Goal: Task Accomplishment & Management: Complete application form

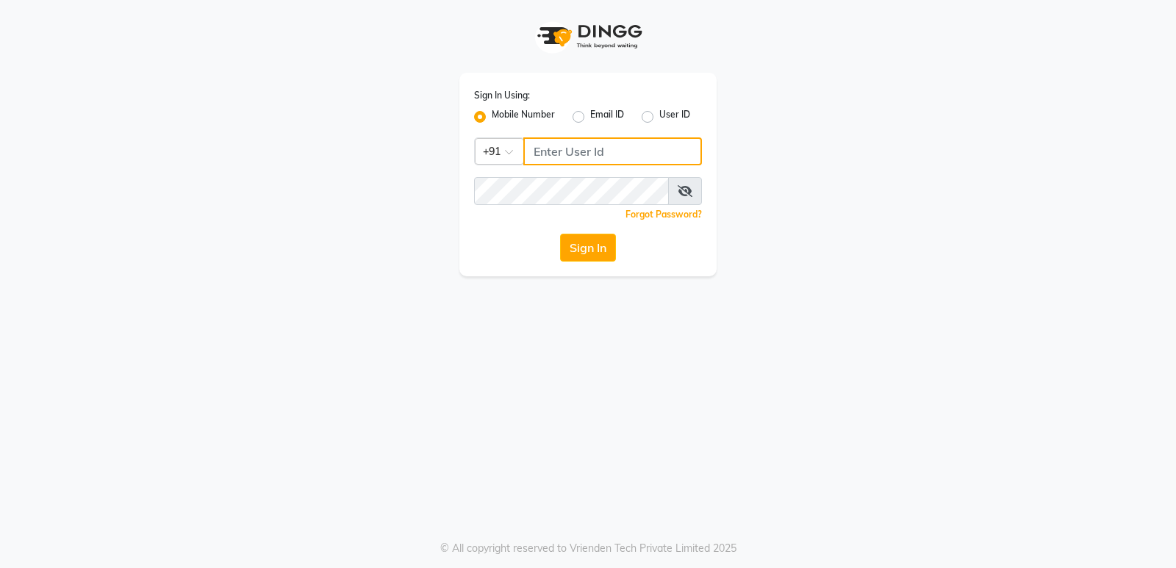
click at [551, 160] on input "Username" at bounding box center [612, 151] width 179 height 28
type input "6230492951"
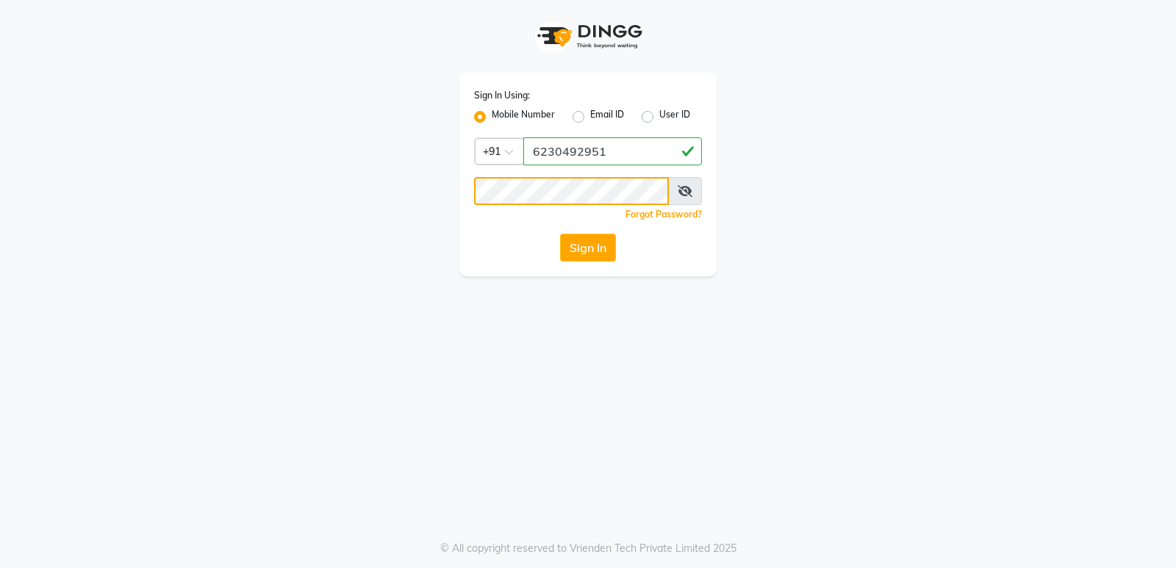
click at [560, 234] on button "Sign In" at bounding box center [588, 248] width 56 height 28
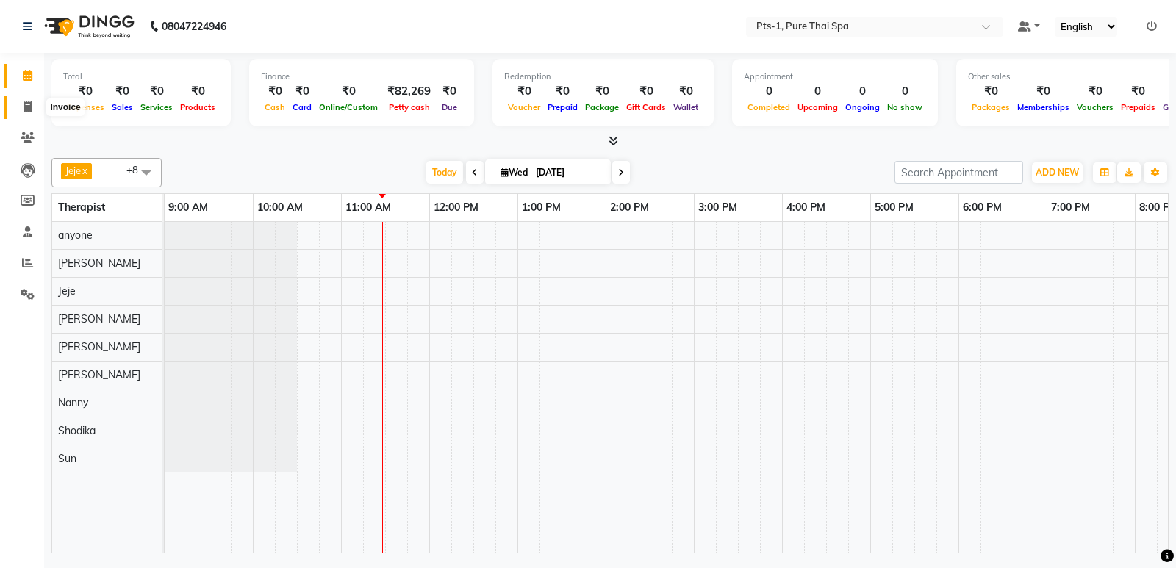
click at [24, 108] on icon at bounding box center [28, 106] width 8 height 11
select select "service"
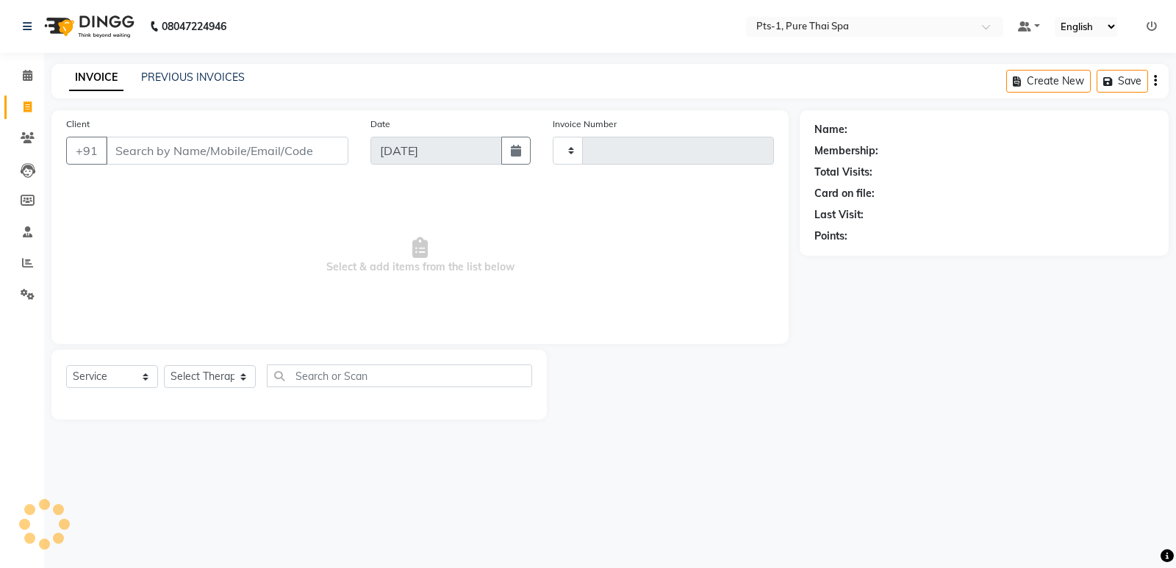
type input "2978"
select select "5296"
click at [144, 154] on input "Client" at bounding box center [227, 151] width 242 height 28
type input "6230492565"
click at [299, 143] on button "Add Client" at bounding box center [311, 151] width 76 height 28
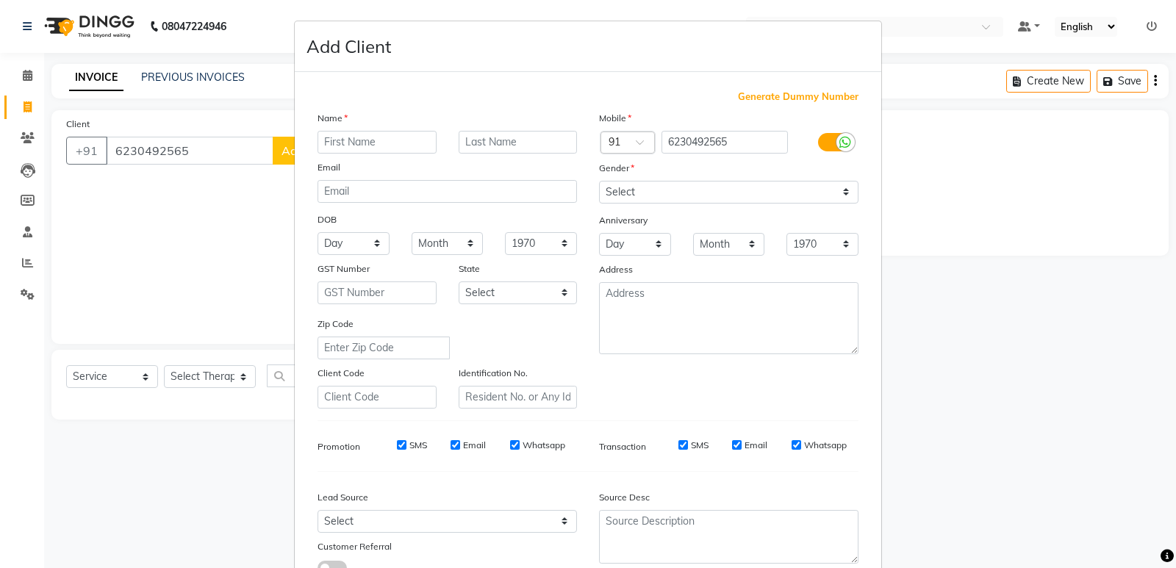
click at [378, 139] on input "text" at bounding box center [376, 142] width 119 height 23
type input "Kiran"
click at [659, 193] on select "Select [DEMOGRAPHIC_DATA] [DEMOGRAPHIC_DATA] Other Prefer Not To Say" at bounding box center [728, 192] width 259 height 23
select select "[DEMOGRAPHIC_DATA]"
click at [599, 181] on select "Select [DEMOGRAPHIC_DATA] [DEMOGRAPHIC_DATA] Other Prefer Not To Say" at bounding box center [728, 192] width 259 height 23
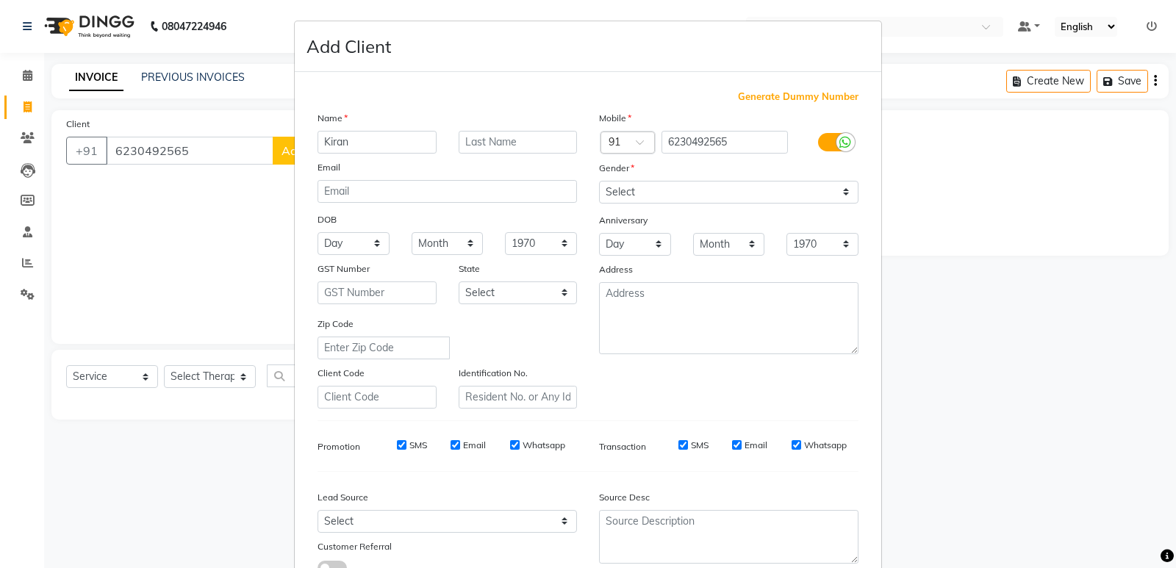
click at [397, 441] on input "SMS" at bounding box center [402, 445] width 10 height 10
checkbox input "false"
click at [451, 444] on input "Email" at bounding box center [455, 445] width 10 height 10
checkbox input "false"
drag, startPoint x: 508, startPoint y: 443, endPoint x: 565, endPoint y: 443, distance: 57.3
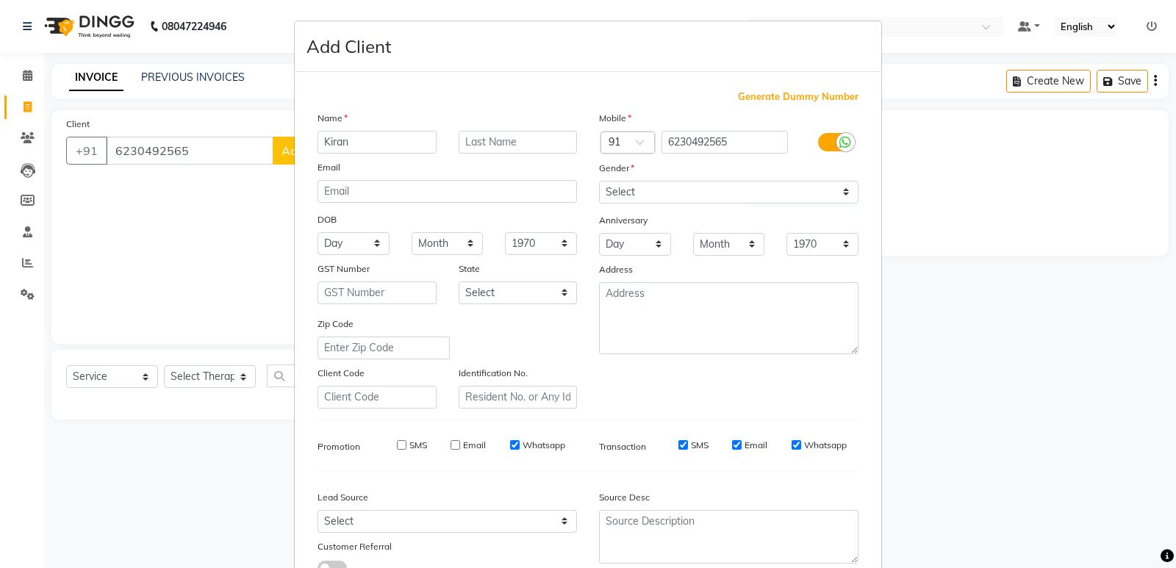
click at [510, 443] on input "Whatsapp" at bounding box center [515, 445] width 10 height 10
checkbox input "false"
click at [679, 442] on input "SMS" at bounding box center [683, 445] width 10 height 10
checkbox input "false"
click at [732, 442] on input "Email" at bounding box center [737, 445] width 10 height 10
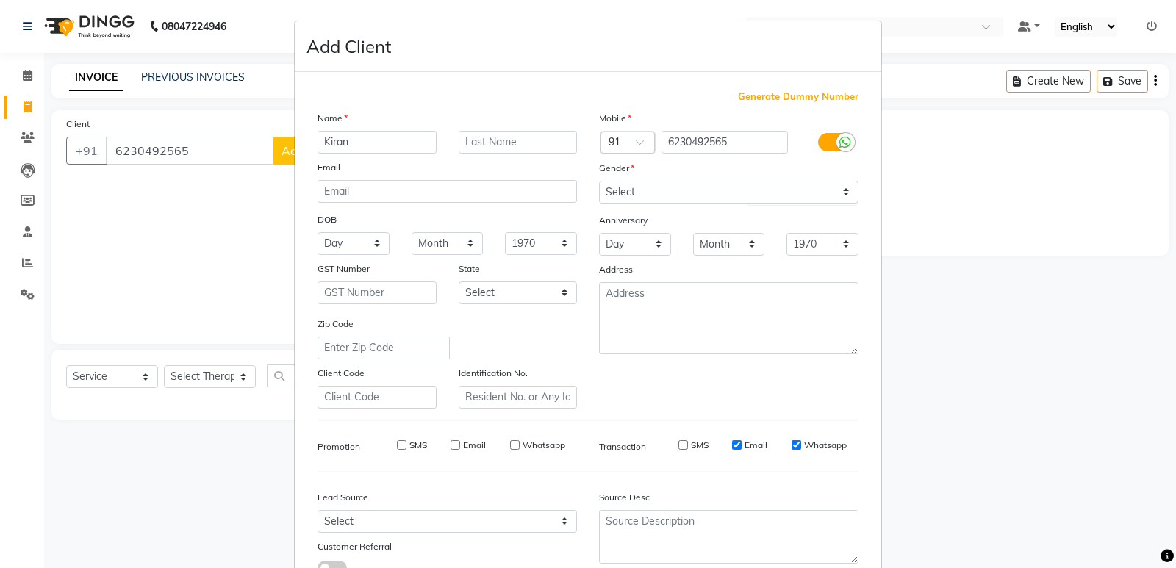
checkbox input "false"
click at [791, 444] on input "Whatsapp" at bounding box center [796, 445] width 10 height 10
checkbox input "false"
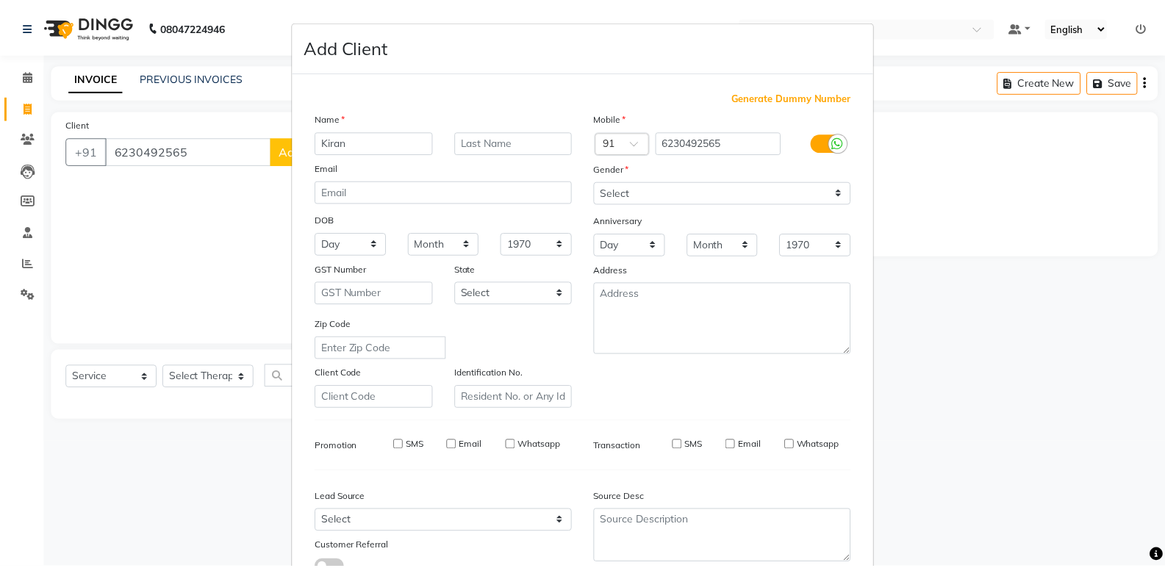
scroll to position [110, 0]
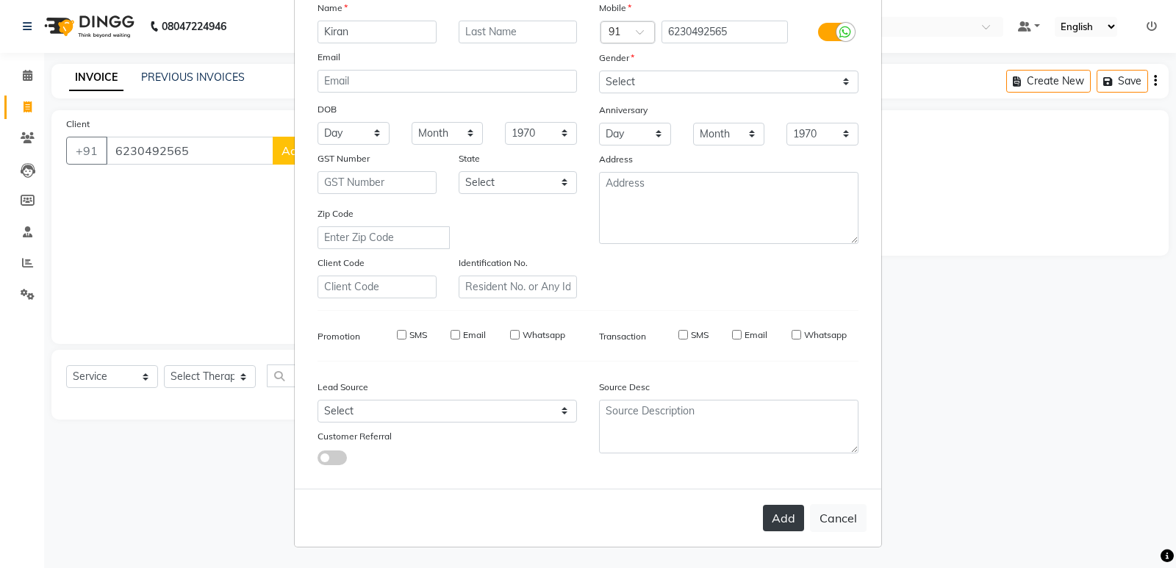
click at [763, 520] on button "Add" at bounding box center [783, 518] width 41 height 26
select select
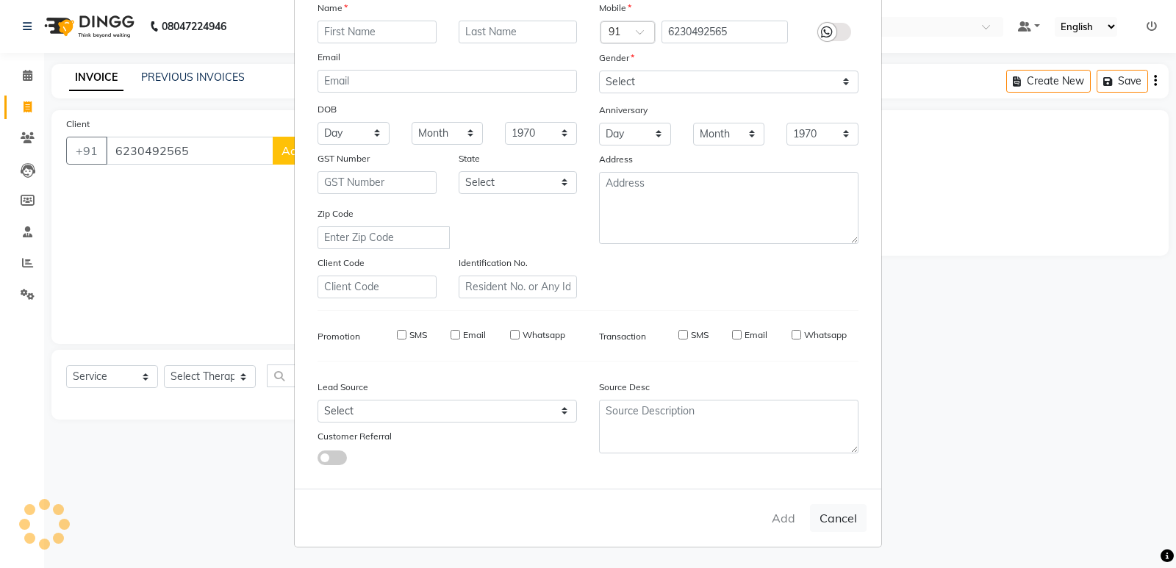
select select
checkbox input "false"
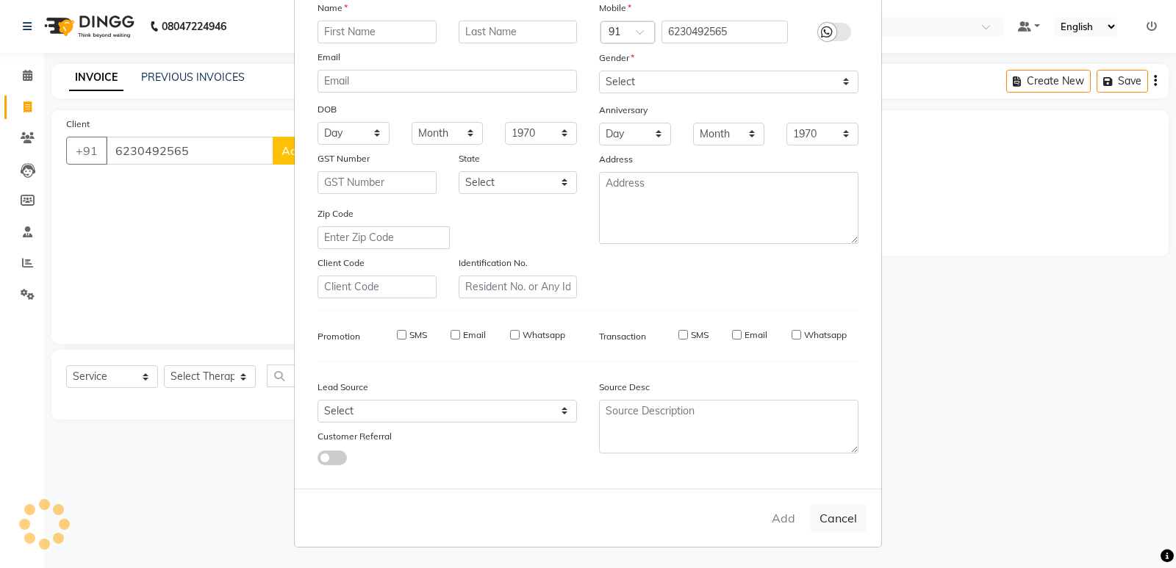
checkbox input "false"
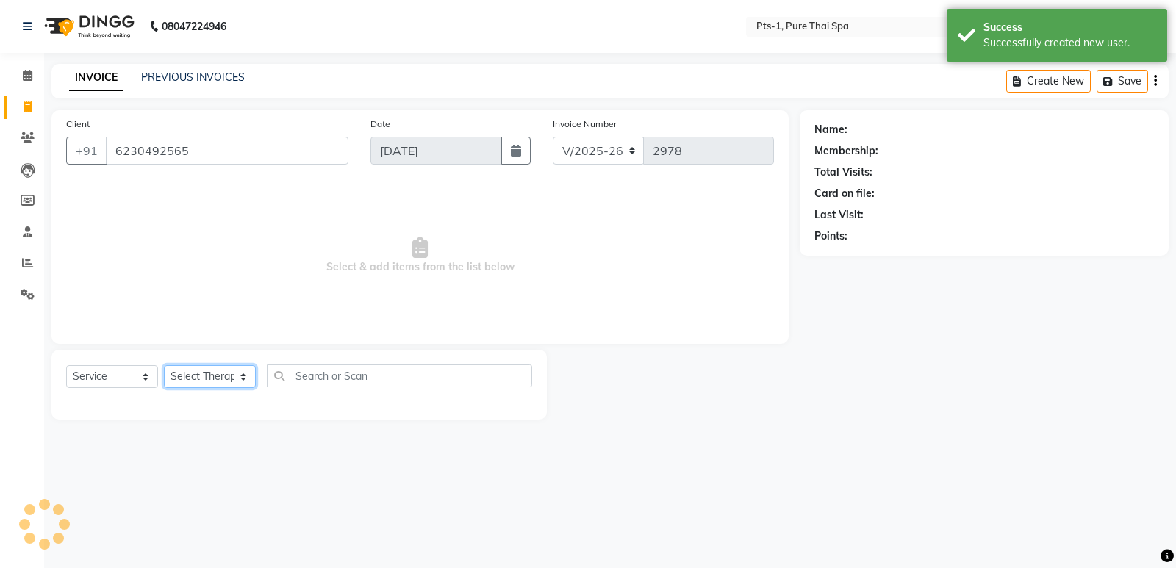
click at [231, 374] on select "Select Therapist [PERSON_NAME] anyone Babu Bela Gia Jeje [PERSON_NAME] [PERSON_…" at bounding box center [210, 376] width 92 height 23
select select "68494"
click at [164, 365] on select "Select Therapist [PERSON_NAME] anyone Babu Bela Gia Jeje [PERSON_NAME] [PERSON_…" at bounding box center [210, 376] width 92 height 23
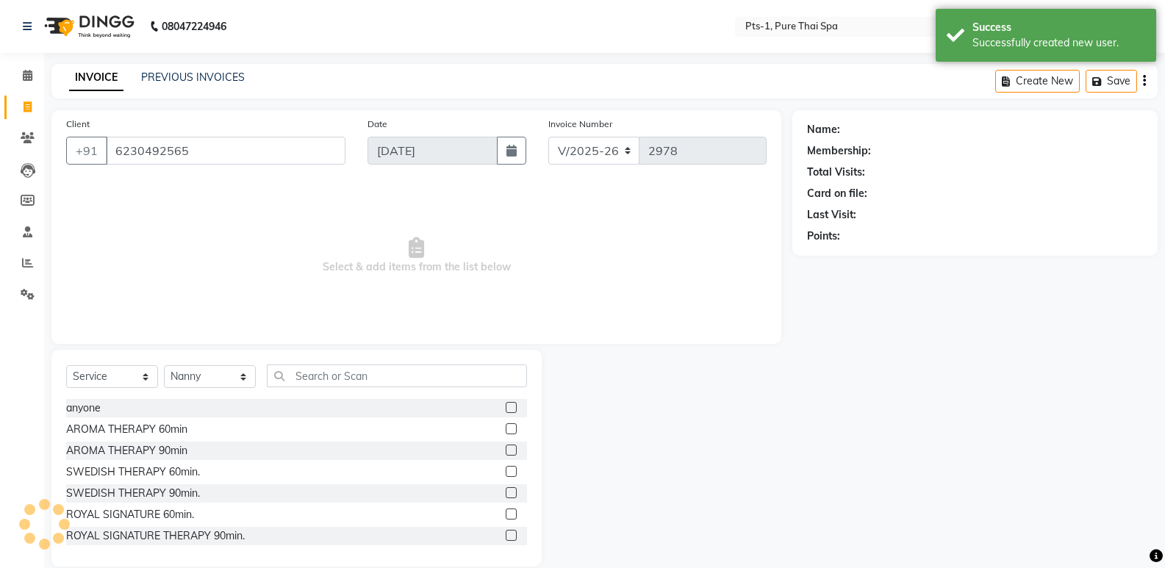
click at [506, 511] on label at bounding box center [511, 514] width 11 height 11
click at [506, 511] on input "checkbox" at bounding box center [511, 515] width 10 height 10
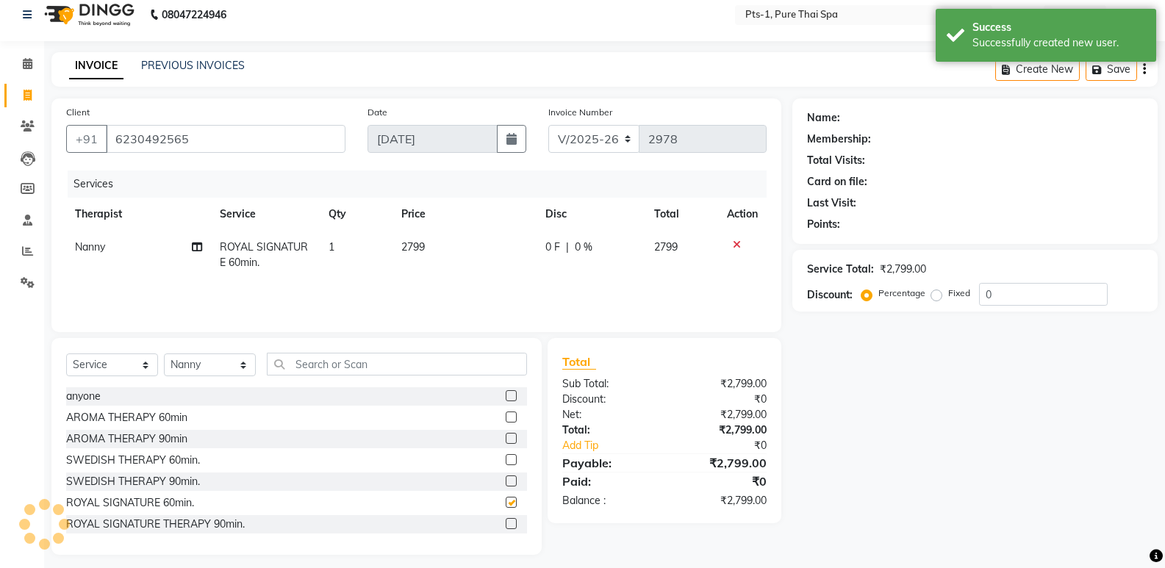
checkbox input "false"
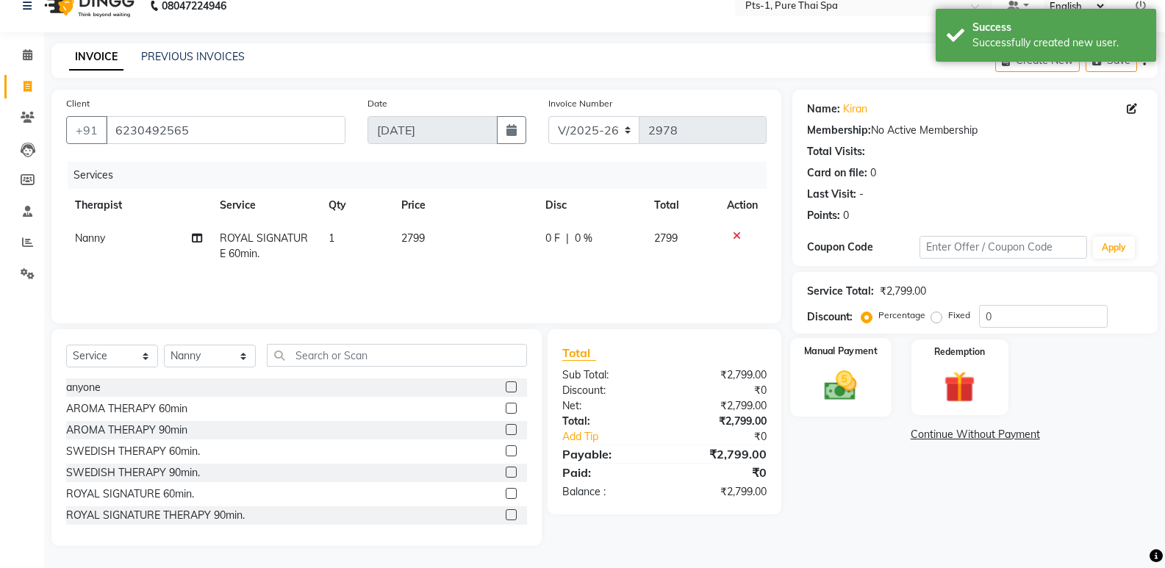
click at [858, 373] on img at bounding box center [840, 385] width 52 height 37
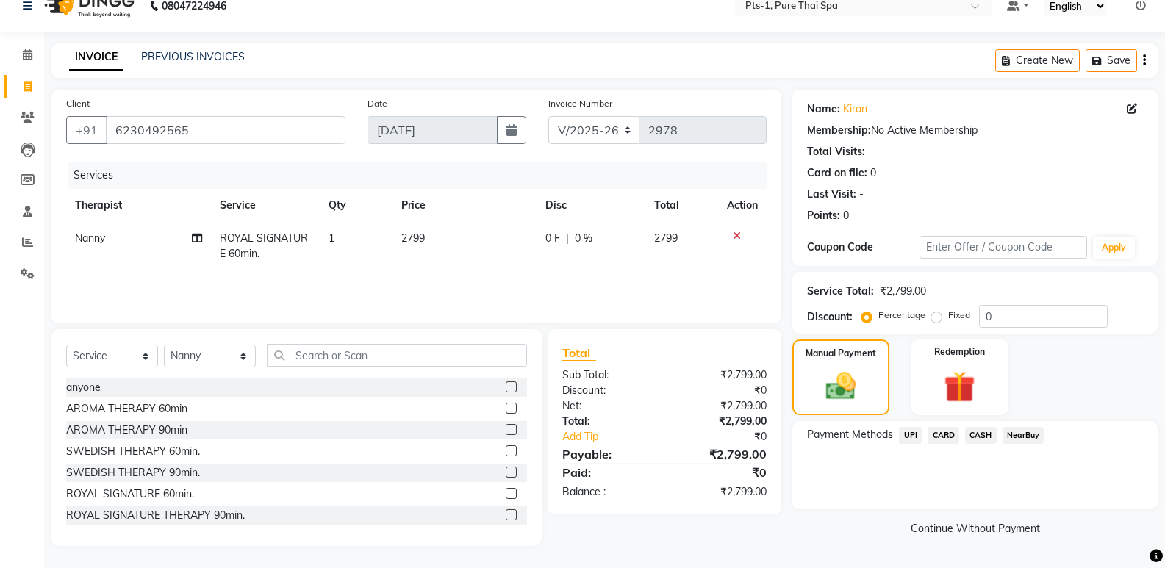
click at [974, 433] on span "CASH" at bounding box center [981, 435] width 32 height 17
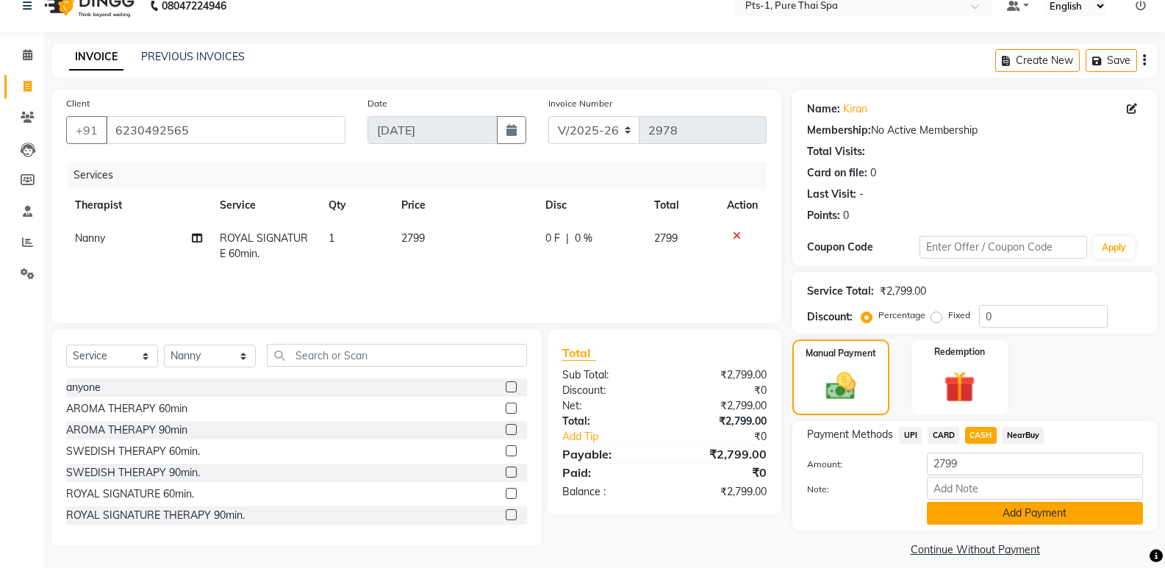
click at [957, 513] on button "Add Payment" at bounding box center [1035, 513] width 216 height 23
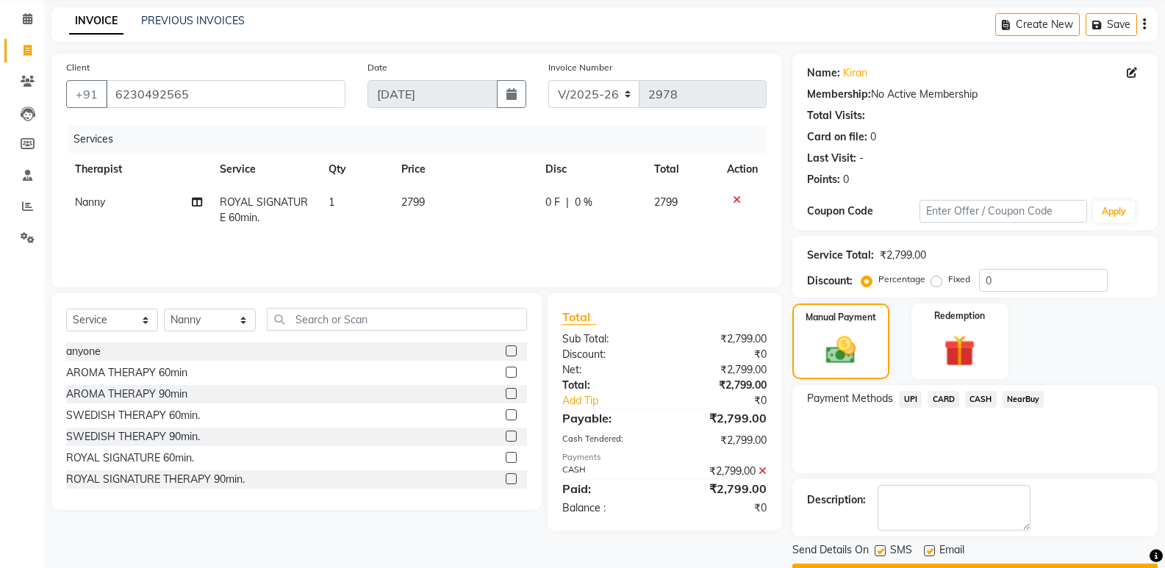
scroll to position [97, 0]
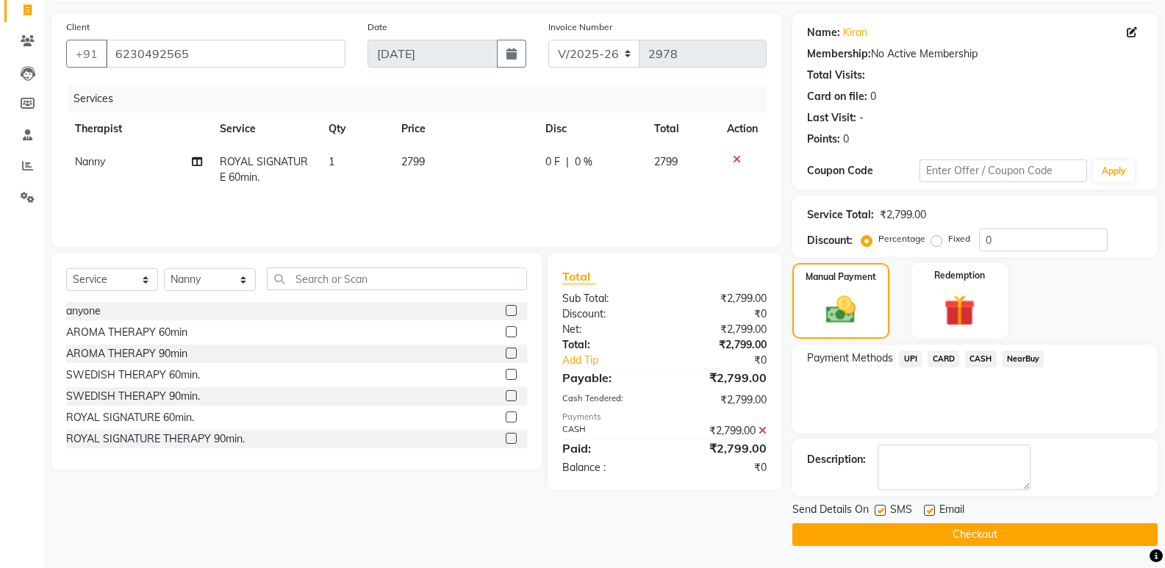
click at [875, 506] on label at bounding box center [879, 510] width 11 height 11
click at [875, 506] on input "checkbox" at bounding box center [879, 511] width 10 height 10
checkbox input "false"
click at [930, 507] on label at bounding box center [929, 510] width 11 height 11
click at [930, 507] on input "checkbox" at bounding box center [929, 511] width 10 height 10
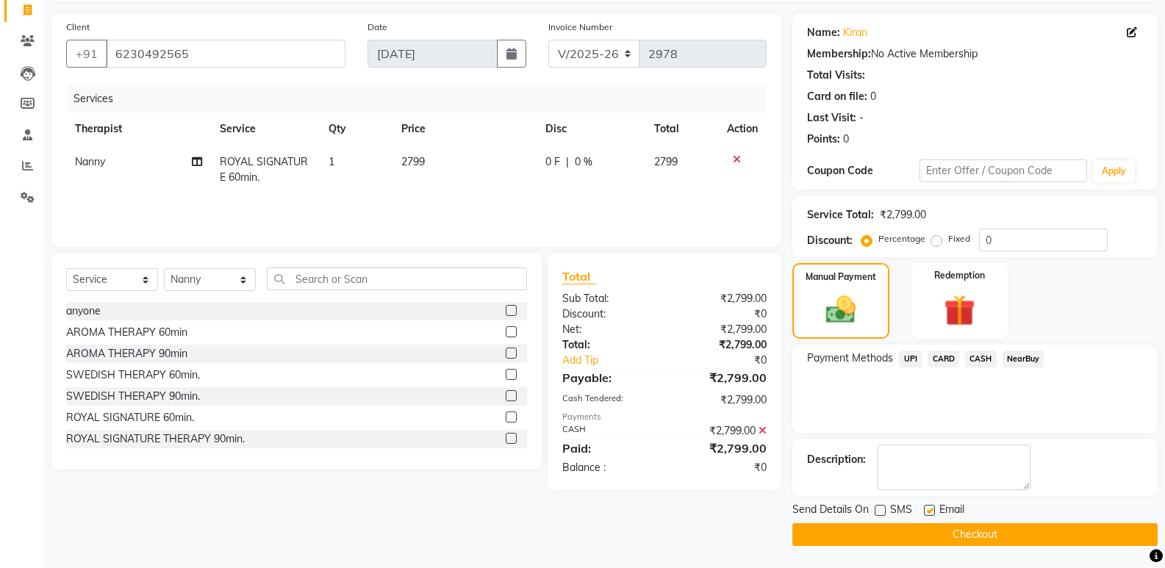
checkbox input "false"
click at [923, 526] on button "Checkout" at bounding box center [974, 534] width 365 height 23
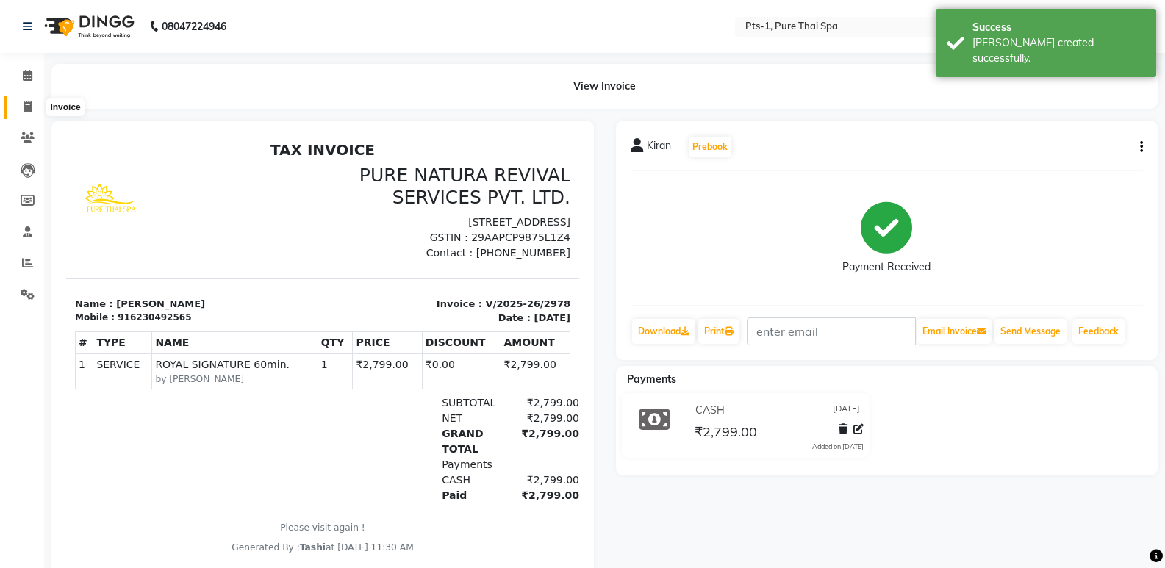
click at [26, 110] on icon at bounding box center [28, 106] width 8 height 11
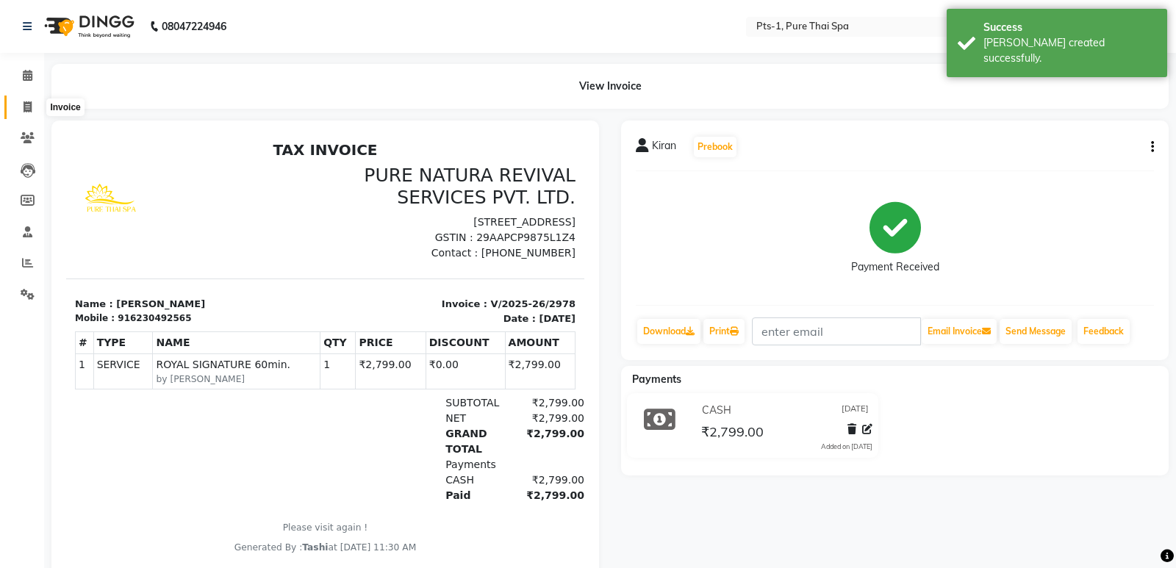
select select "5296"
select select "service"
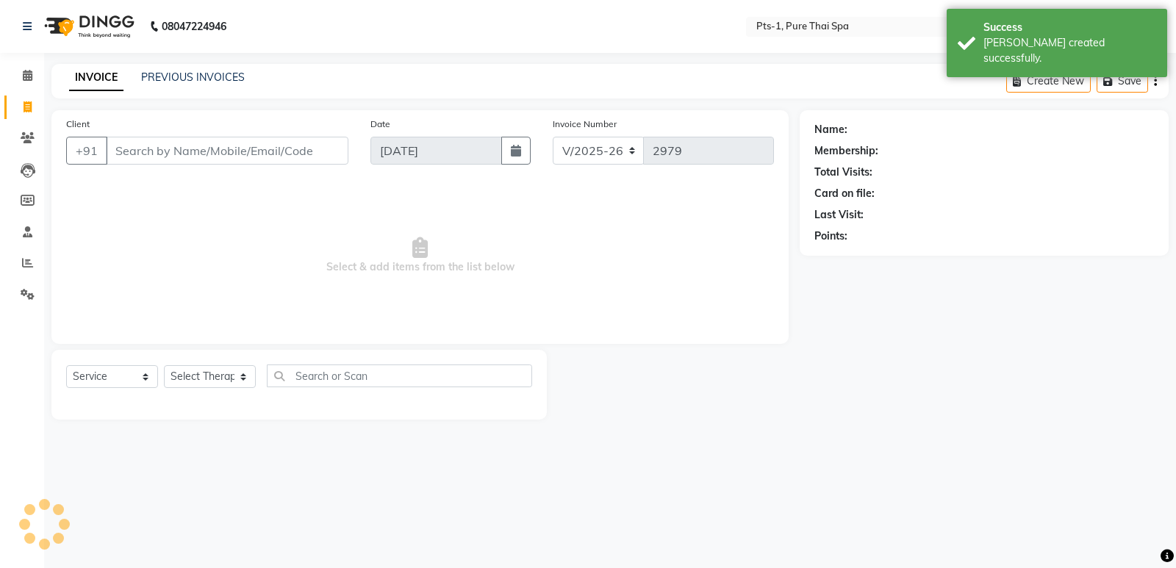
click at [148, 160] on input "Client" at bounding box center [227, 151] width 242 height 28
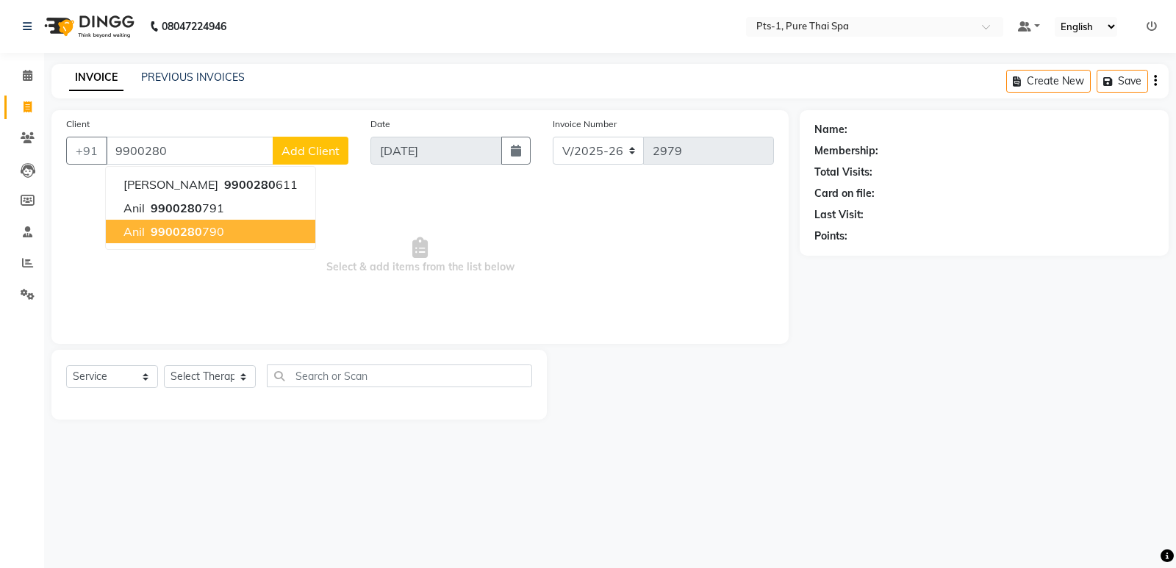
click at [167, 233] on span "9900280" at bounding box center [176, 231] width 51 height 15
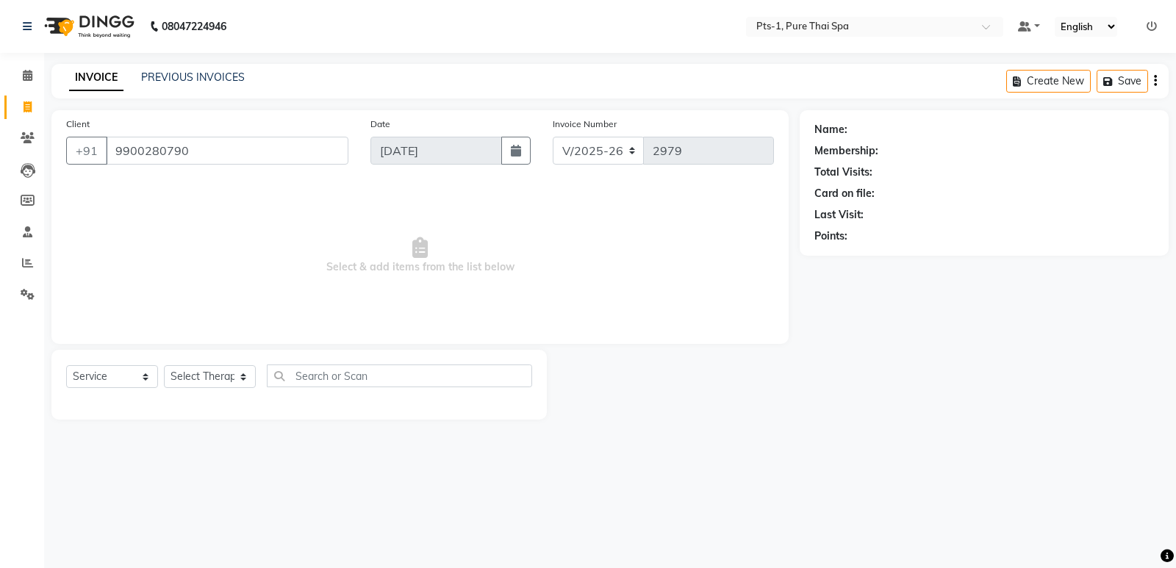
type input "9900280790"
click at [202, 376] on select "Select Therapist [PERSON_NAME] anyone Babu Bela Gia Jeje [PERSON_NAME] [PERSON_…" at bounding box center [210, 376] width 92 height 23
select select "51729"
click at [164, 365] on select "Select Therapist [PERSON_NAME] anyone Babu Bela Gia Jeje [PERSON_NAME] [PERSON_…" at bounding box center [210, 376] width 92 height 23
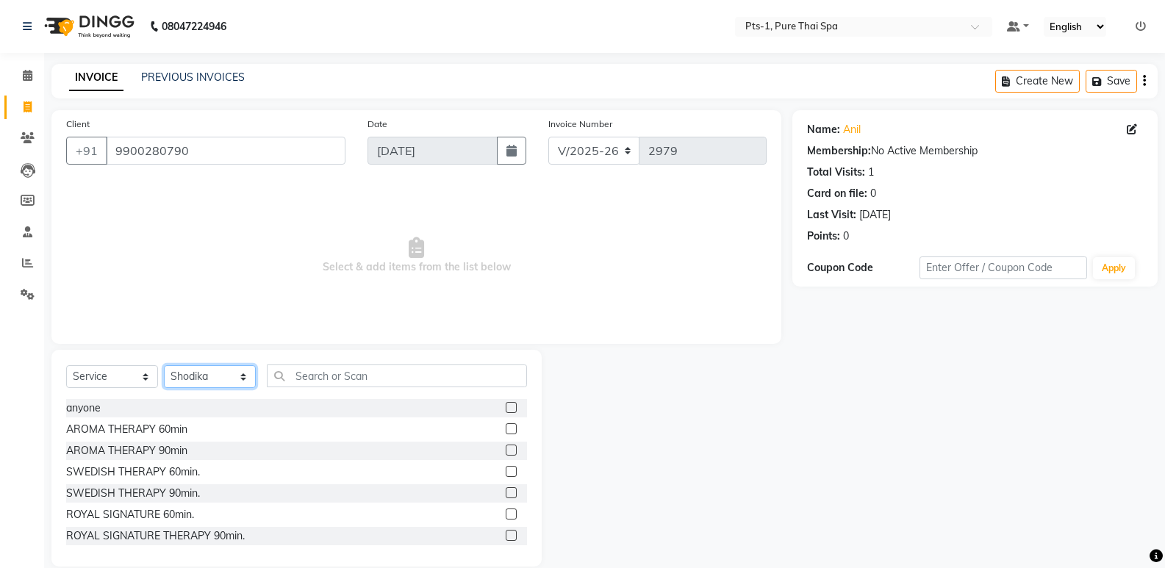
scroll to position [147, 0]
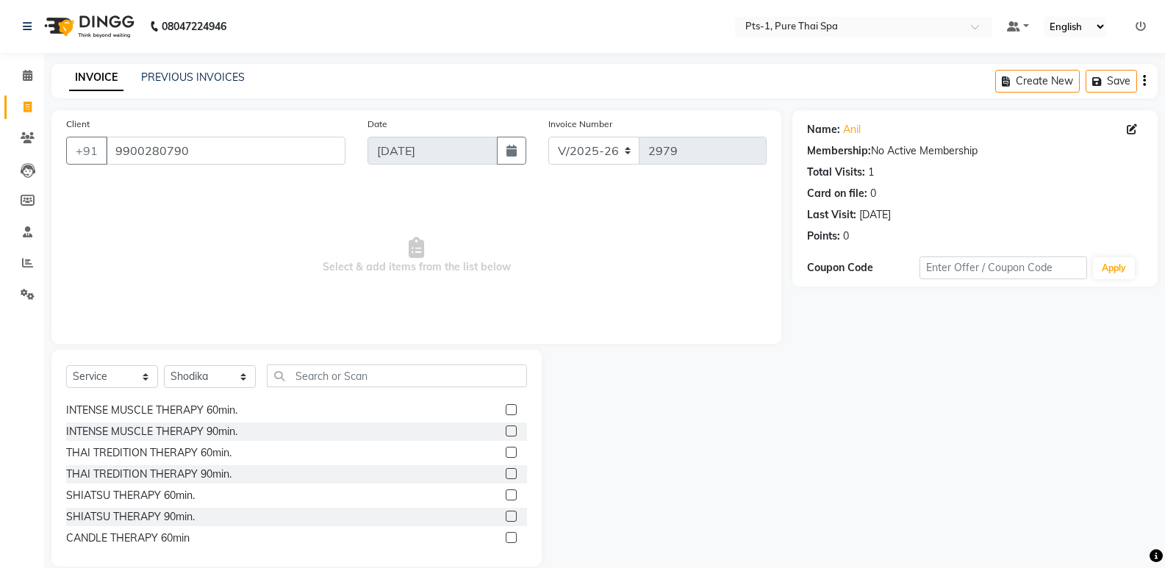
click at [489, 429] on div "INTENSE MUSCLE THERAPY 90min." at bounding box center [296, 432] width 461 height 18
click at [506, 429] on label at bounding box center [511, 430] width 11 height 11
click at [506, 429] on input "checkbox" at bounding box center [511, 432] width 10 height 10
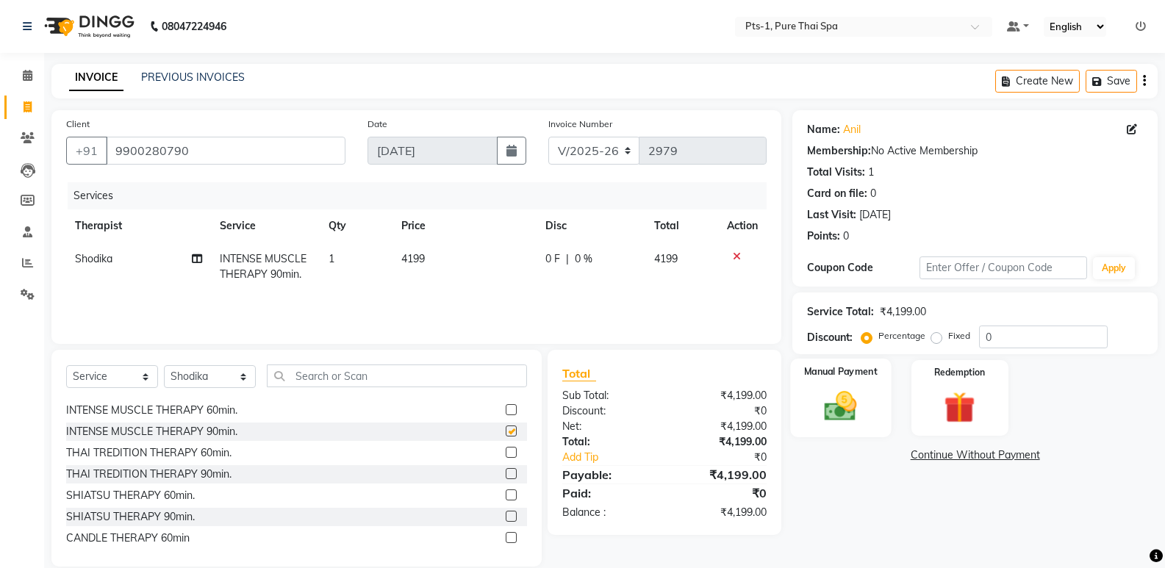
checkbox input "false"
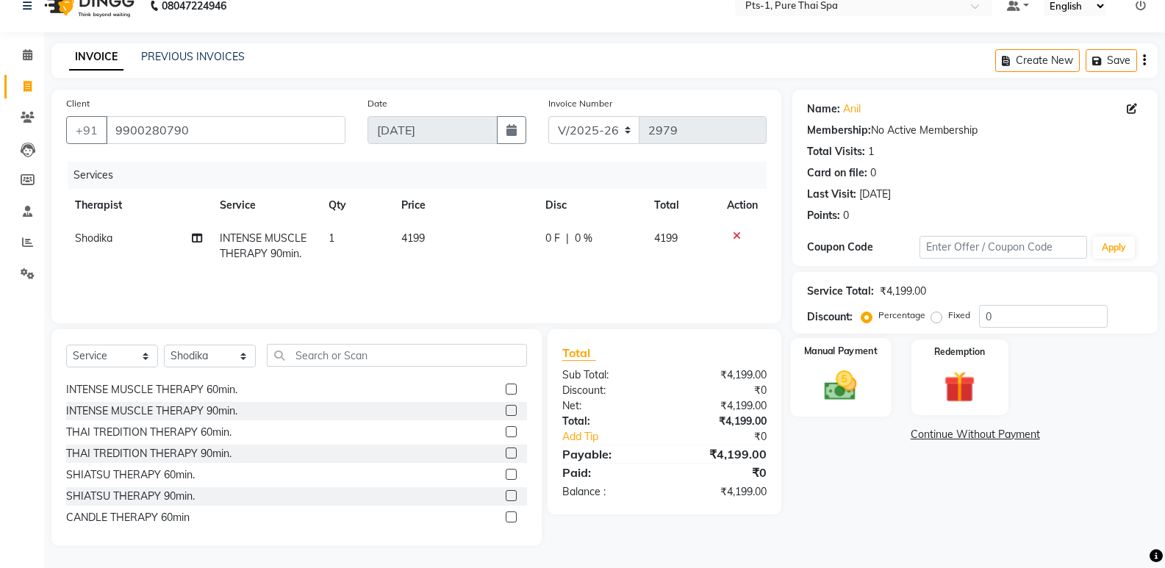
click at [858, 393] on img at bounding box center [840, 385] width 52 height 37
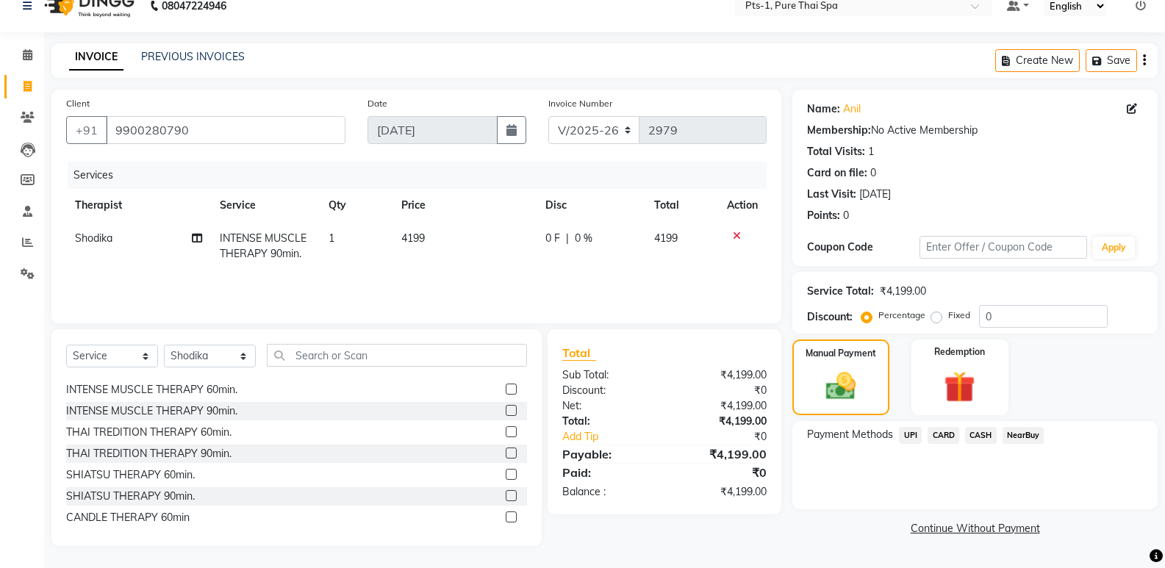
click at [915, 439] on span "UPI" at bounding box center [910, 435] width 23 height 17
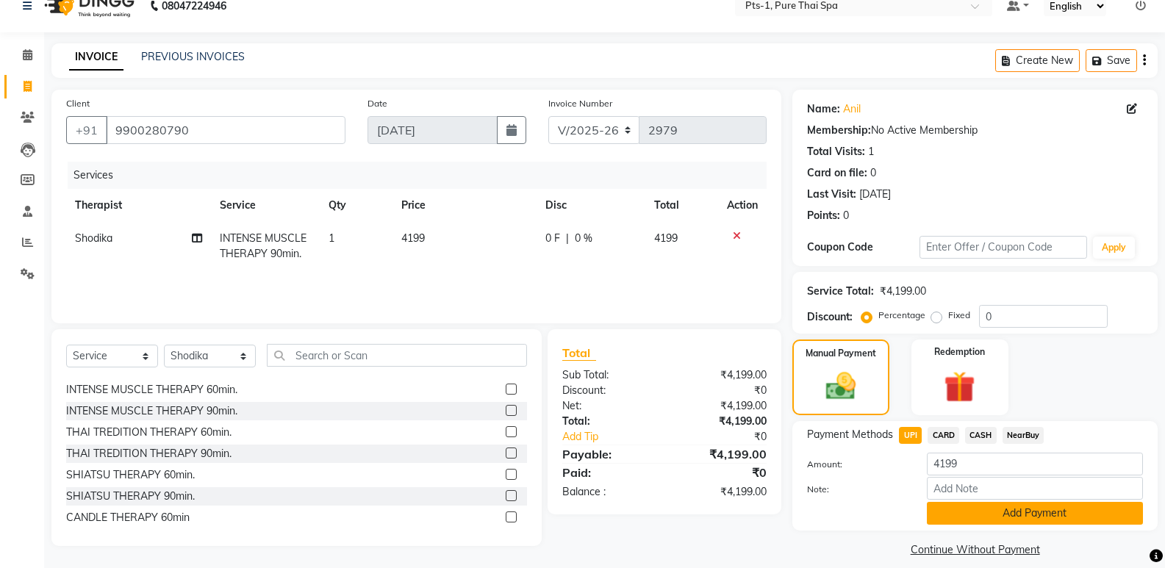
click at [960, 507] on button "Add Payment" at bounding box center [1035, 513] width 216 height 23
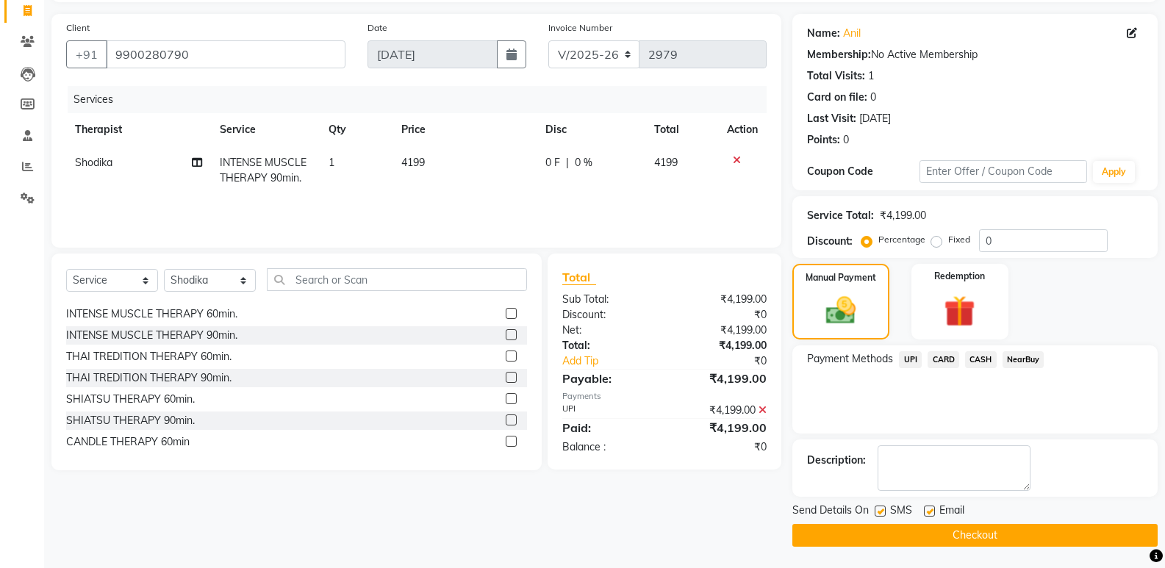
scroll to position [97, 0]
click at [880, 509] on label at bounding box center [879, 510] width 11 height 11
click at [880, 509] on input "checkbox" at bounding box center [879, 511] width 10 height 10
checkbox input "false"
click at [931, 509] on label at bounding box center [929, 510] width 11 height 11
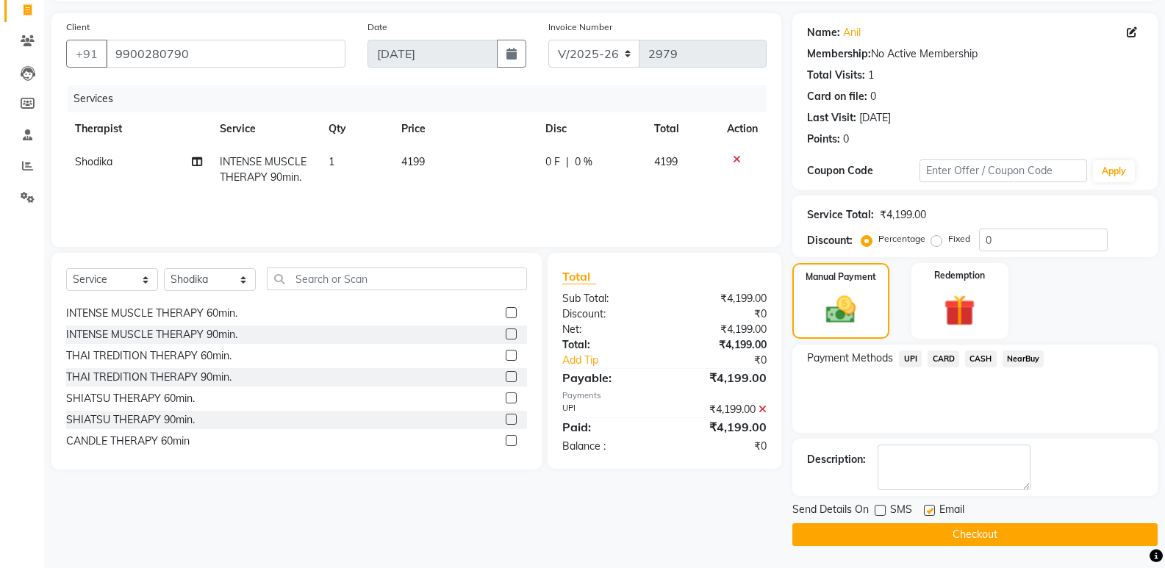
click at [931, 509] on input "checkbox" at bounding box center [929, 511] width 10 height 10
checkbox input "false"
click at [905, 536] on button "Checkout" at bounding box center [974, 534] width 365 height 23
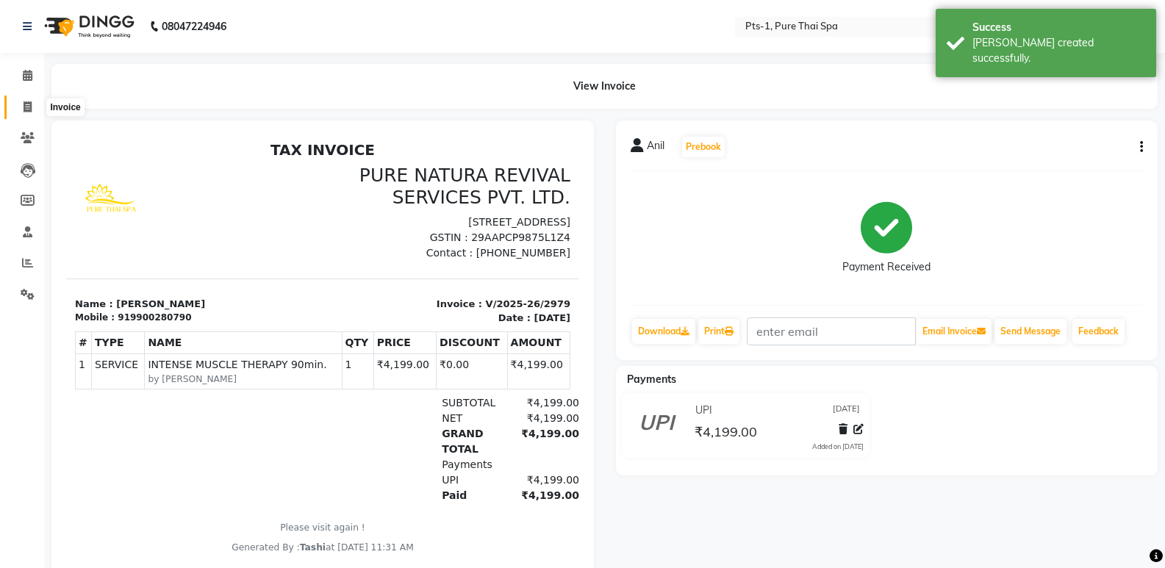
click at [26, 107] on icon at bounding box center [28, 106] width 8 height 11
select select "service"
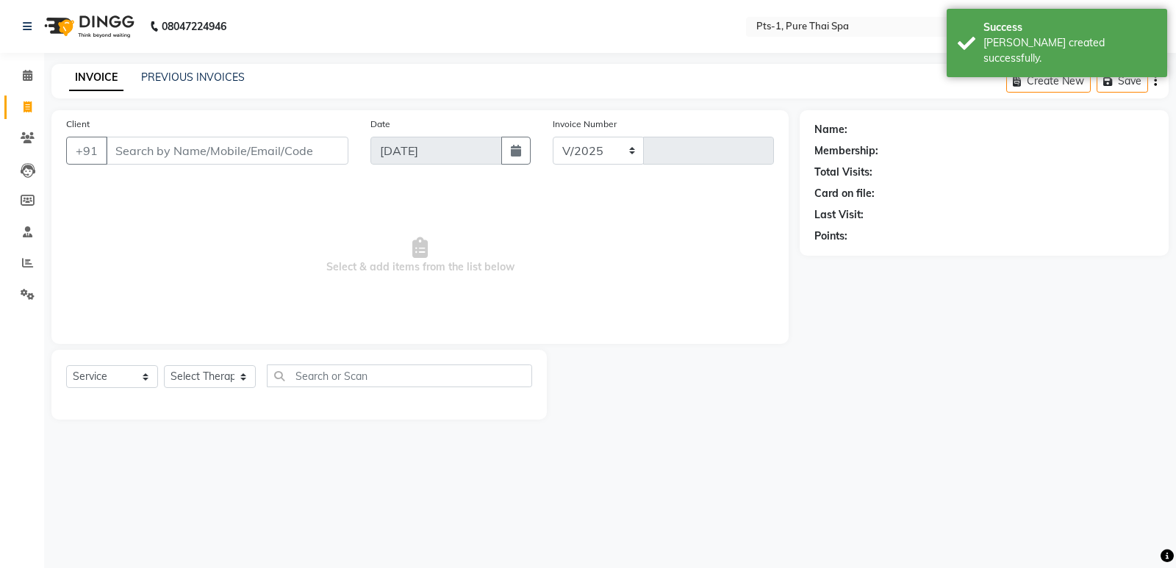
select select "5296"
type input "2980"
click at [191, 79] on link "PREVIOUS INVOICES" at bounding box center [193, 77] width 104 height 13
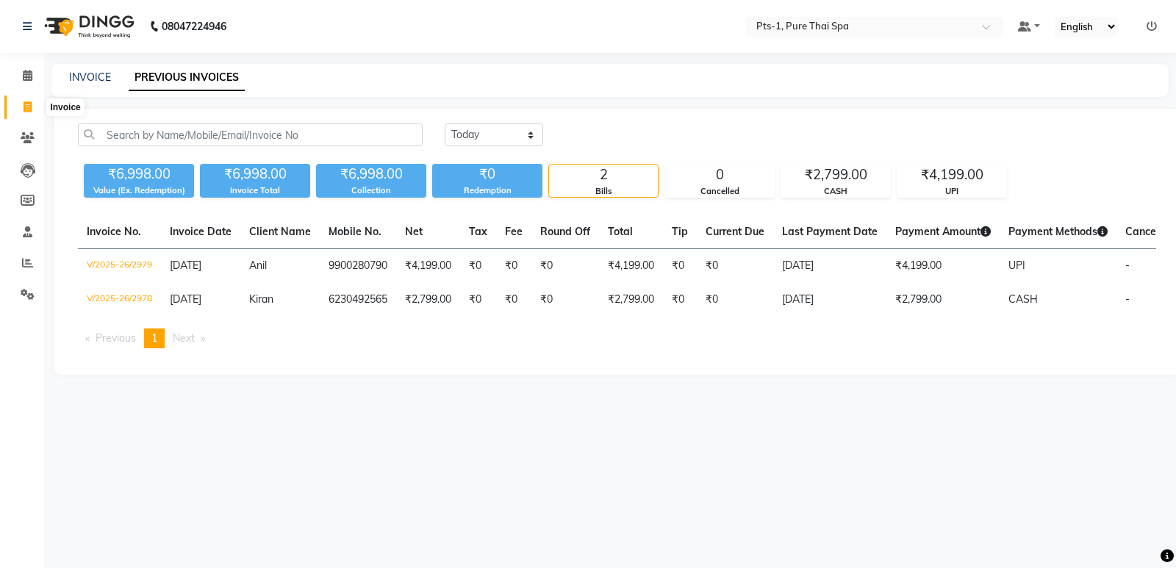
click at [29, 108] on icon at bounding box center [28, 106] width 8 height 11
select select "service"
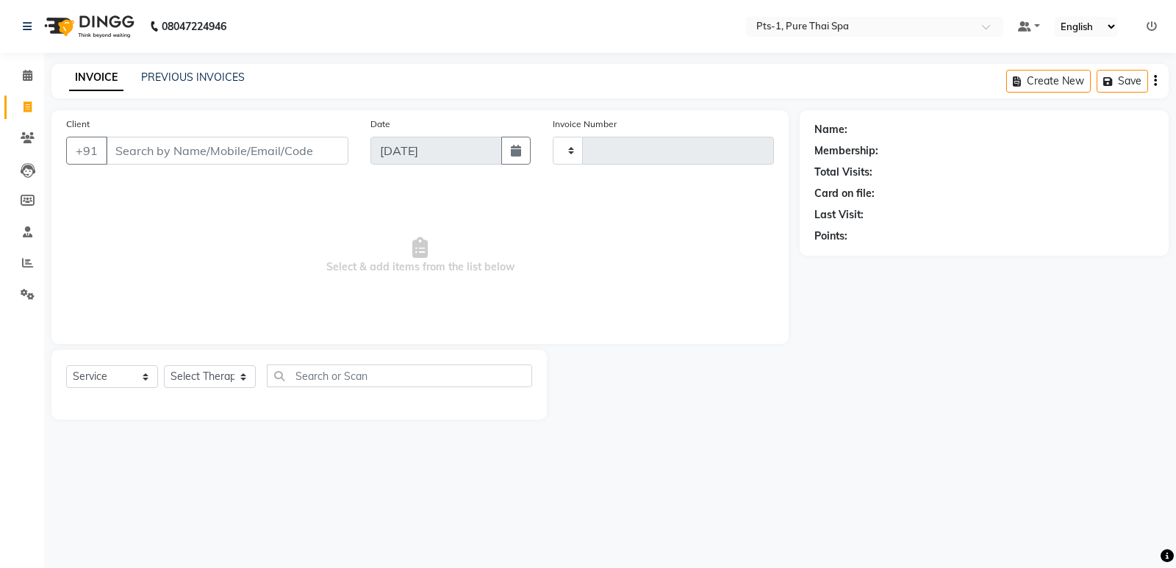
type input "2980"
select select "5296"
click at [176, 79] on link "PREVIOUS INVOICES" at bounding box center [193, 77] width 104 height 13
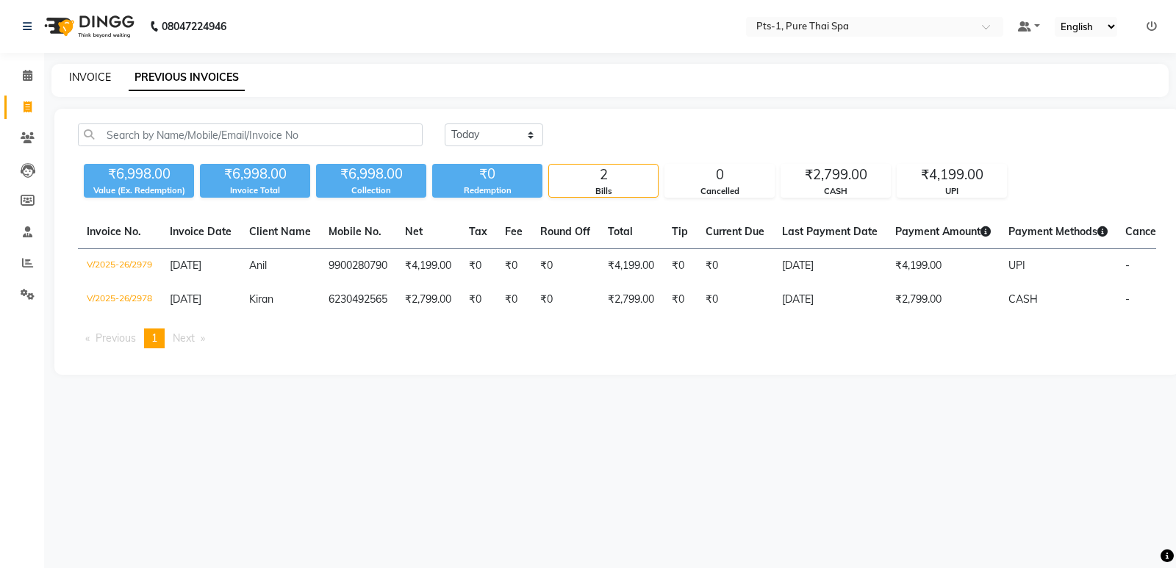
click at [98, 78] on link "INVOICE" at bounding box center [90, 77] width 42 height 13
select select "5296"
select select "service"
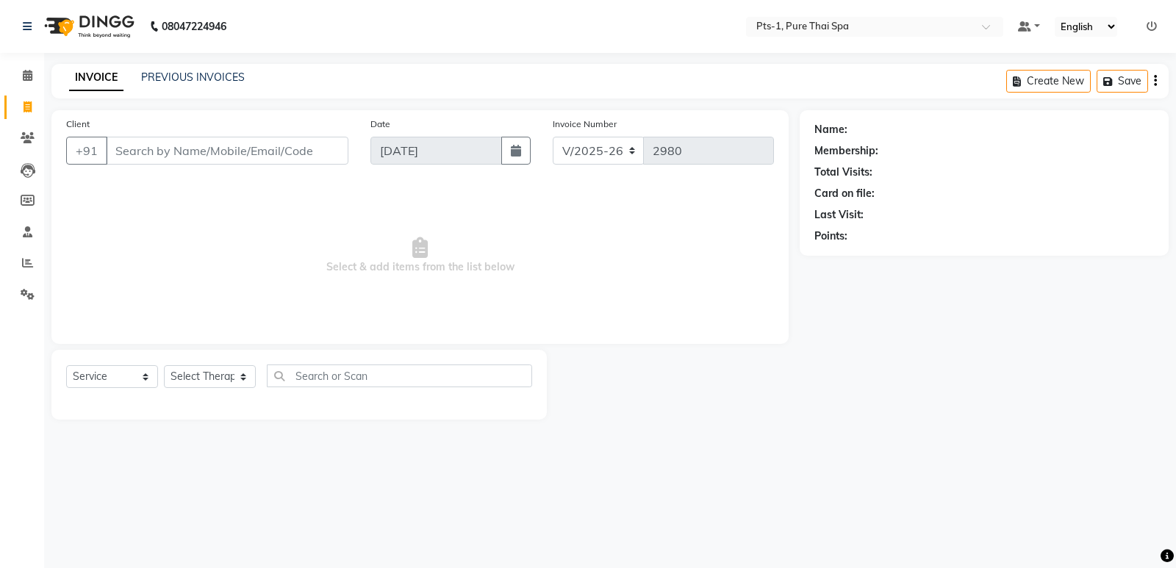
click at [189, 68] on div "INVOICE PREVIOUS INVOICES Create New Save" at bounding box center [609, 81] width 1117 height 35
click at [185, 77] on link "PREVIOUS INVOICES" at bounding box center [193, 77] width 104 height 13
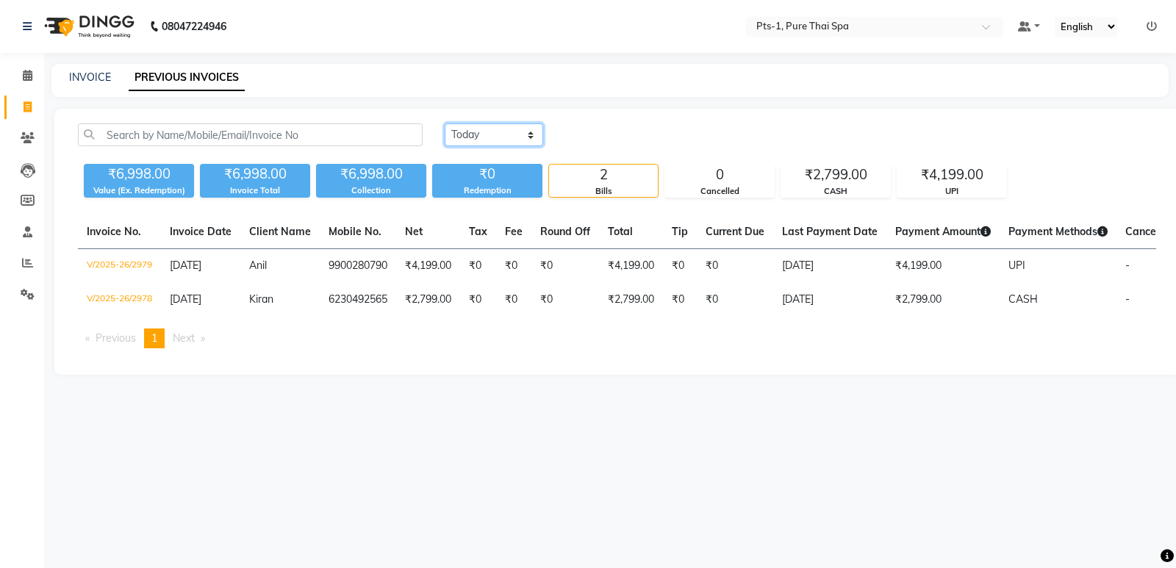
click at [471, 135] on select "[DATE] [DATE] Custom Range" at bounding box center [494, 134] width 98 height 23
select select "[DATE]"
click at [445, 123] on select "[DATE] [DATE] Custom Range" at bounding box center [494, 134] width 98 height 23
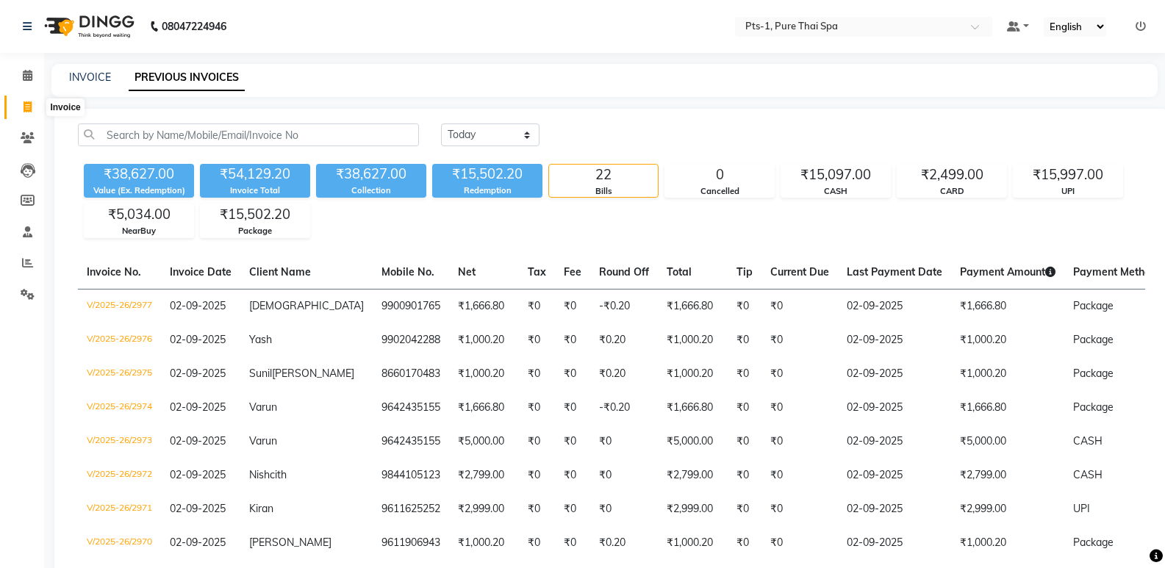
click at [31, 109] on icon at bounding box center [28, 106] width 8 height 11
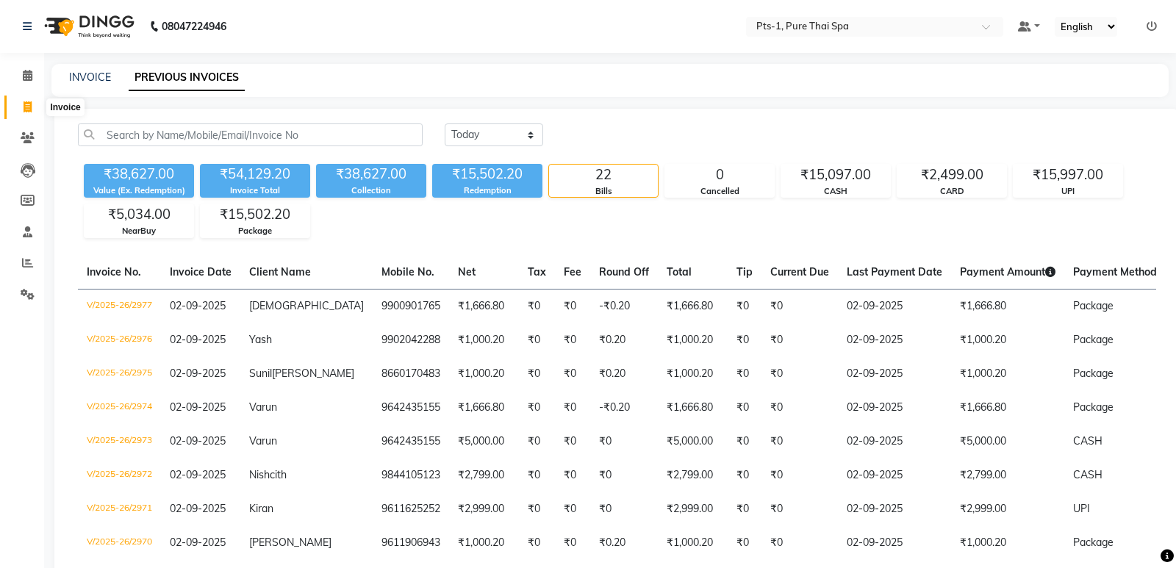
select select "5296"
select select "service"
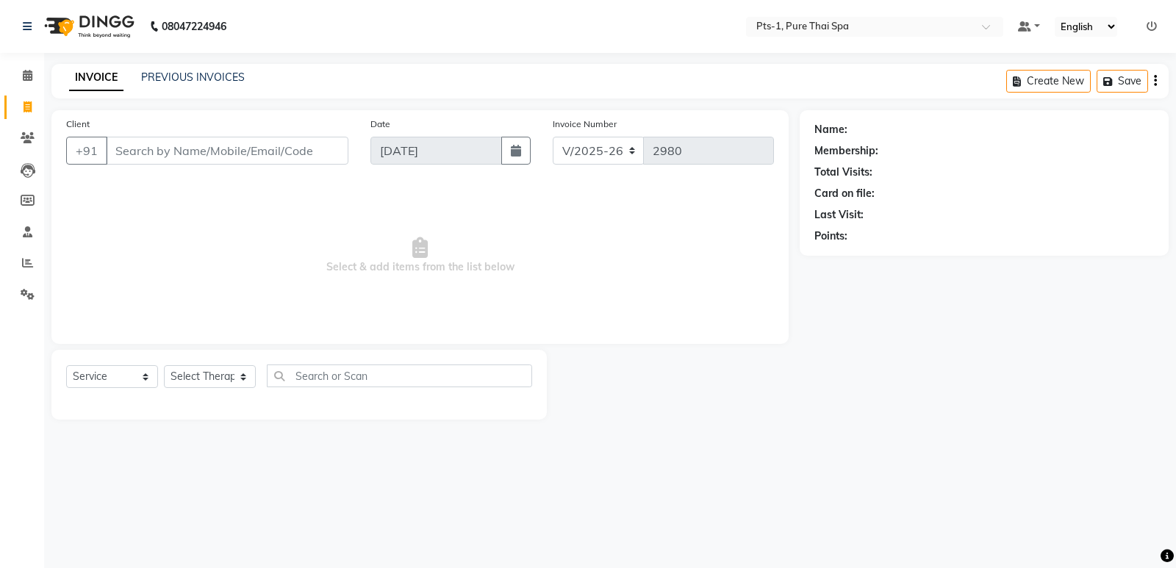
click at [167, 85] on div "PREVIOUS INVOICES" at bounding box center [193, 77] width 104 height 15
click at [145, 80] on link "PREVIOUS INVOICES" at bounding box center [193, 77] width 104 height 13
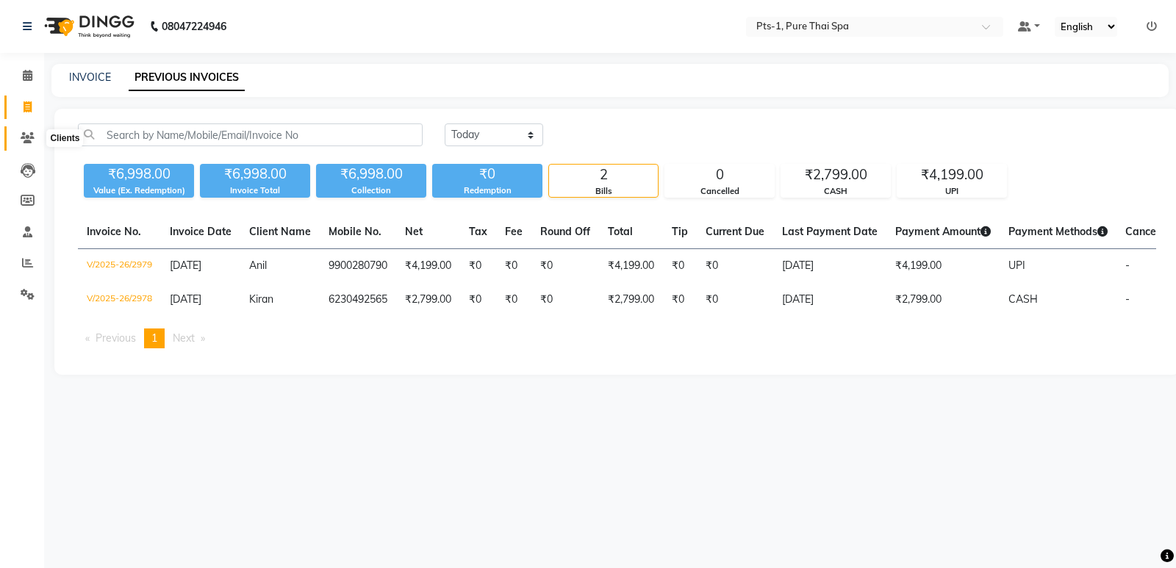
click at [21, 136] on icon at bounding box center [28, 137] width 14 height 11
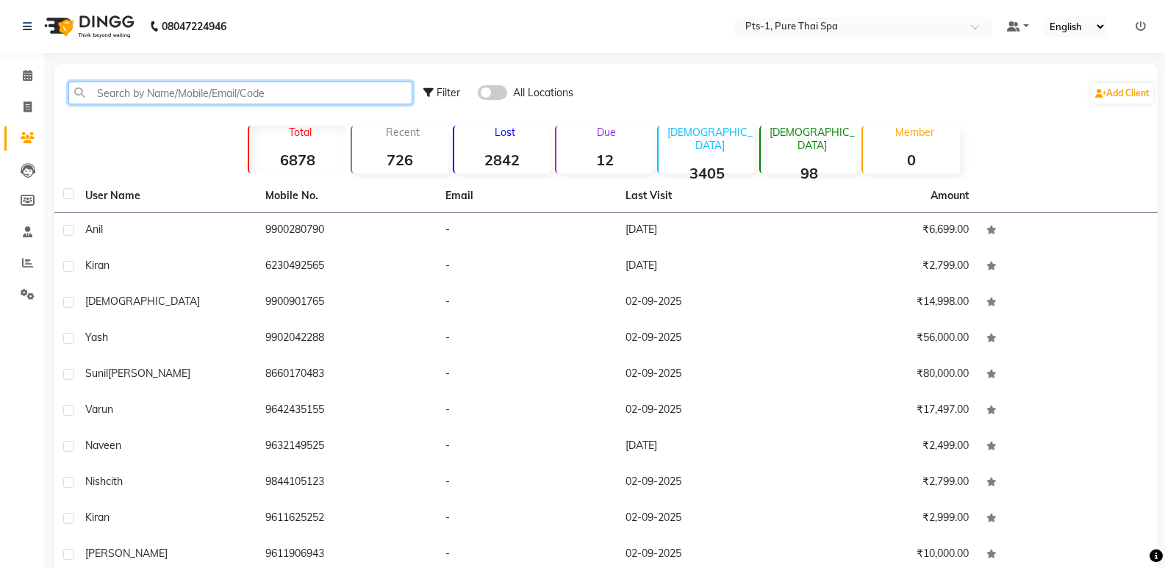
click at [152, 93] on input "text" at bounding box center [240, 93] width 344 height 23
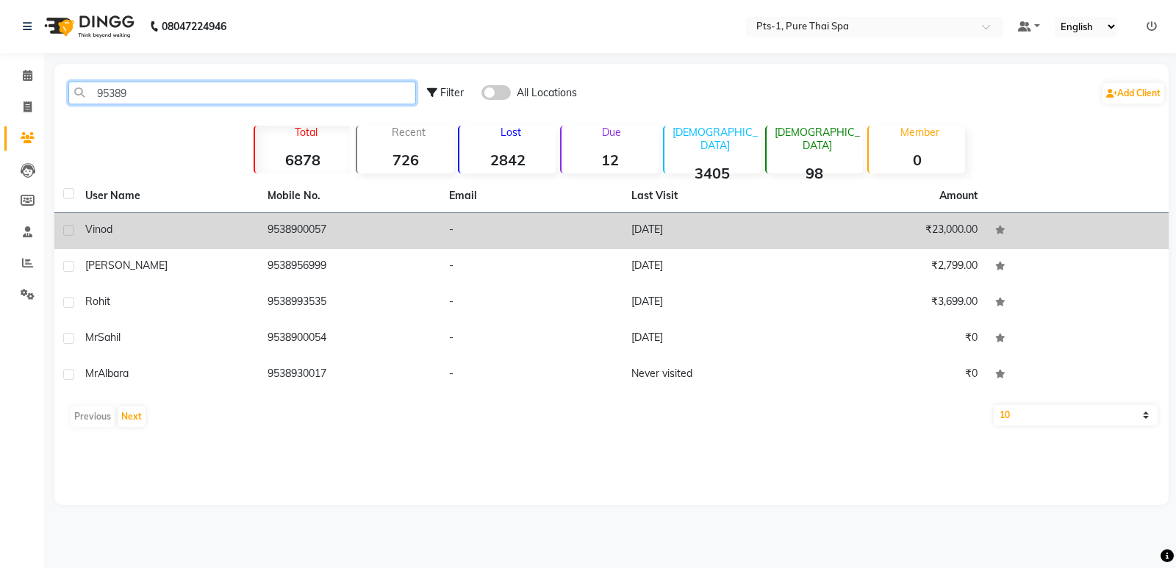
type input "95389"
click at [328, 223] on td "9538900057" at bounding box center [350, 231] width 182 height 36
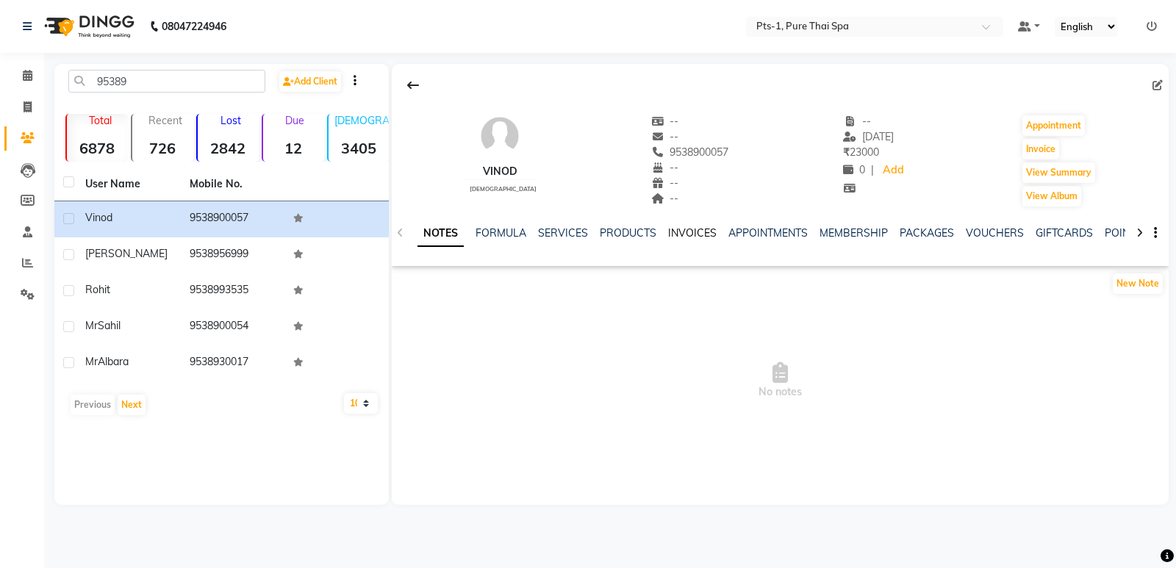
click at [675, 231] on link "INVOICES" at bounding box center [692, 232] width 48 height 13
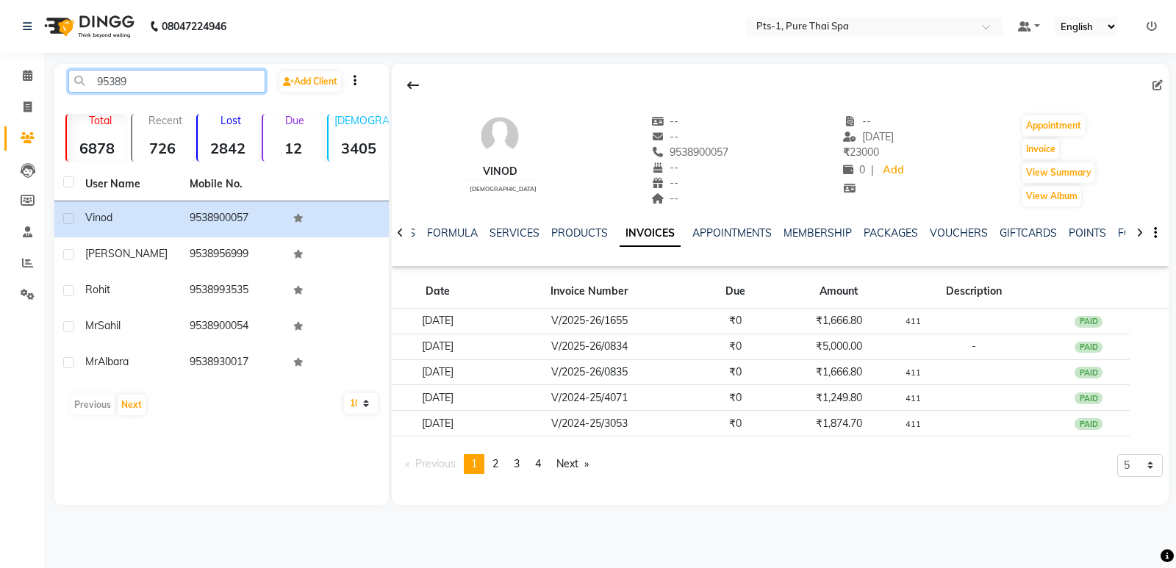
click at [136, 85] on input "95389" at bounding box center [166, 81] width 197 height 23
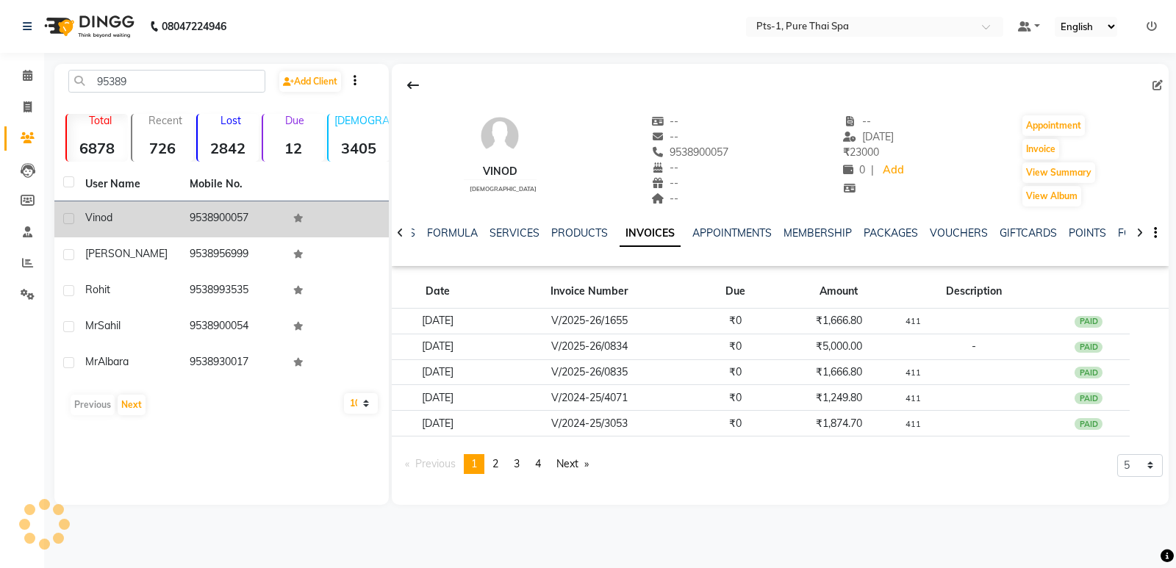
drag, startPoint x: 251, startPoint y: 216, endPoint x: 189, endPoint y: 227, distance: 63.4
click at [189, 227] on td "9538900057" at bounding box center [233, 219] width 104 height 36
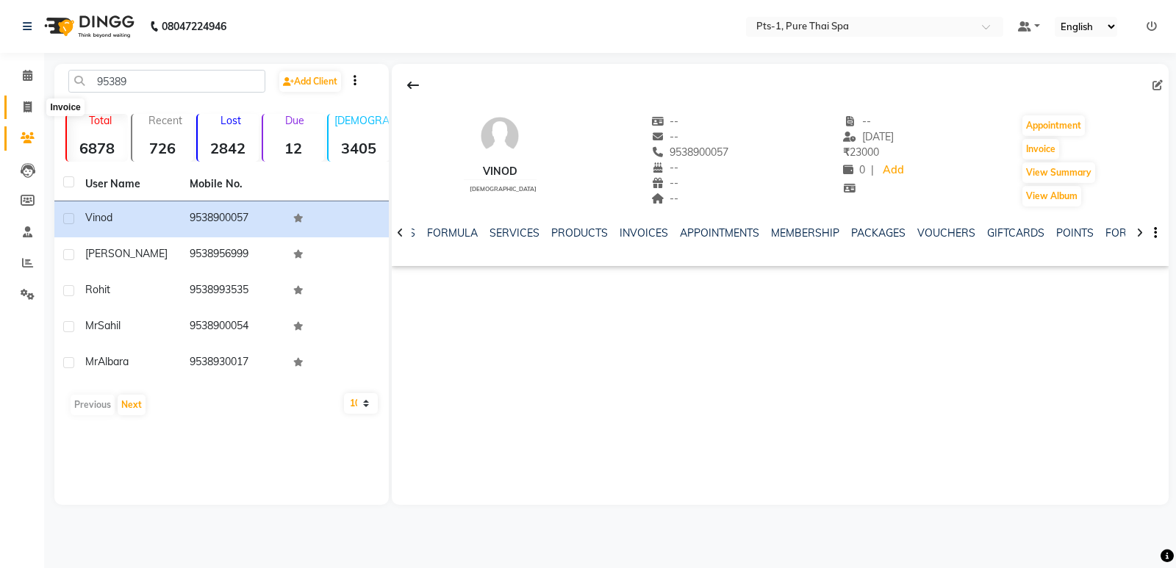
click at [32, 107] on span at bounding box center [28, 107] width 26 height 17
select select "5296"
select select "service"
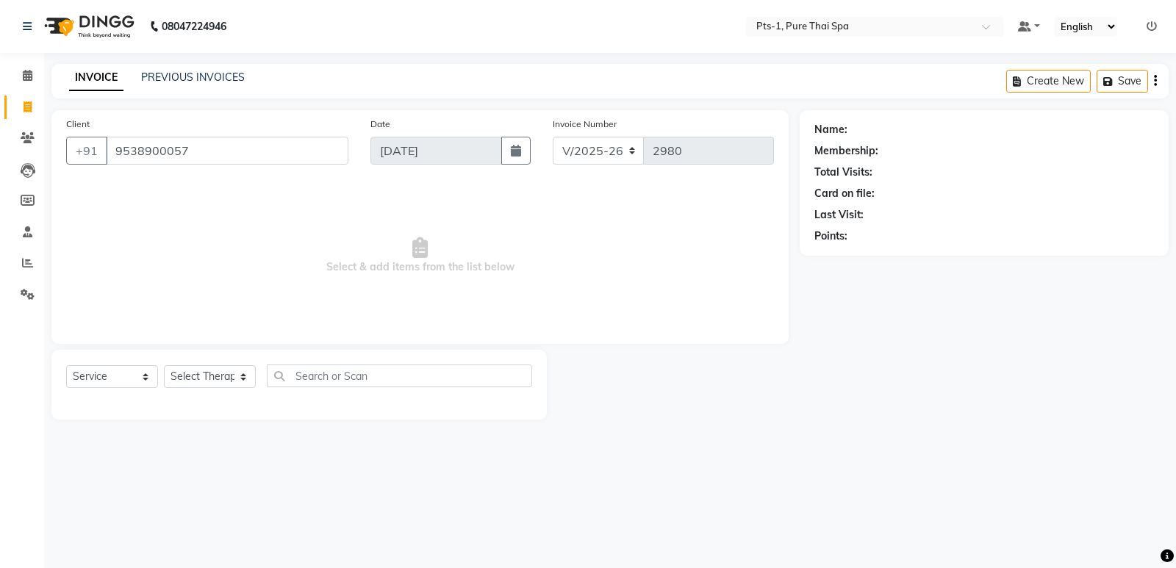
type input "9538900057"
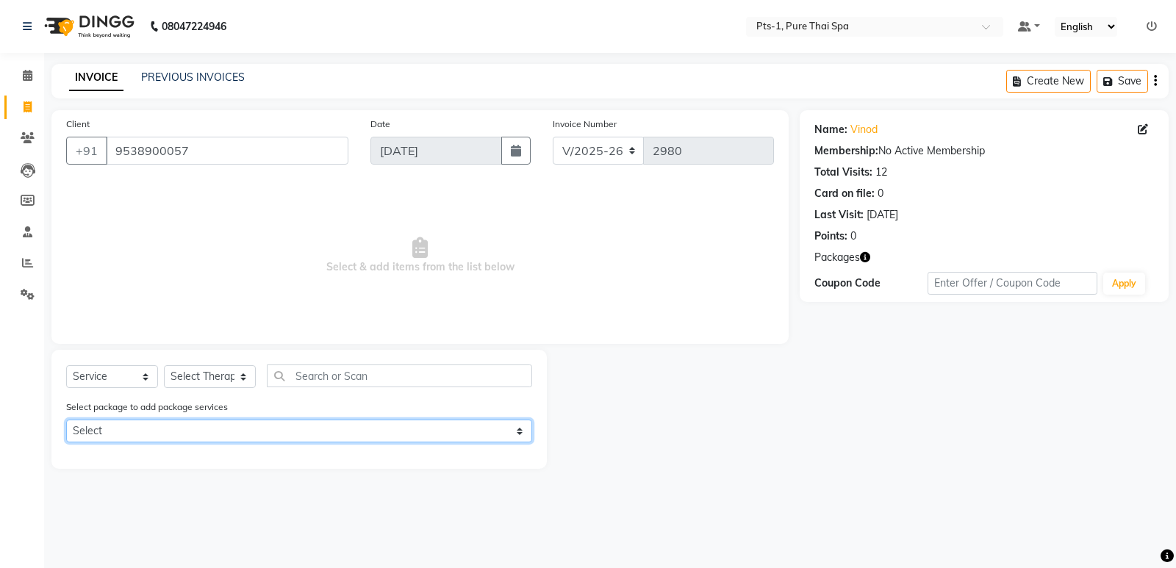
drag, startPoint x: 229, startPoint y: 392, endPoint x: 235, endPoint y: 423, distance: 30.8
click at [235, 423] on select "Select PTS PACKAGE (5K) 3 SERVICES WITH STEAM" at bounding box center [299, 431] width 466 height 23
select select "1: Object"
click at [66, 420] on select "Select PTS PACKAGE (5K) 3 SERVICES WITH STEAM" at bounding box center [299, 431] width 466 height 23
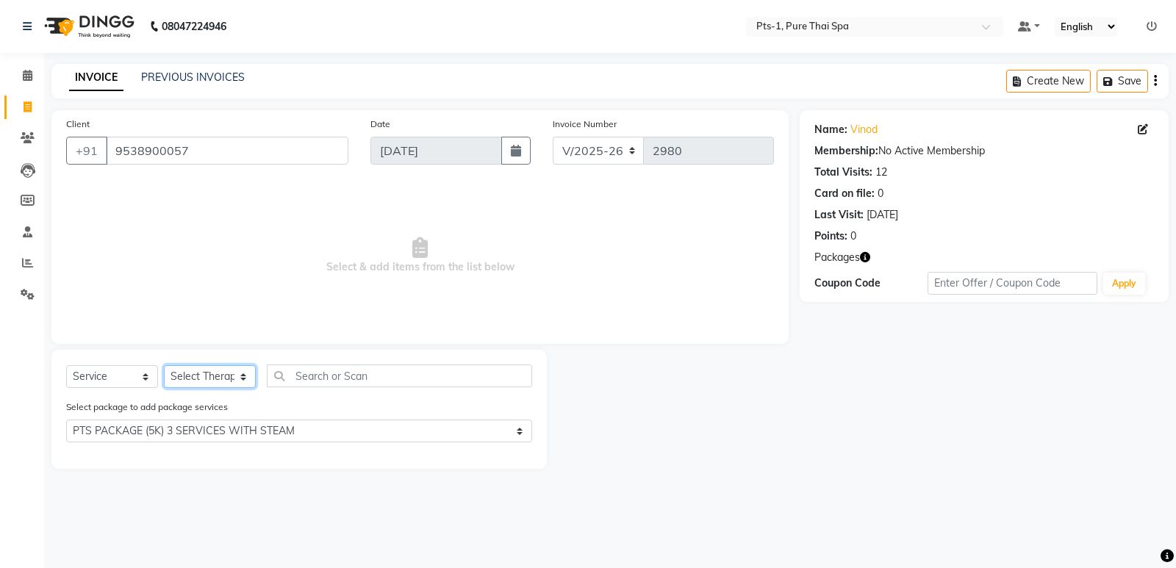
click at [199, 380] on select "Select Therapist [PERSON_NAME] anyone Babu Bela Gia Jeje [PERSON_NAME] [PERSON_…" at bounding box center [210, 376] width 92 height 23
select select "88349"
click at [164, 365] on select "Select Therapist [PERSON_NAME] anyone Babu Bela Gia Jeje [PERSON_NAME] [PERSON_…" at bounding box center [210, 376] width 92 height 23
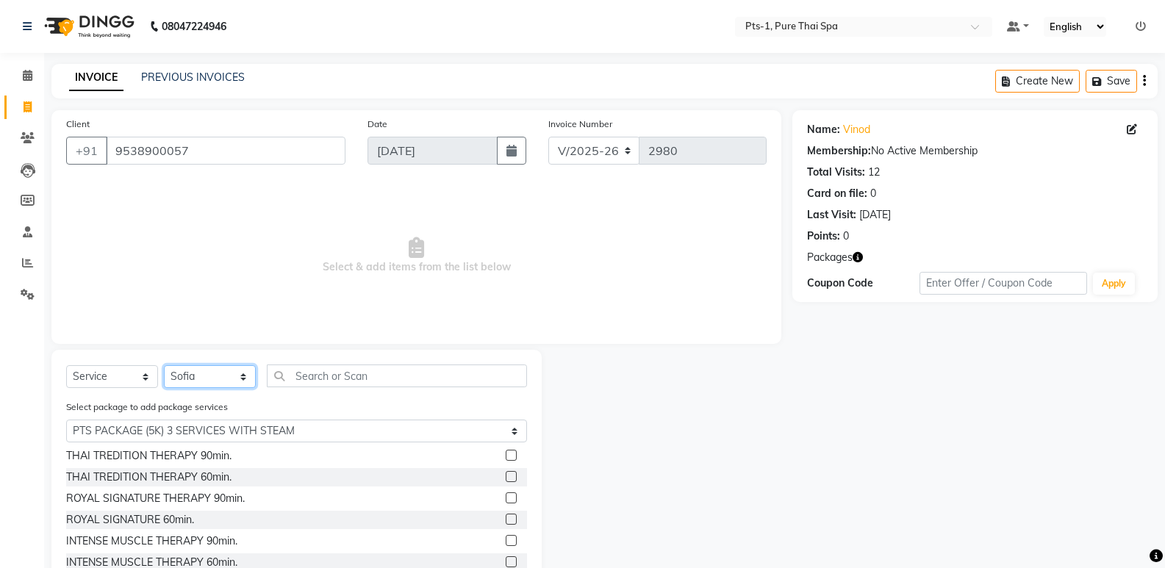
scroll to position [66, 0]
click at [506, 515] on label at bounding box center [511, 518] width 11 height 11
click at [506, 515] on input "checkbox" at bounding box center [511, 519] width 10 height 10
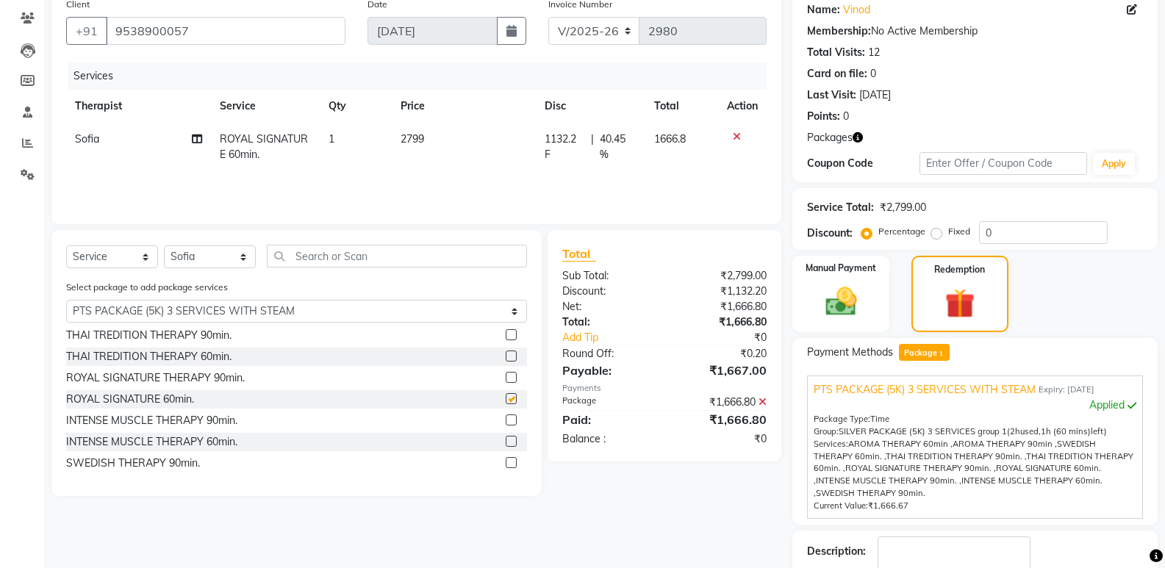
checkbox input "false"
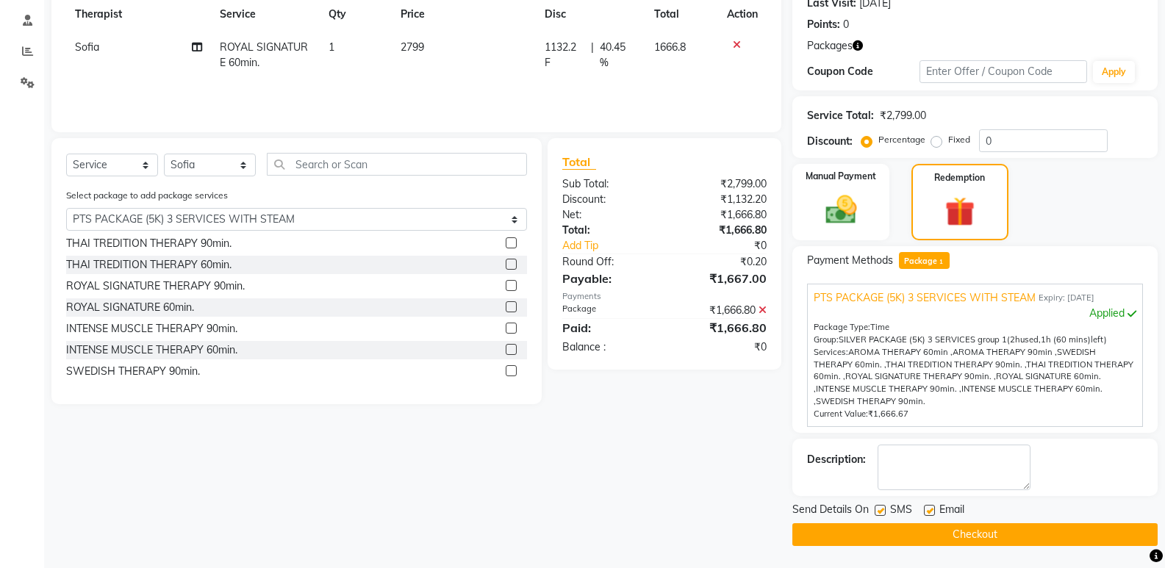
click at [884, 509] on label at bounding box center [879, 510] width 11 height 11
click at [884, 509] on input "checkbox" at bounding box center [879, 511] width 10 height 10
checkbox input "false"
click at [929, 508] on label at bounding box center [929, 510] width 11 height 11
click at [929, 508] on input "checkbox" at bounding box center [929, 511] width 10 height 10
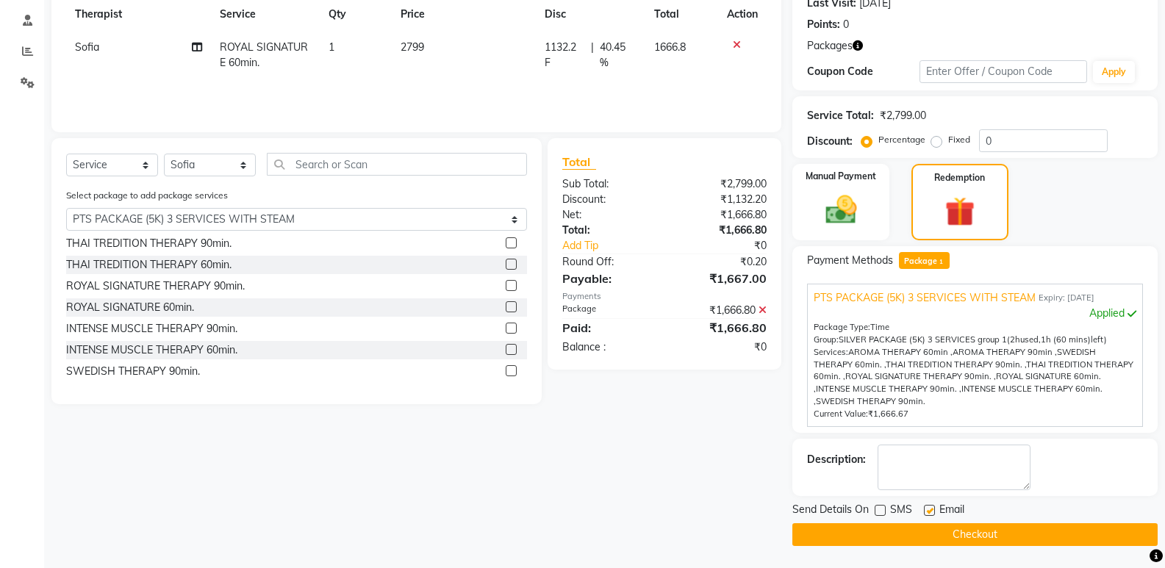
checkbox input "false"
click at [924, 477] on textarea at bounding box center [953, 468] width 153 height 46
type textarea "411"
click at [916, 532] on button "Checkout" at bounding box center [974, 534] width 365 height 23
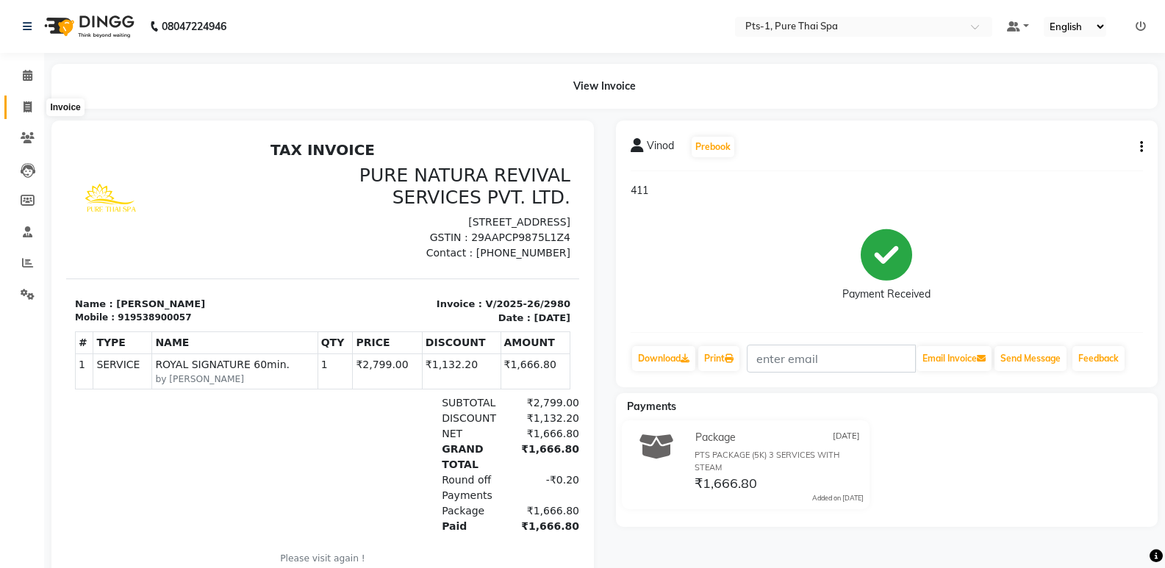
click at [24, 107] on icon at bounding box center [28, 106] width 8 height 11
select select "service"
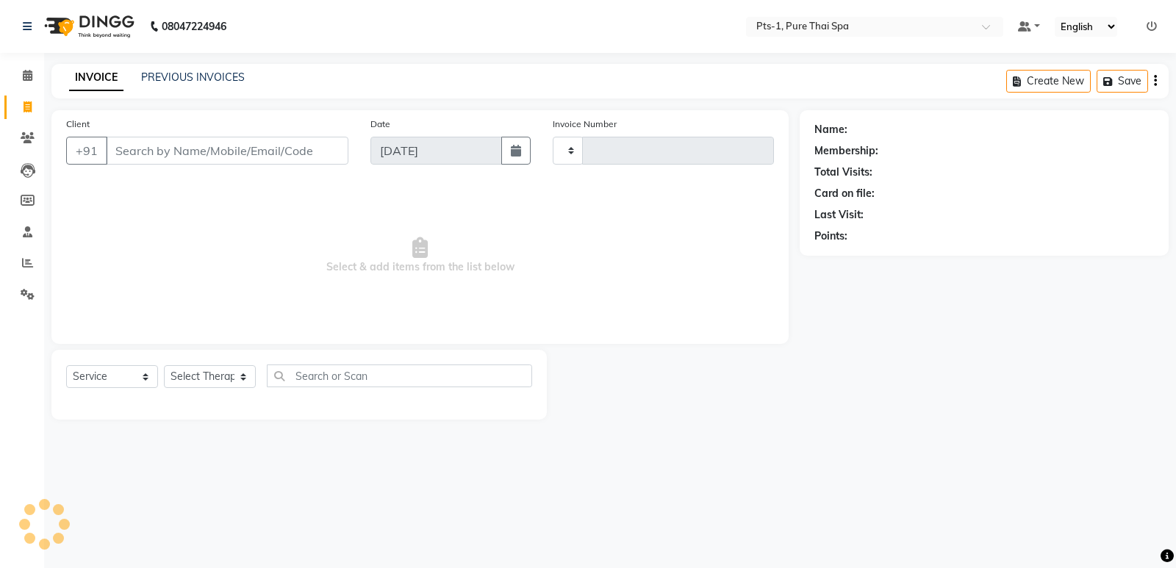
type input "2981"
select select "5296"
click at [165, 83] on link "PREVIOUS INVOICES" at bounding box center [193, 77] width 104 height 13
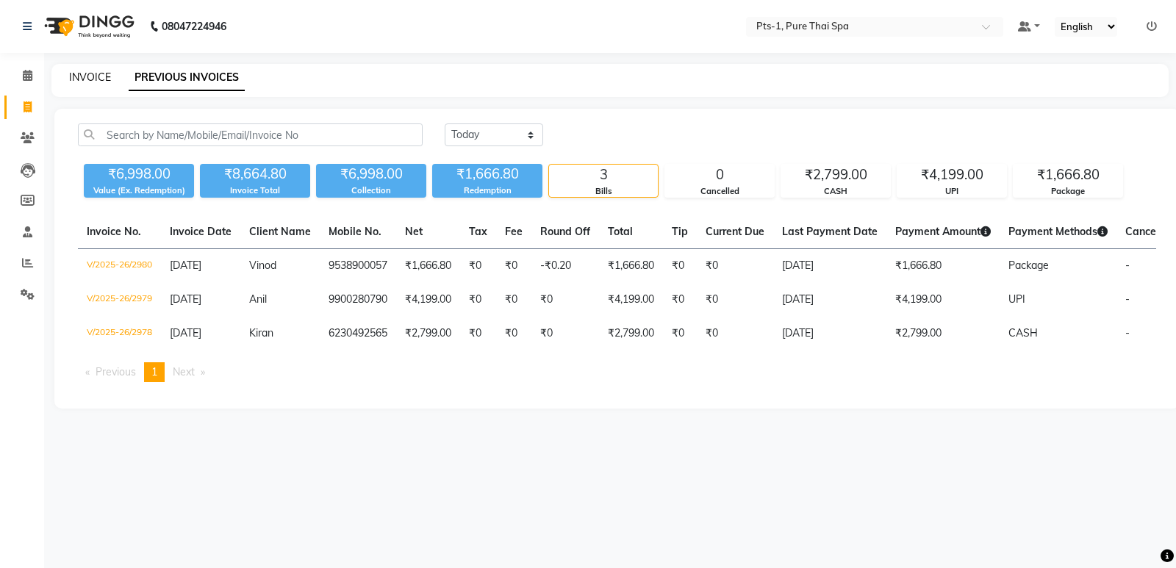
click at [82, 74] on link "INVOICE" at bounding box center [90, 77] width 42 height 13
select select "service"
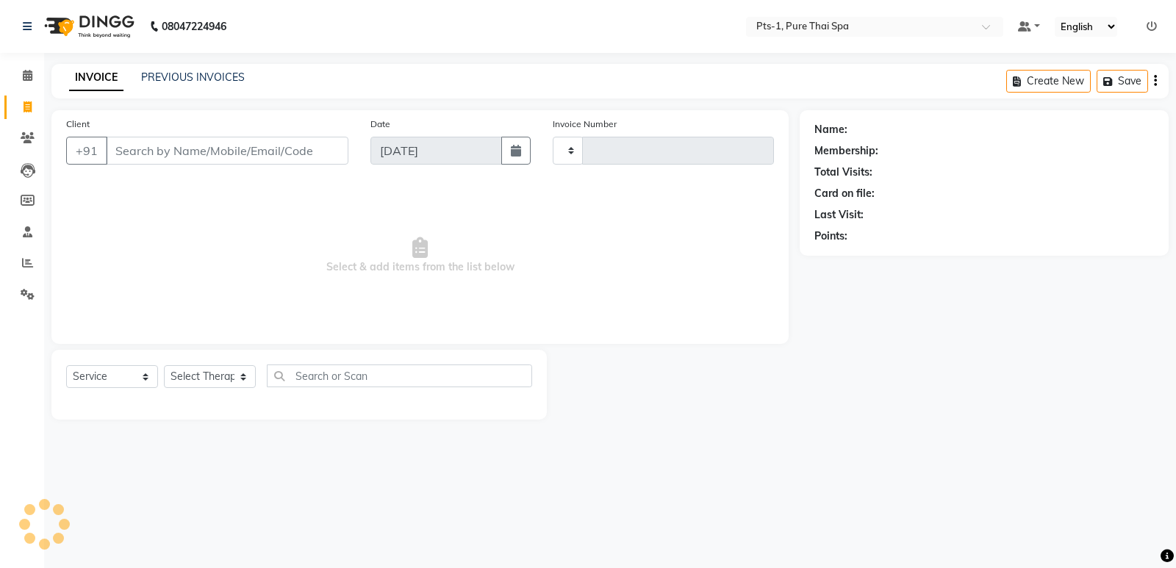
type input "2981"
select select "5296"
click at [155, 74] on link "PREVIOUS INVOICES" at bounding box center [193, 77] width 104 height 13
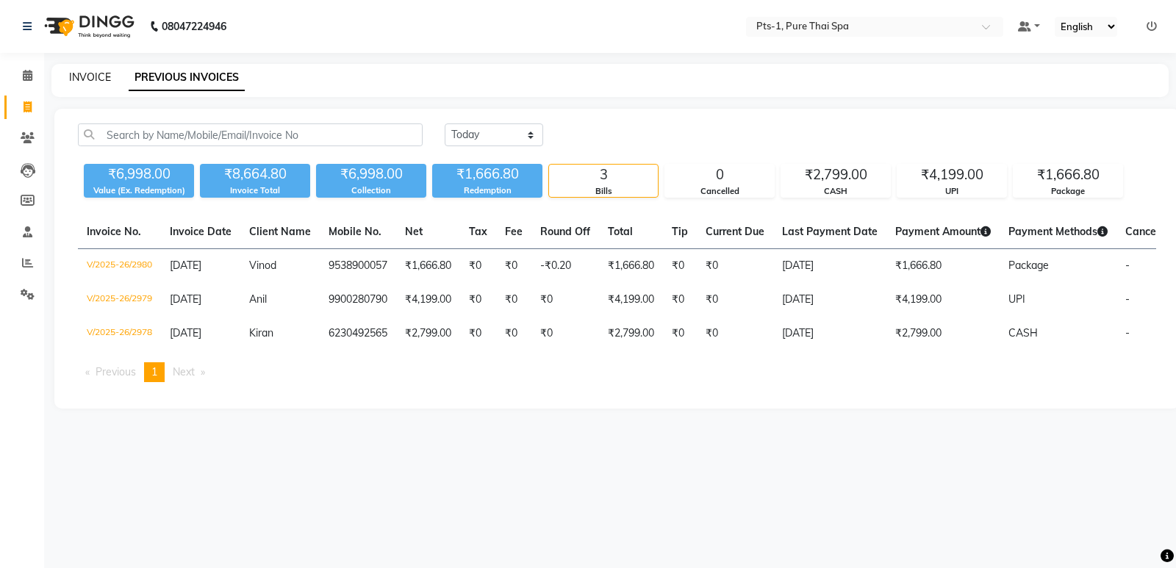
click at [83, 76] on link "INVOICE" at bounding box center [90, 77] width 42 height 13
select select "5296"
select select "service"
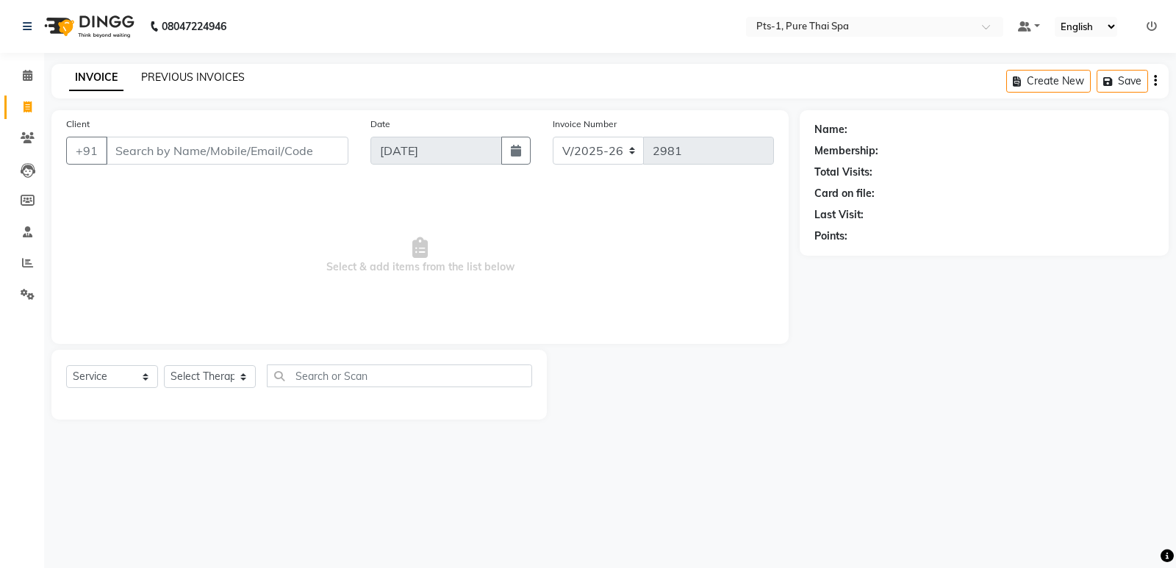
click at [171, 73] on link "PREVIOUS INVOICES" at bounding box center [193, 77] width 104 height 13
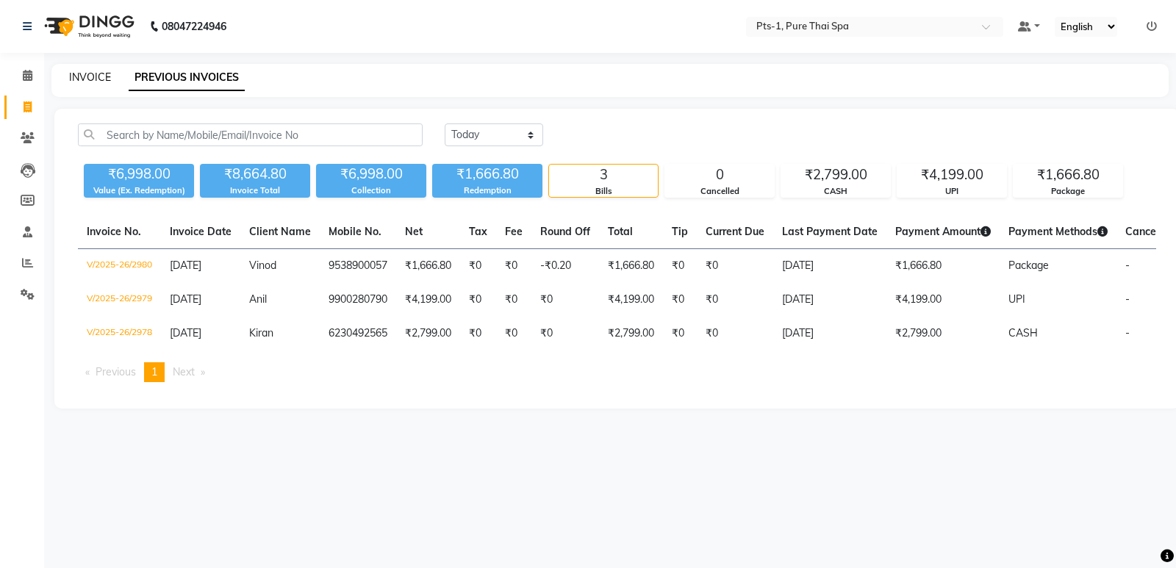
click at [90, 73] on link "INVOICE" at bounding box center [90, 77] width 42 height 13
select select "service"
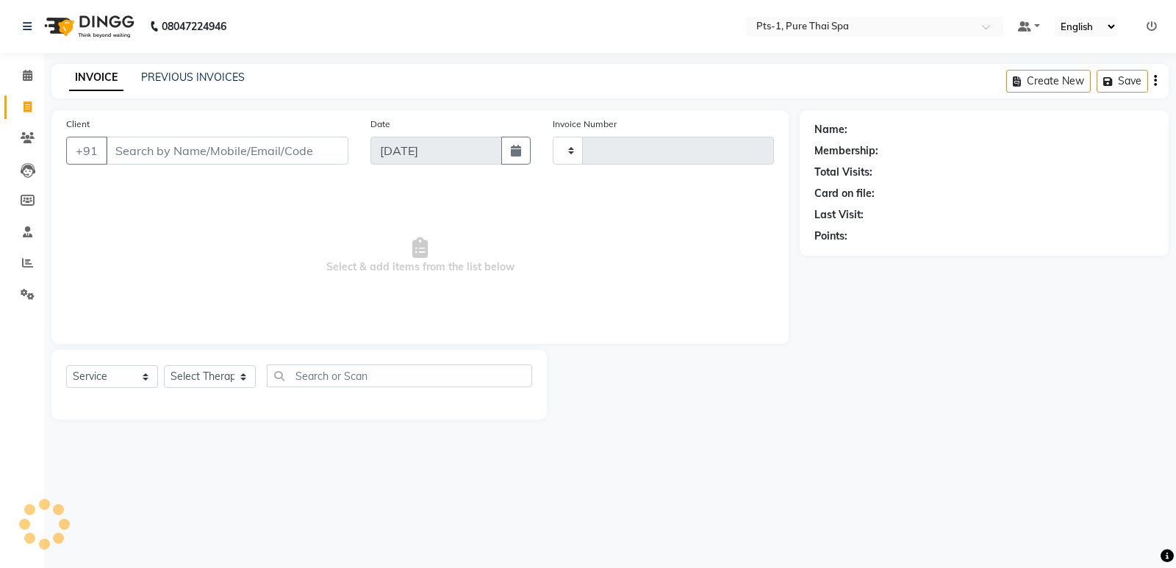
type input "2981"
select select "5296"
click at [141, 155] on input "Client" at bounding box center [227, 151] width 242 height 28
click at [184, 79] on link "PREVIOUS INVOICES" at bounding box center [193, 77] width 104 height 13
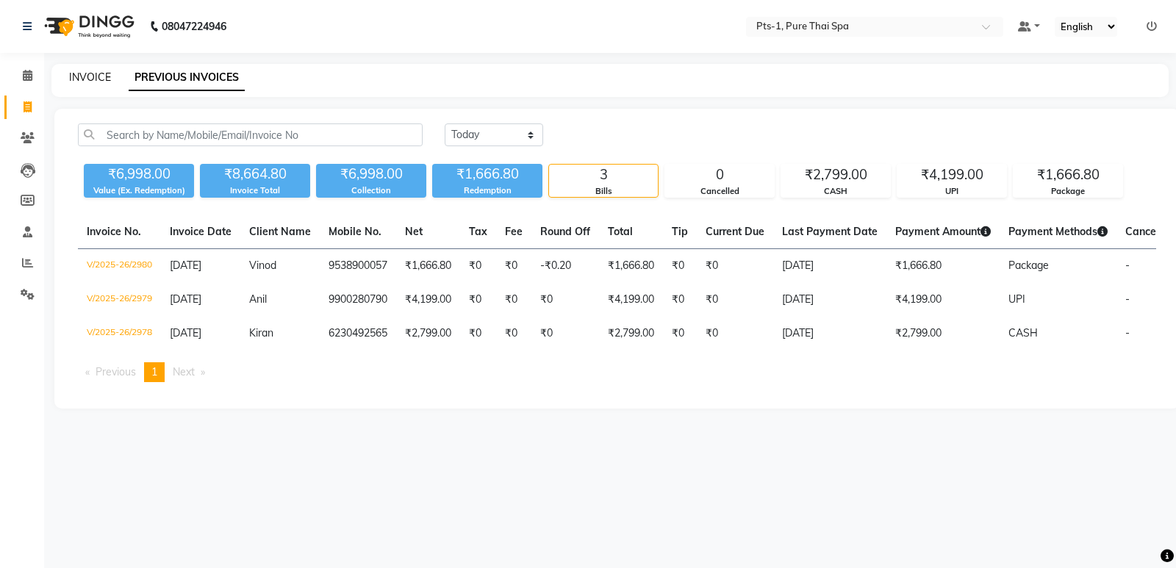
click at [82, 81] on link "INVOICE" at bounding box center [90, 77] width 42 height 13
select select "5296"
select select "service"
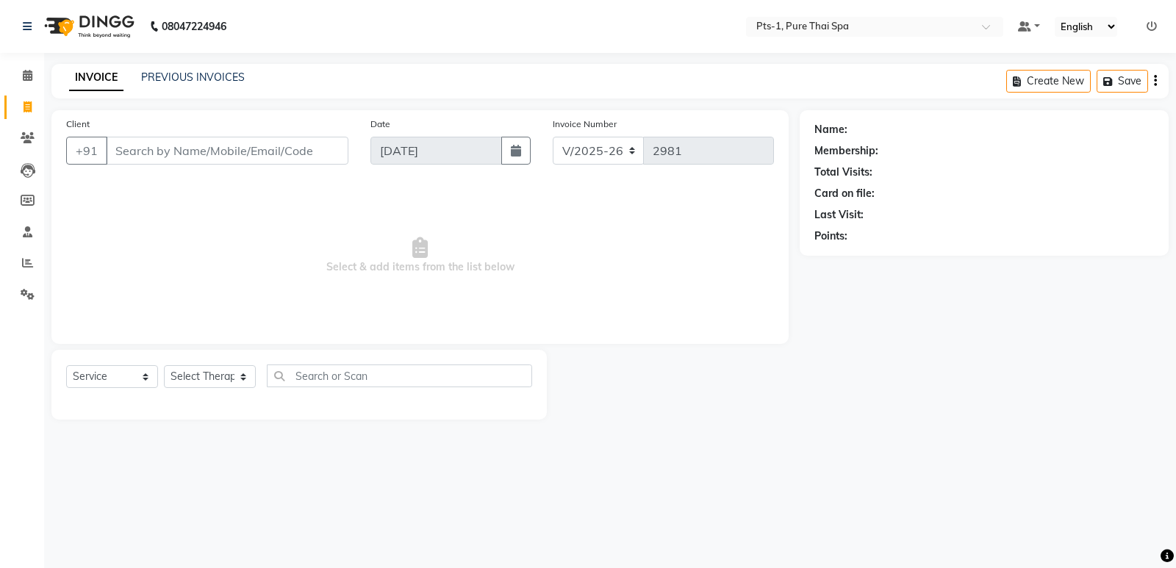
click at [130, 161] on input "Client" at bounding box center [227, 151] width 242 height 28
type input "8971046639"
click at [298, 156] on span "Add Client" at bounding box center [310, 150] width 58 height 15
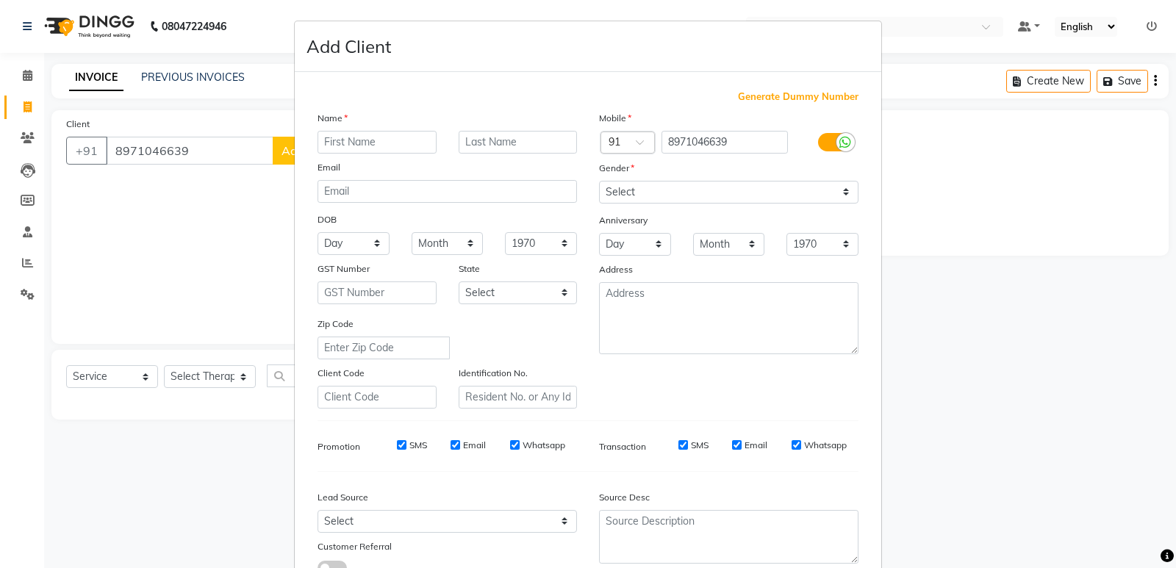
click at [326, 144] on input "text" at bounding box center [376, 142] width 119 height 23
type input "[PERSON_NAME]"
click at [637, 187] on select "Select [DEMOGRAPHIC_DATA] [DEMOGRAPHIC_DATA] Other Prefer Not To Say" at bounding box center [728, 192] width 259 height 23
select select "[DEMOGRAPHIC_DATA]"
click at [599, 181] on select "Select [DEMOGRAPHIC_DATA] [DEMOGRAPHIC_DATA] Other Prefer Not To Say" at bounding box center [728, 192] width 259 height 23
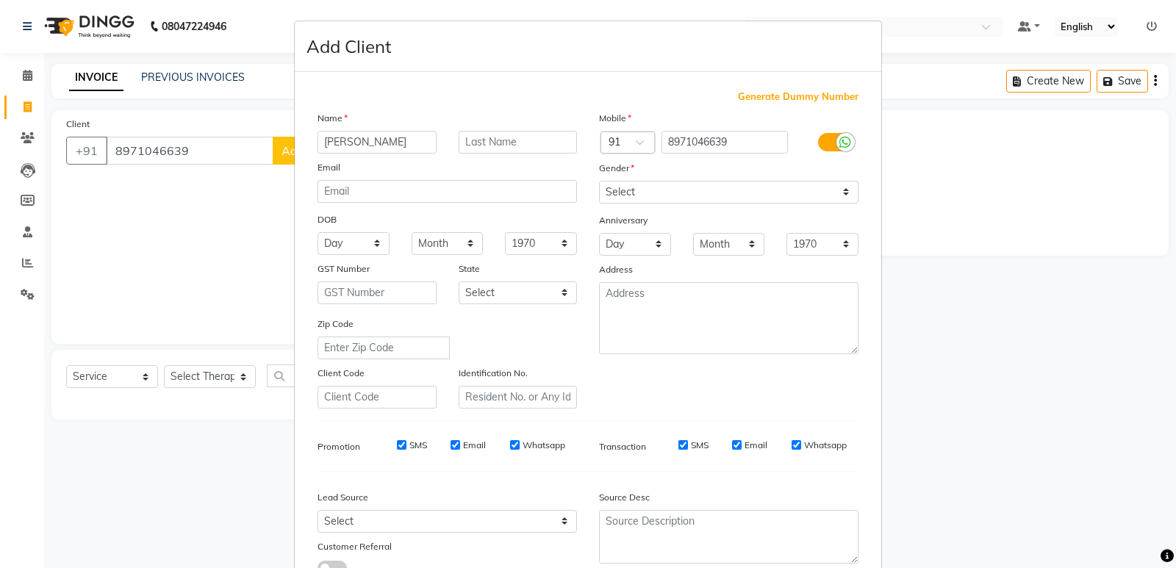
drag, startPoint x: 393, startPoint y: 449, endPoint x: 429, endPoint y: 439, distance: 37.3
click at [397, 448] on input "SMS" at bounding box center [402, 445] width 10 height 10
checkbox input "false"
click at [450, 445] on input "Email" at bounding box center [455, 445] width 10 height 10
checkbox input "false"
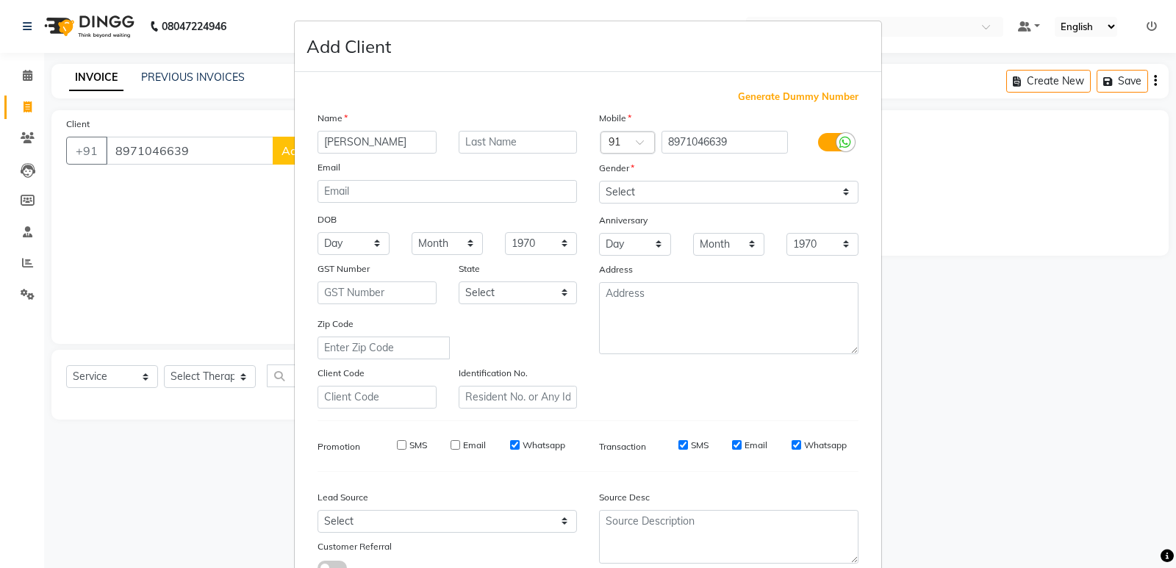
click at [510, 448] on input "Whatsapp" at bounding box center [515, 445] width 10 height 10
checkbox input "false"
click at [678, 445] on input "SMS" at bounding box center [683, 445] width 10 height 10
checkbox input "false"
drag, startPoint x: 727, startPoint y: 444, endPoint x: 780, endPoint y: 450, distance: 54.0
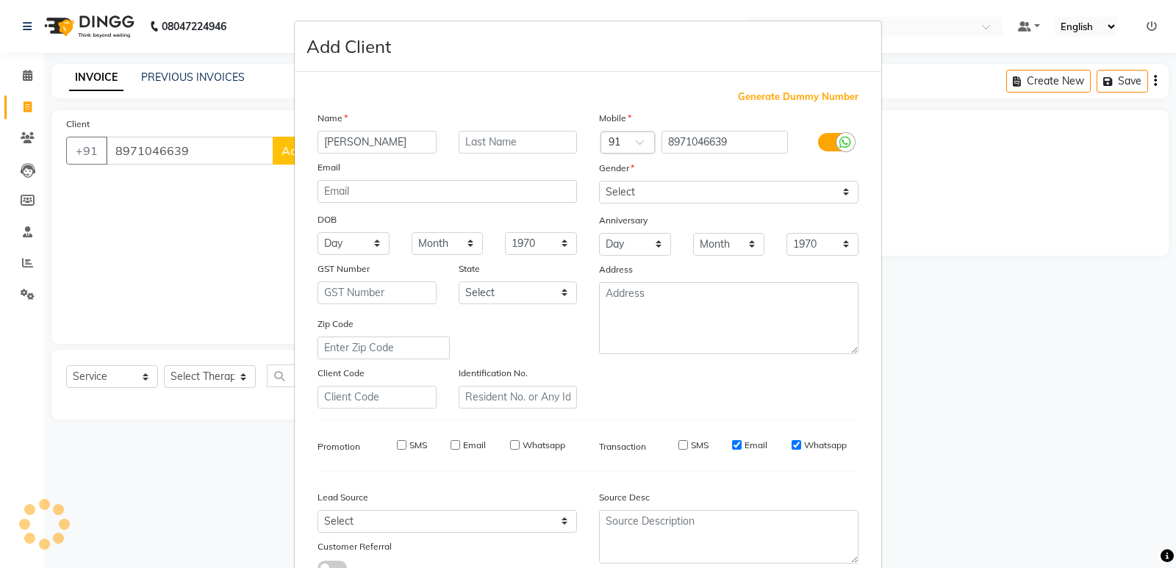
click at [732, 444] on input "Email" at bounding box center [737, 445] width 10 height 10
checkbox input "false"
click at [791, 447] on input "Whatsapp" at bounding box center [796, 445] width 10 height 10
checkbox input "false"
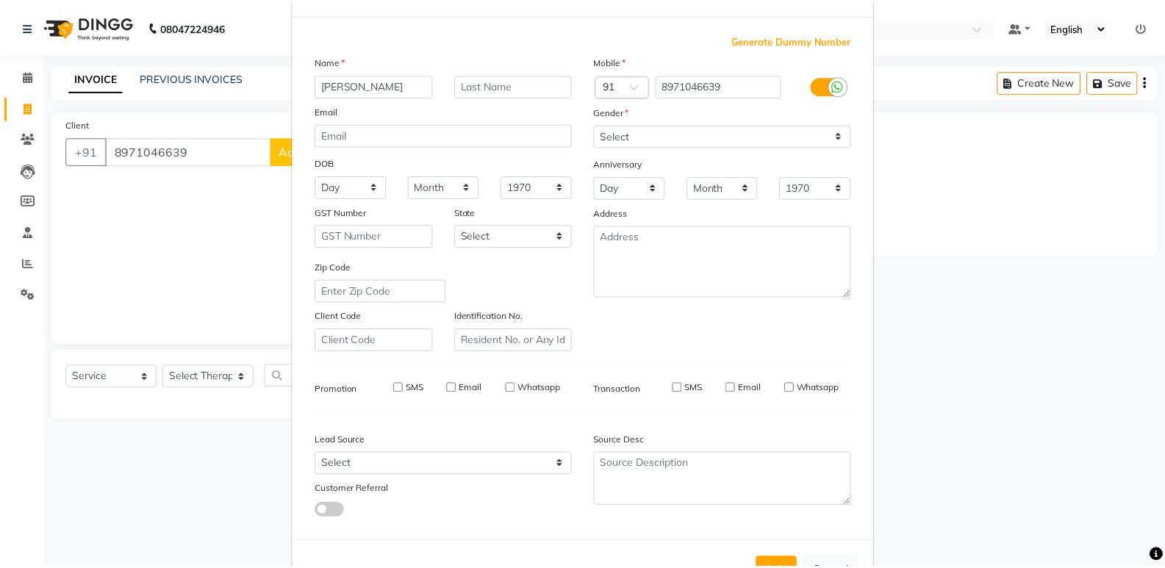
scroll to position [110, 0]
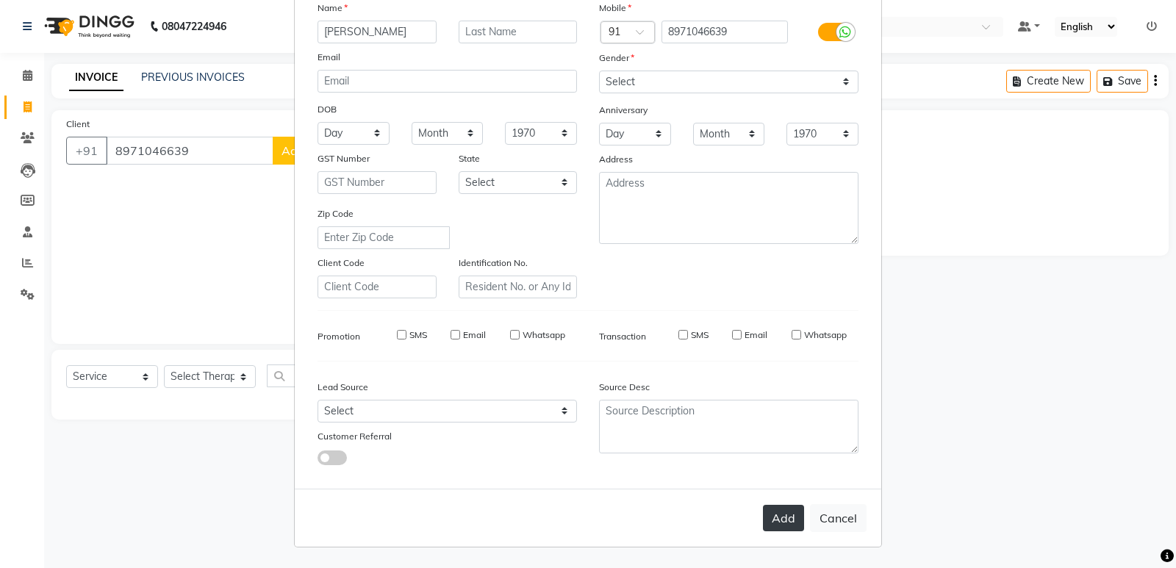
click at [781, 520] on button "Add" at bounding box center [783, 518] width 41 height 26
select select
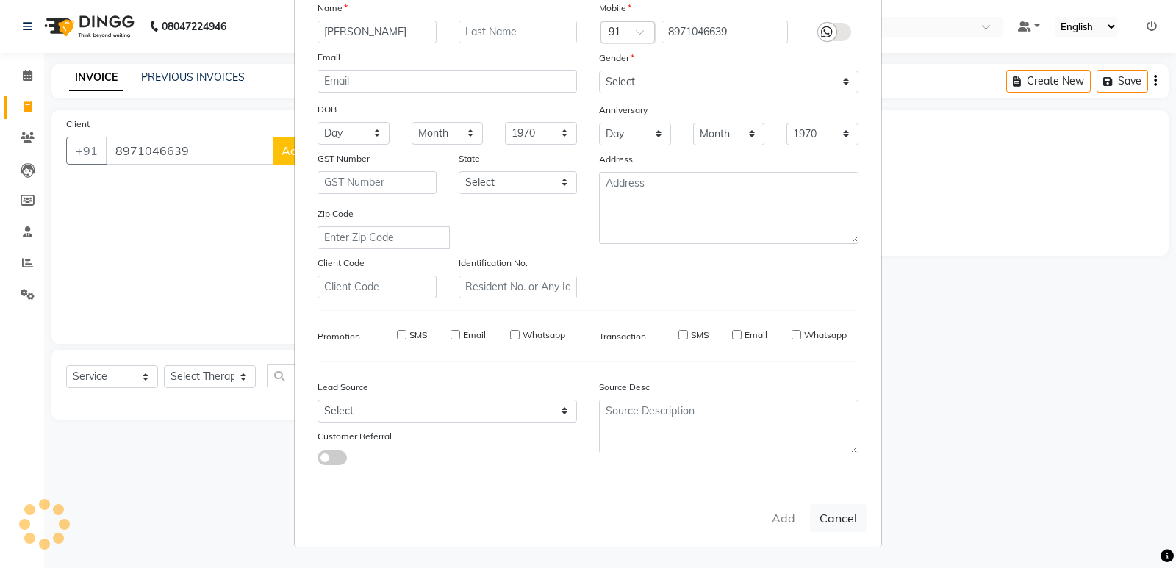
select select
checkbox input "false"
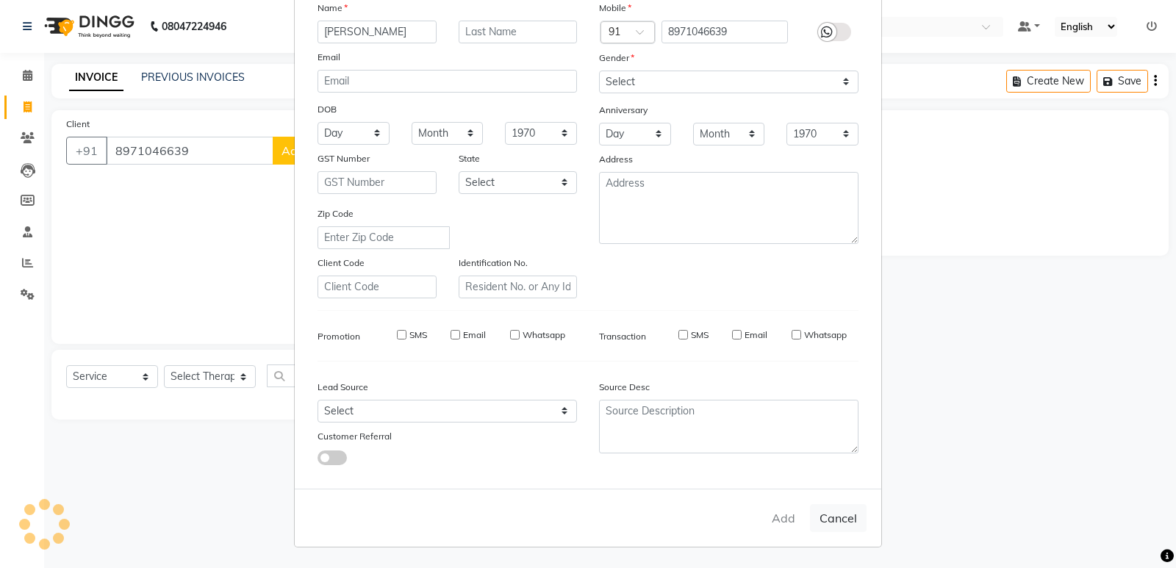
checkbox input "false"
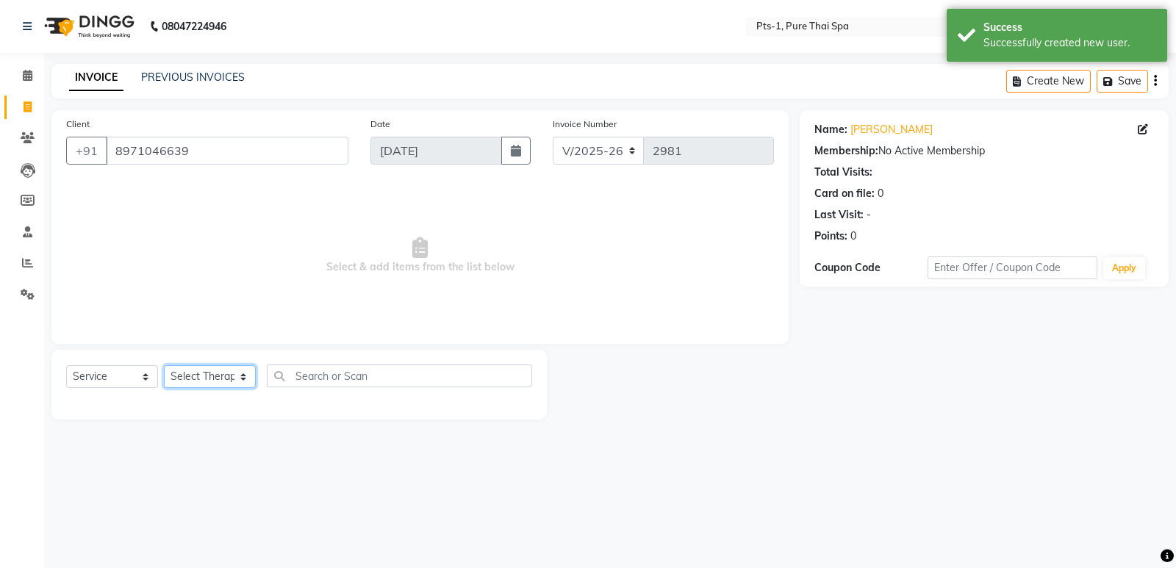
drag, startPoint x: 197, startPoint y: 376, endPoint x: 202, endPoint y: 366, distance: 11.5
click at [197, 376] on select "Select Therapist [PERSON_NAME] anyone Babu Bela Gia Jeje [PERSON_NAME] [PERSON_…" at bounding box center [210, 376] width 92 height 23
select select "80363"
click at [164, 365] on select "Select Therapist [PERSON_NAME] anyone Babu Bela Gia Jeje [PERSON_NAME] [PERSON_…" at bounding box center [210, 376] width 92 height 23
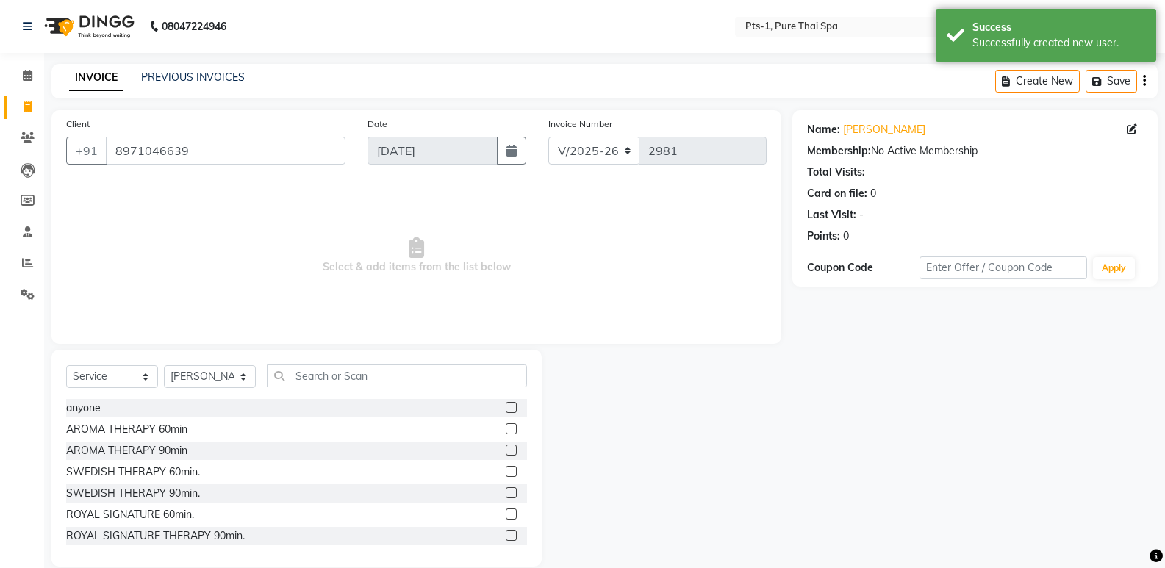
click at [506, 472] on label at bounding box center [511, 471] width 11 height 11
click at [506, 472] on input "checkbox" at bounding box center [511, 472] width 10 height 10
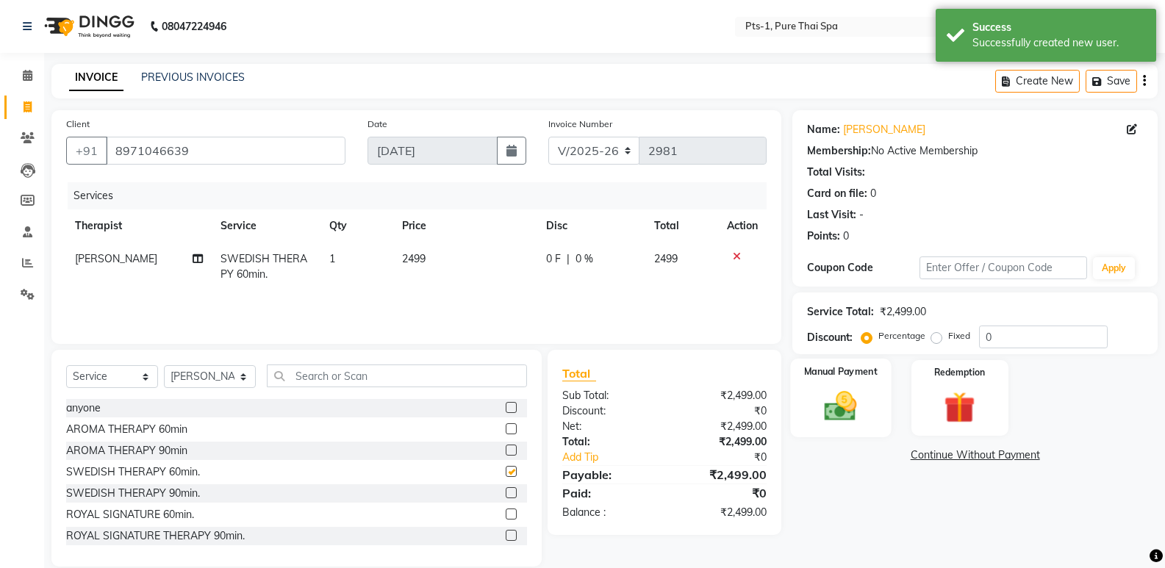
scroll to position [21, 0]
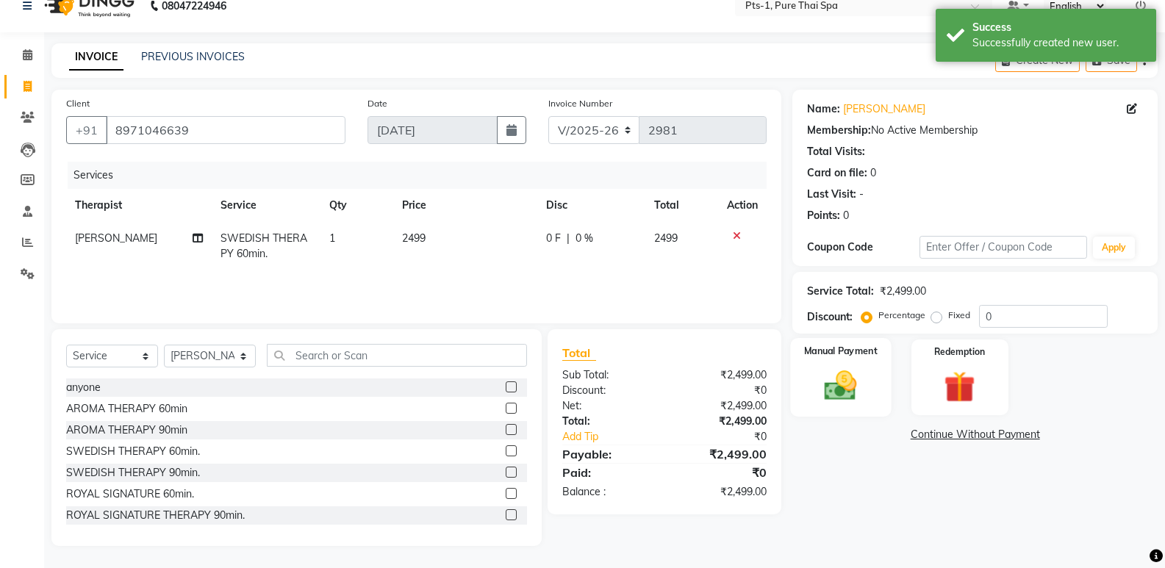
checkbox input "false"
click at [840, 373] on img at bounding box center [840, 385] width 52 height 37
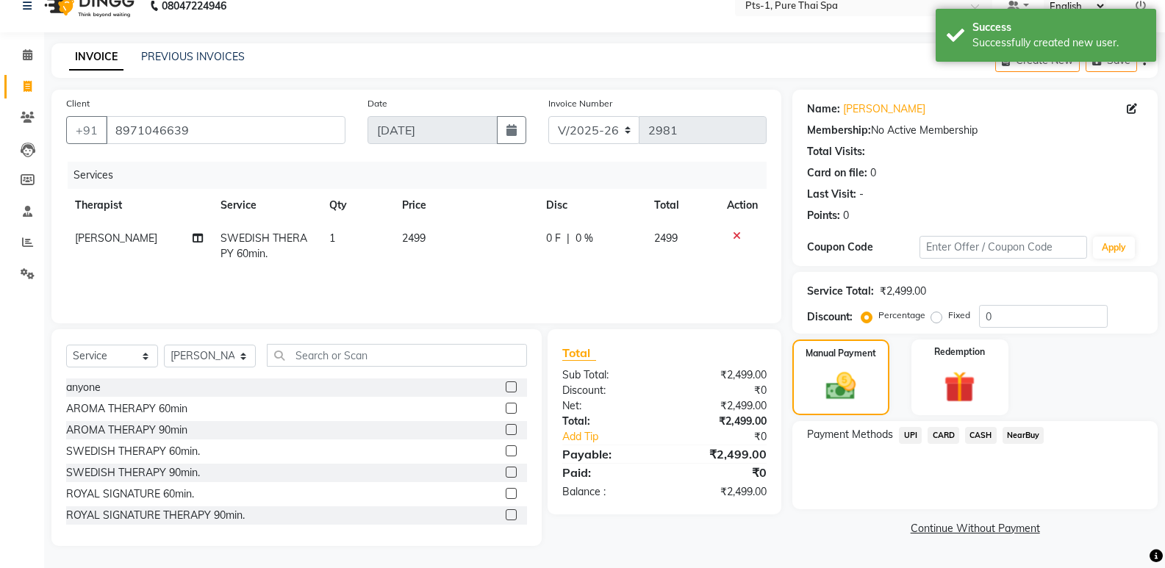
click at [903, 434] on span "UPI" at bounding box center [910, 435] width 23 height 17
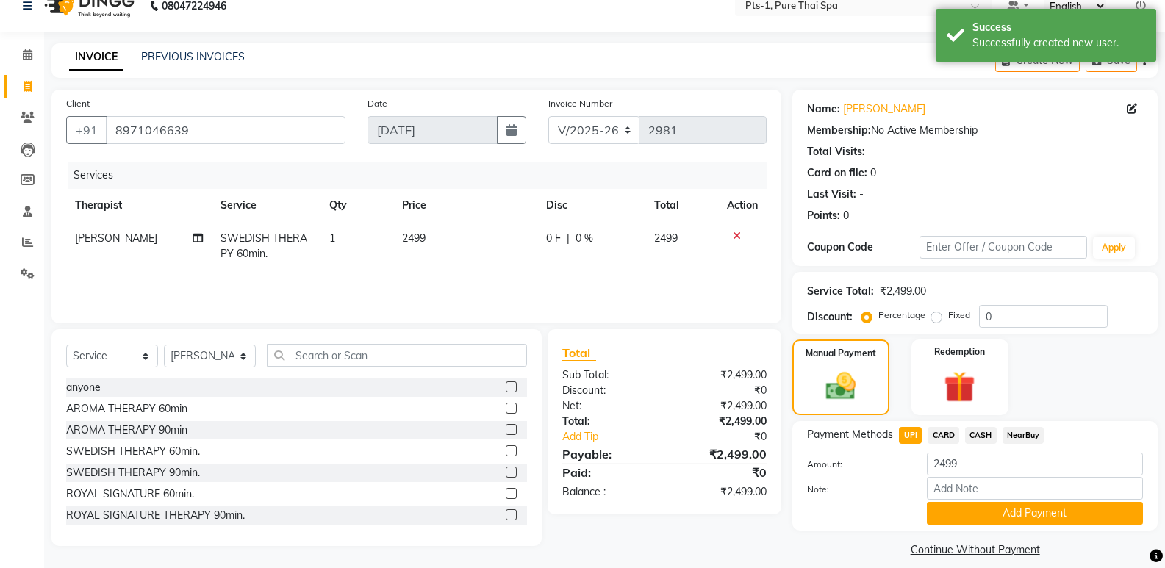
click at [930, 507] on button "Add Payment" at bounding box center [1035, 513] width 216 height 23
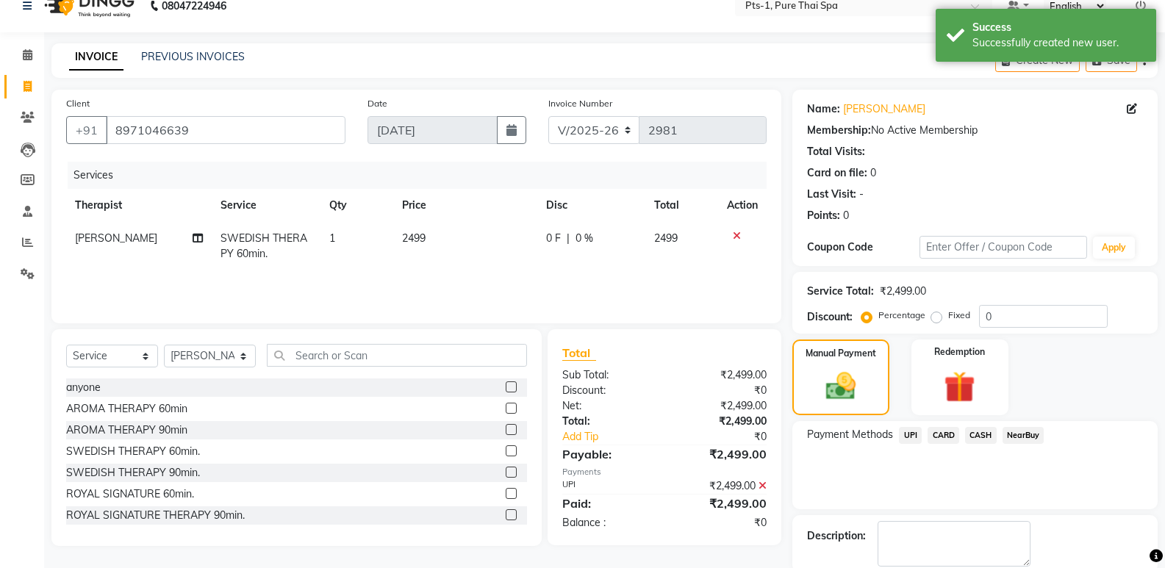
scroll to position [97, 0]
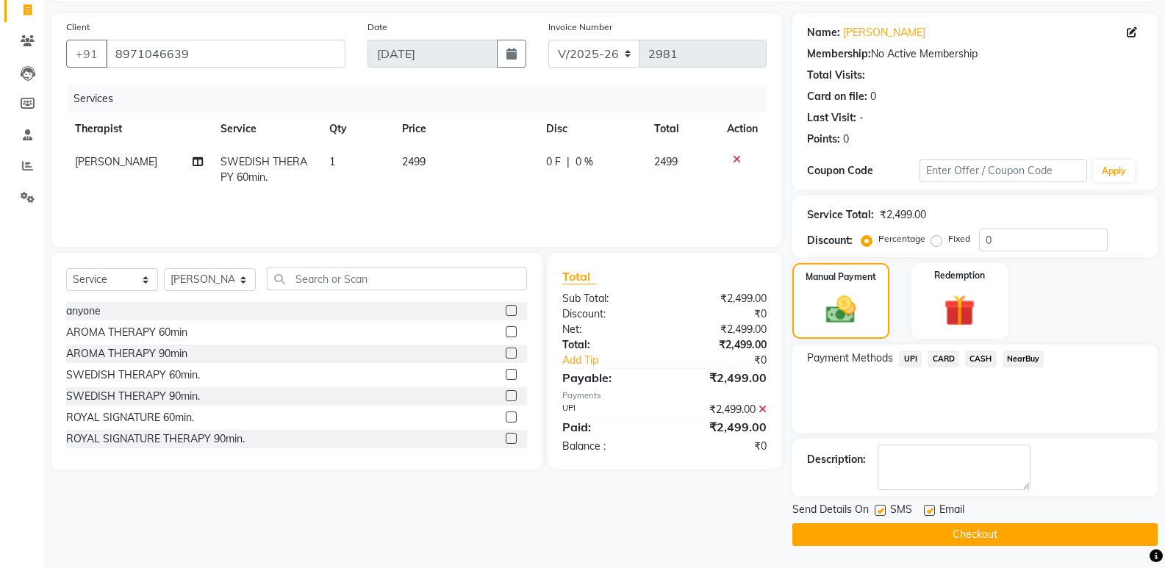
click at [883, 511] on label at bounding box center [879, 510] width 11 height 11
click at [883, 511] on input "checkbox" at bounding box center [879, 511] width 10 height 10
checkbox input "false"
click at [933, 510] on label at bounding box center [929, 510] width 11 height 11
click at [933, 510] on input "checkbox" at bounding box center [929, 511] width 10 height 10
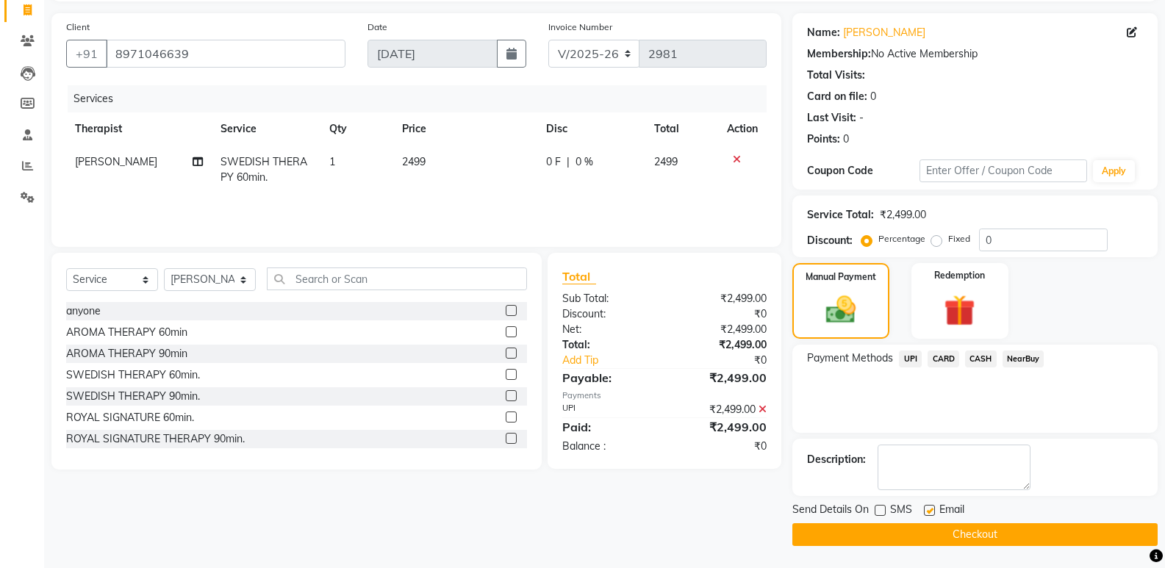
checkbox input "false"
click at [952, 539] on button "Checkout" at bounding box center [974, 534] width 365 height 23
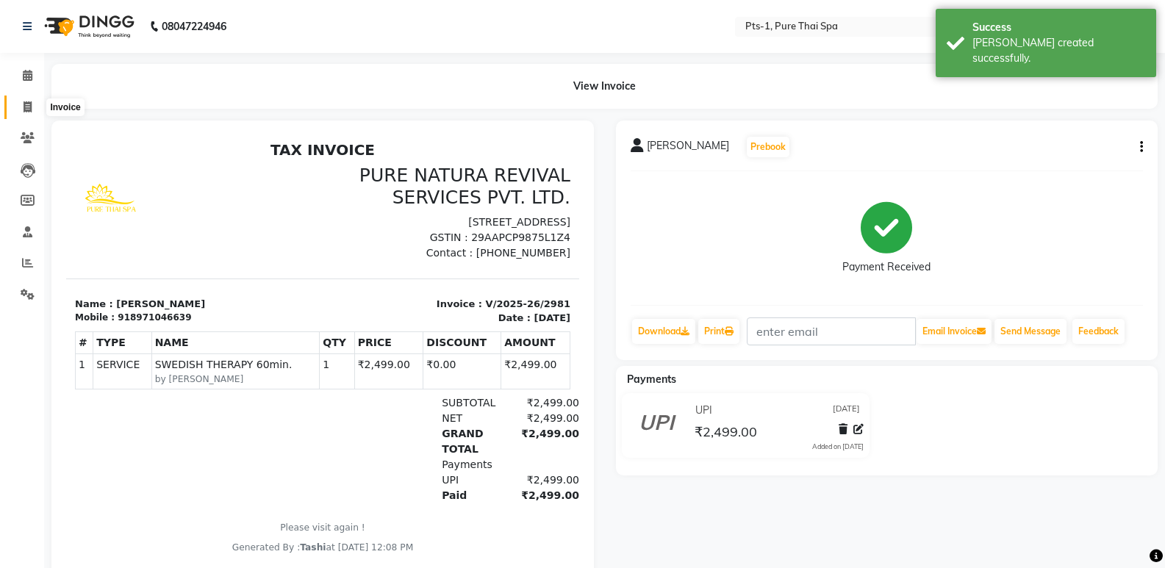
click at [29, 102] on icon at bounding box center [28, 106] width 8 height 11
select select "service"
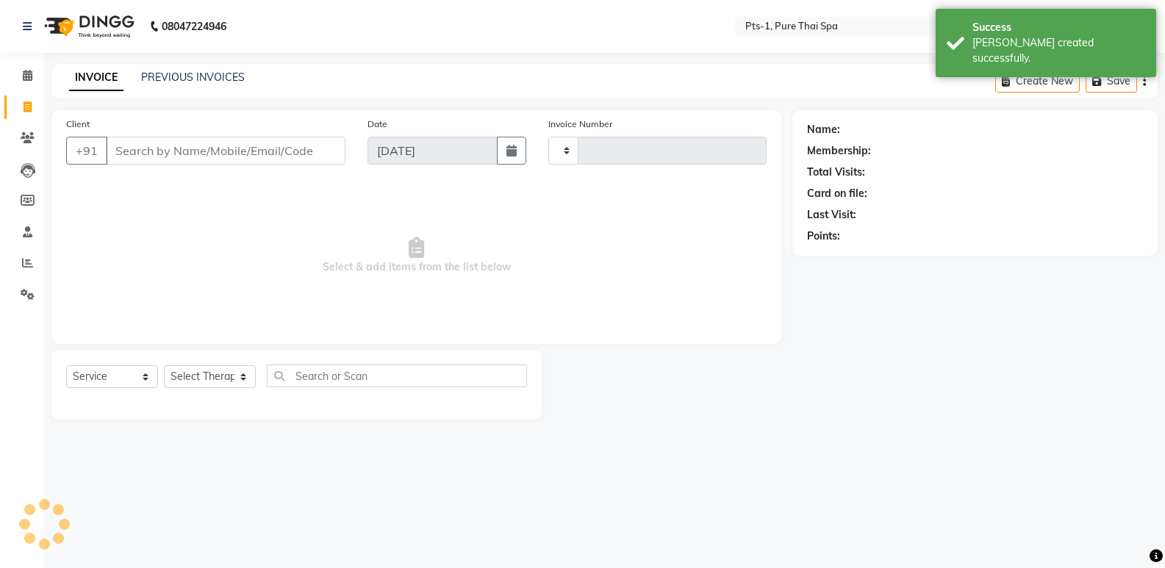
type input "2982"
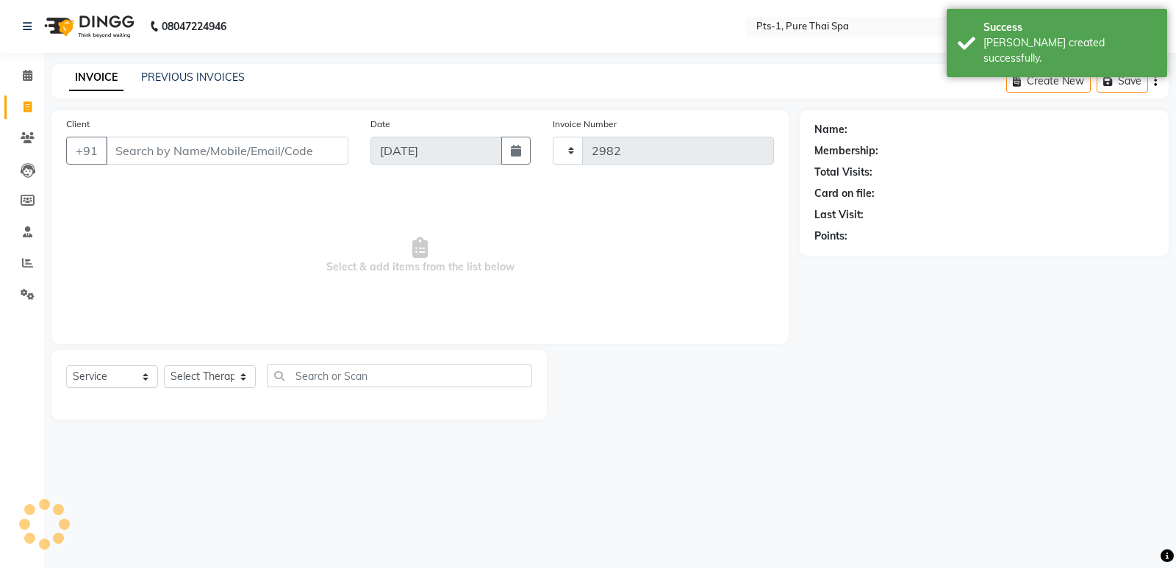
select select "5296"
click at [176, 75] on link "PREVIOUS INVOICES" at bounding box center [193, 77] width 104 height 13
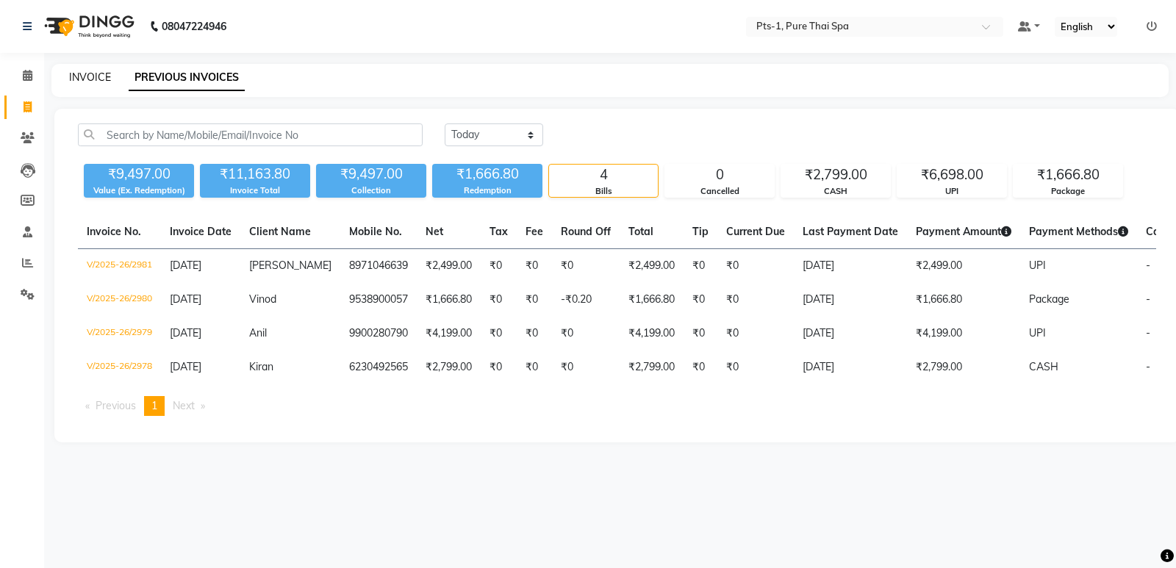
click at [76, 80] on link "INVOICE" at bounding box center [90, 77] width 42 height 13
select select "5296"
select select "service"
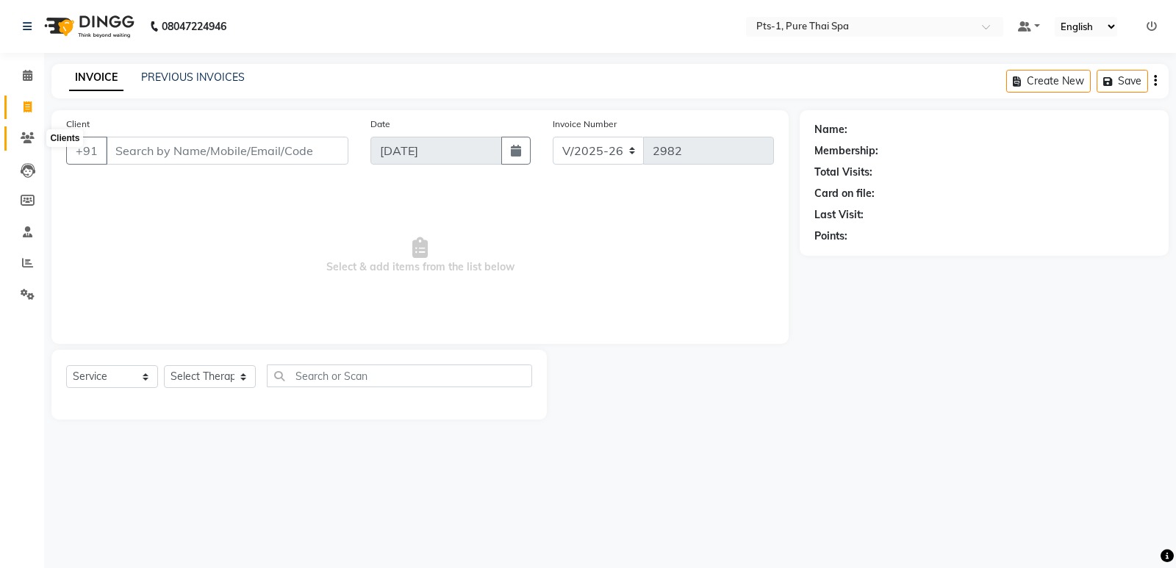
click at [25, 136] on icon at bounding box center [28, 137] width 14 height 11
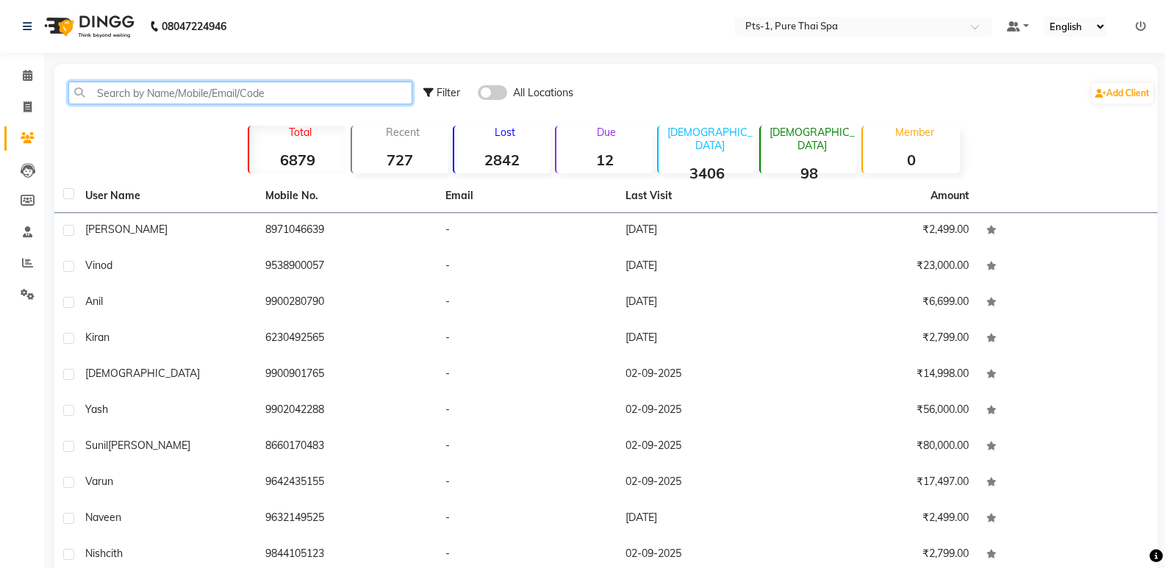
click at [123, 90] on input "text" at bounding box center [240, 93] width 344 height 23
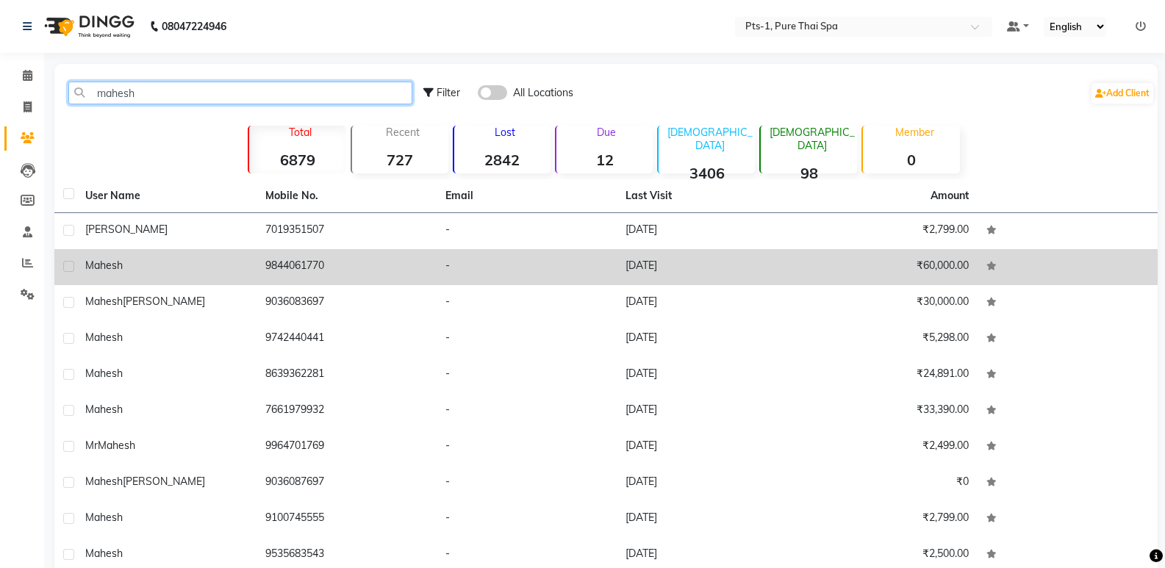
type input "mahesh"
click at [329, 273] on td "9844061770" at bounding box center [346, 267] width 180 height 36
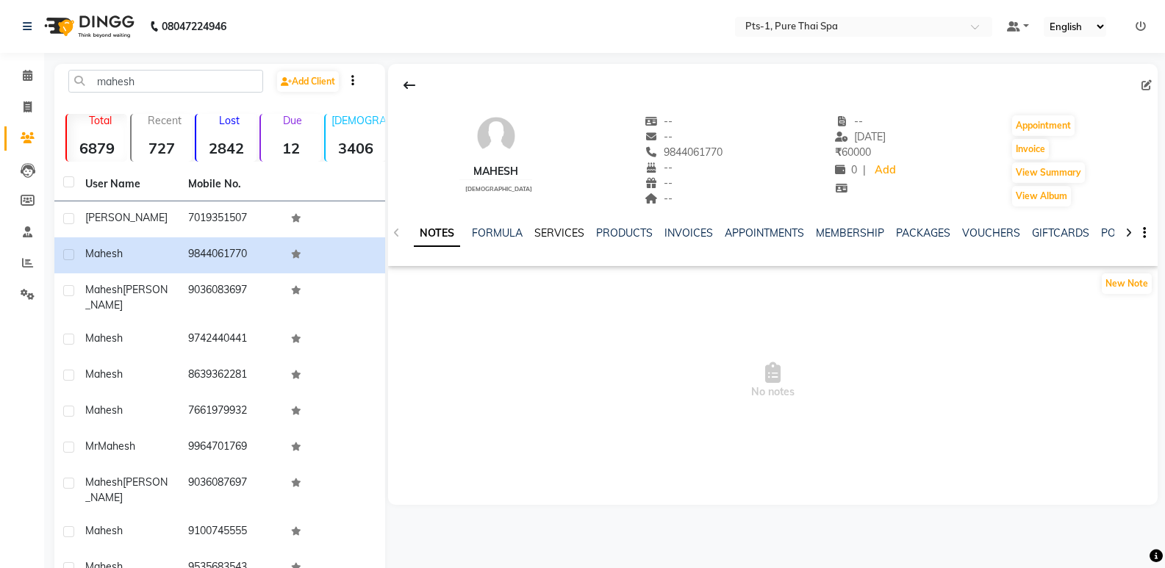
click at [561, 232] on link "SERVICES" at bounding box center [559, 232] width 50 height 13
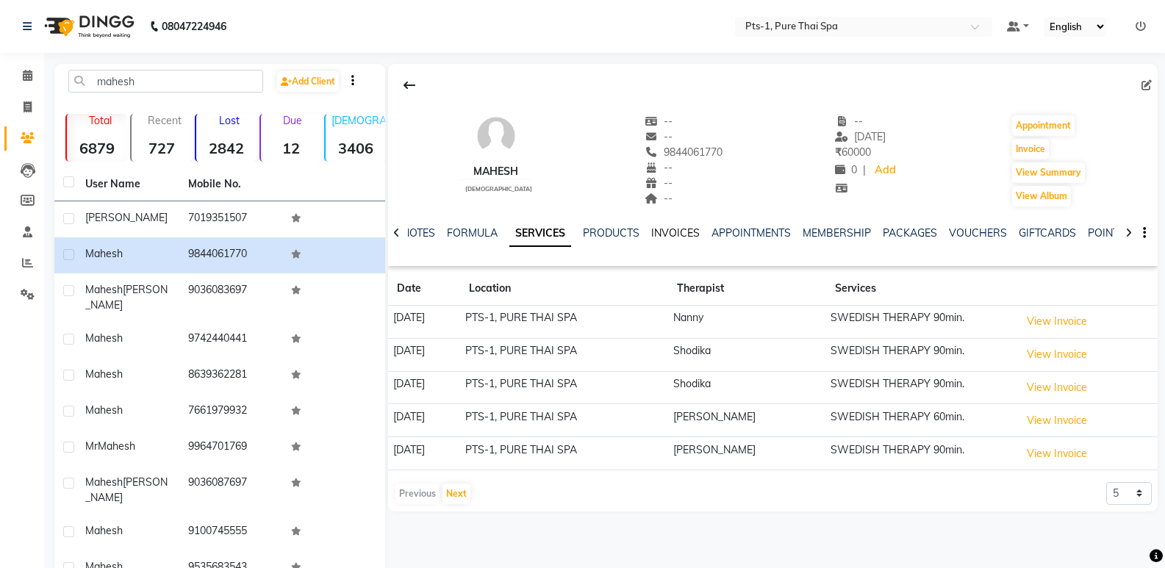
click at [669, 231] on link "INVOICES" at bounding box center [675, 232] width 48 height 13
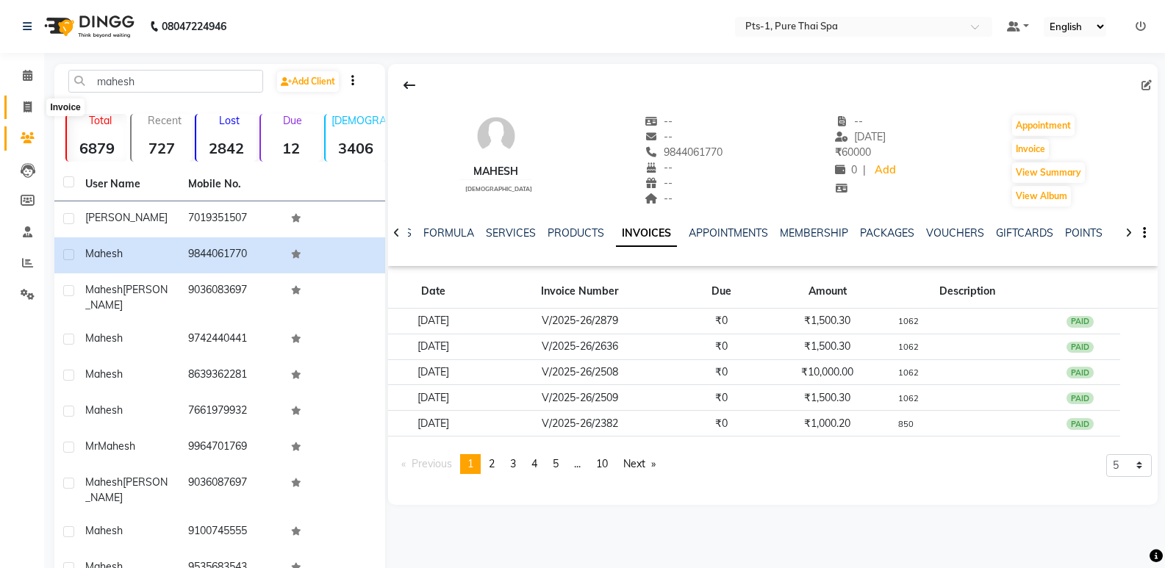
click at [25, 109] on icon at bounding box center [28, 106] width 8 height 11
select select "5296"
select select "service"
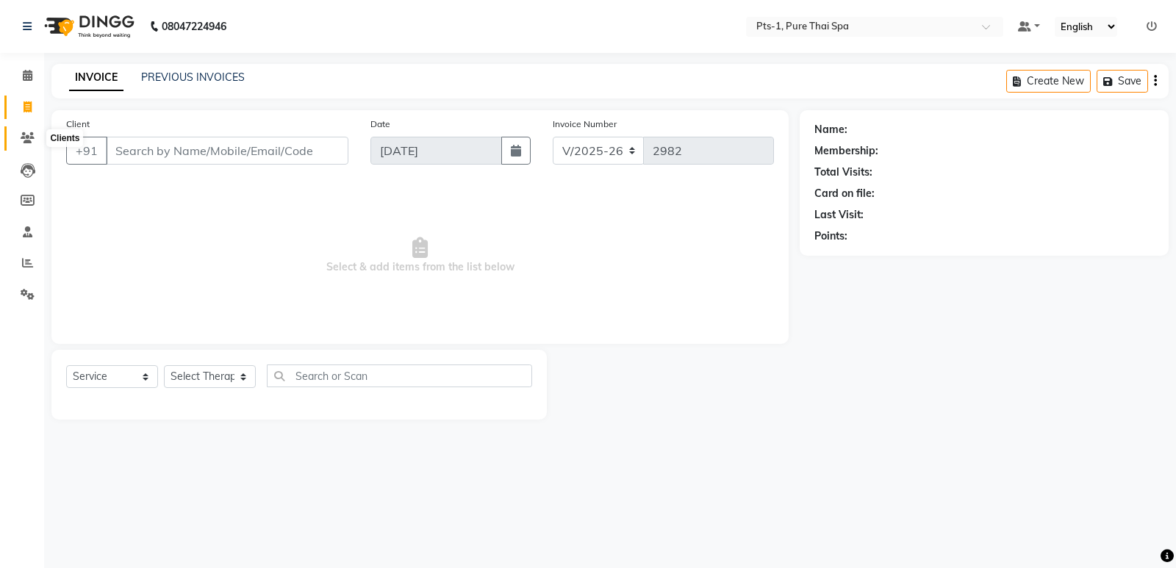
click at [37, 132] on span at bounding box center [28, 138] width 26 height 17
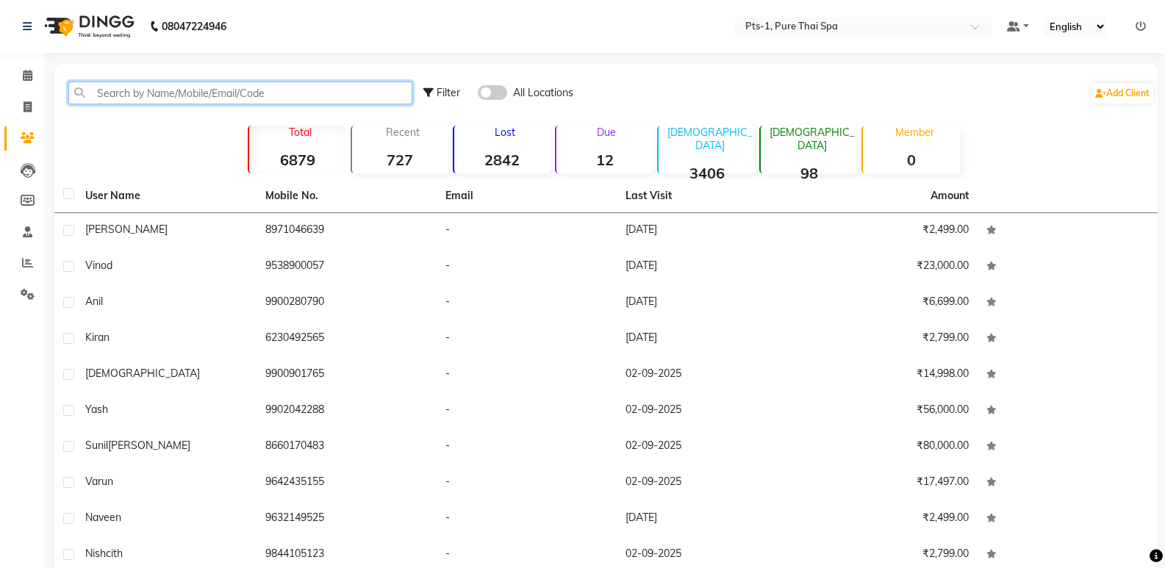
click at [153, 92] on input "text" at bounding box center [240, 93] width 344 height 23
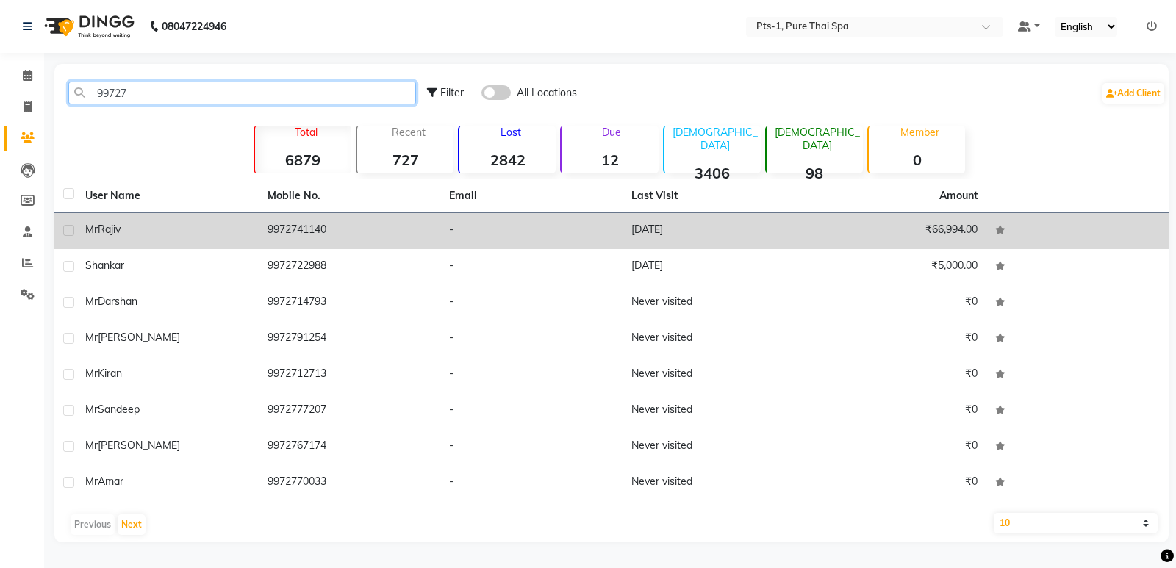
type input "99727"
drag, startPoint x: 265, startPoint y: 232, endPoint x: 331, endPoint y: 233, distance: 65.4
click at [266, 232] on td "9972741140" at bounding box center [350, 231] width 182 height 36
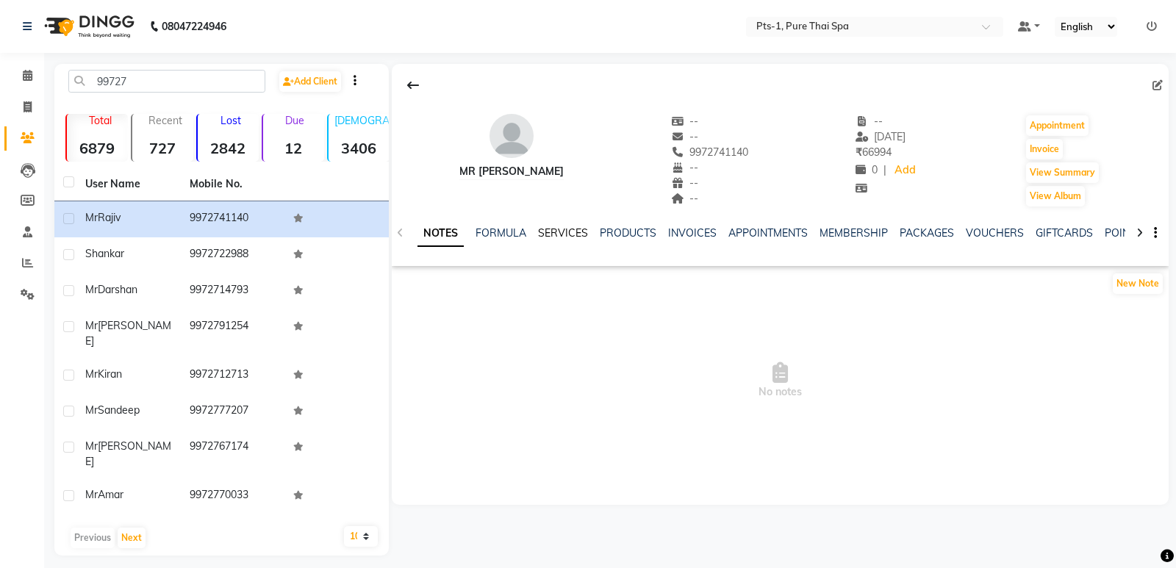
click at [565, 236] on link "SERVICES" at bounding box center [563, 232] width 50 height 13
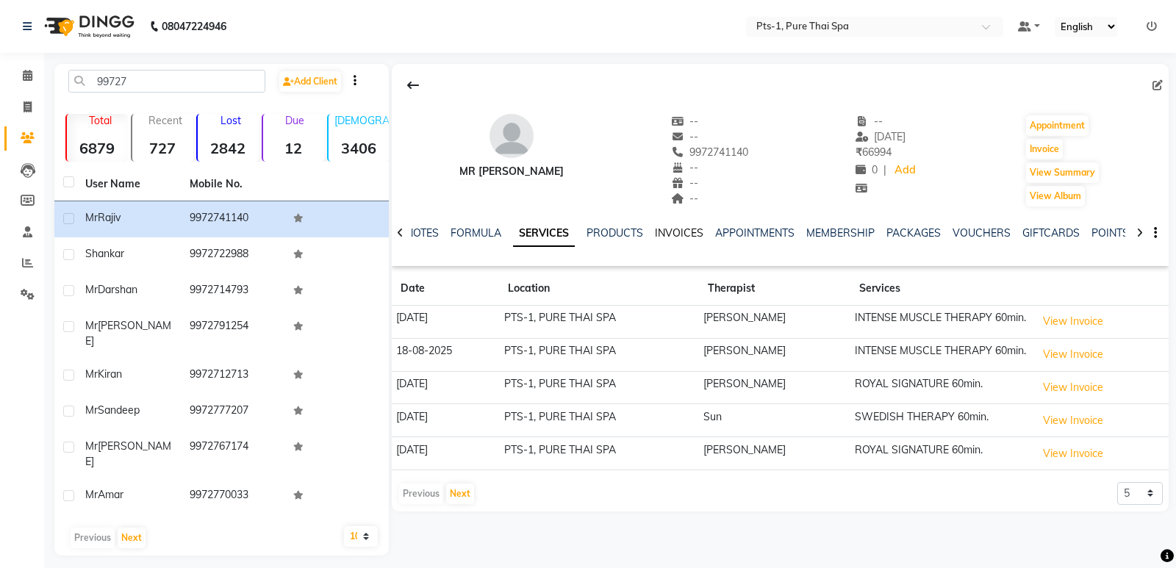
click at [668, 234] on link "INVOICES" at bounding box center [679, 232] width 48 height 13
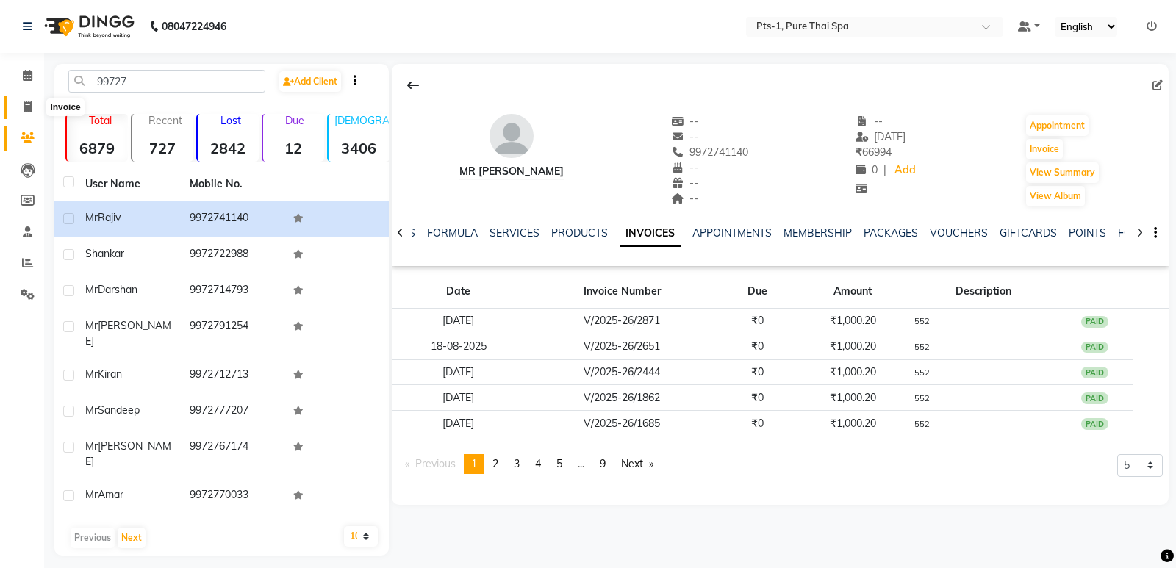
click at [29, 108] on icon at bounding box center [28, 106] width 8 height 11
select select "5296"
select select "service"
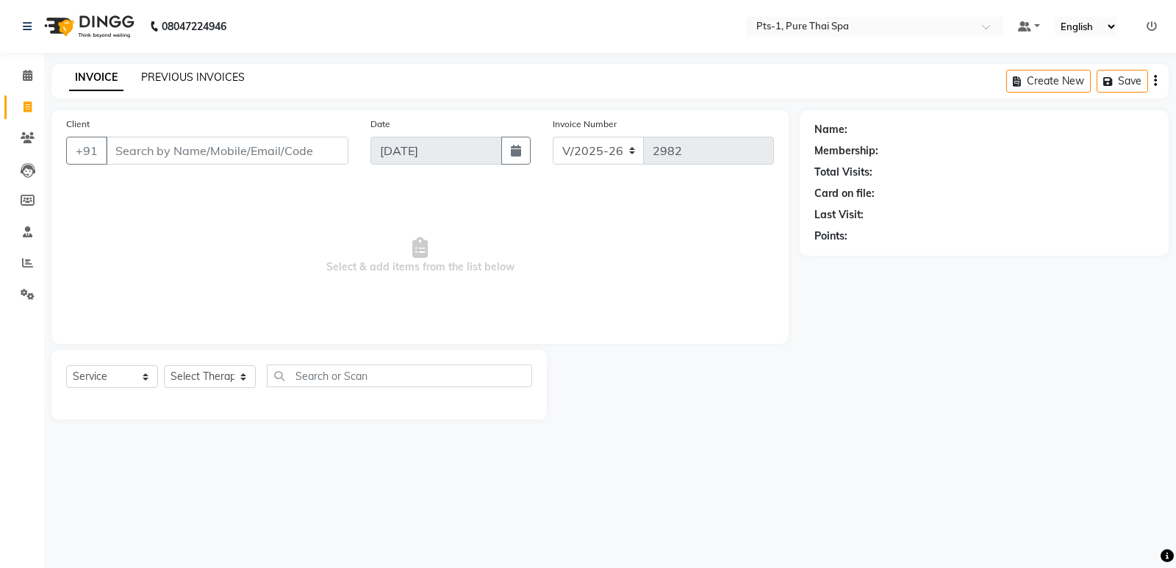
click at [149, 80] on link "PREVIOUS INVOICES" at bounding box center [193, 77] width 104 height 13
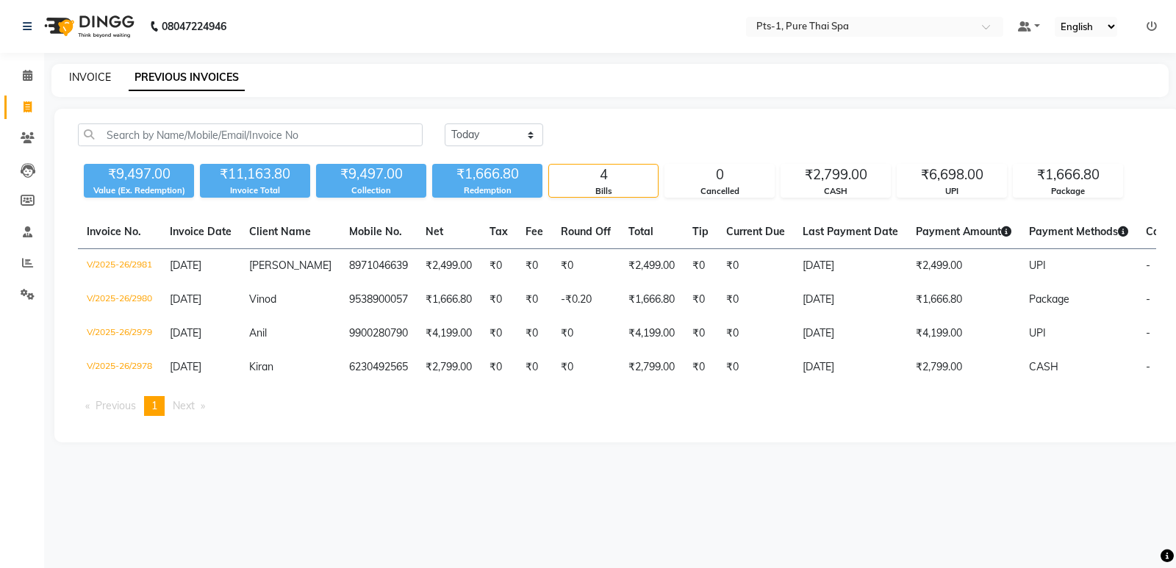
click at [101, 79] on link "INVOICE" at bounding box center [90, 77] width 42 height 13
select select "5296"
select select "service"
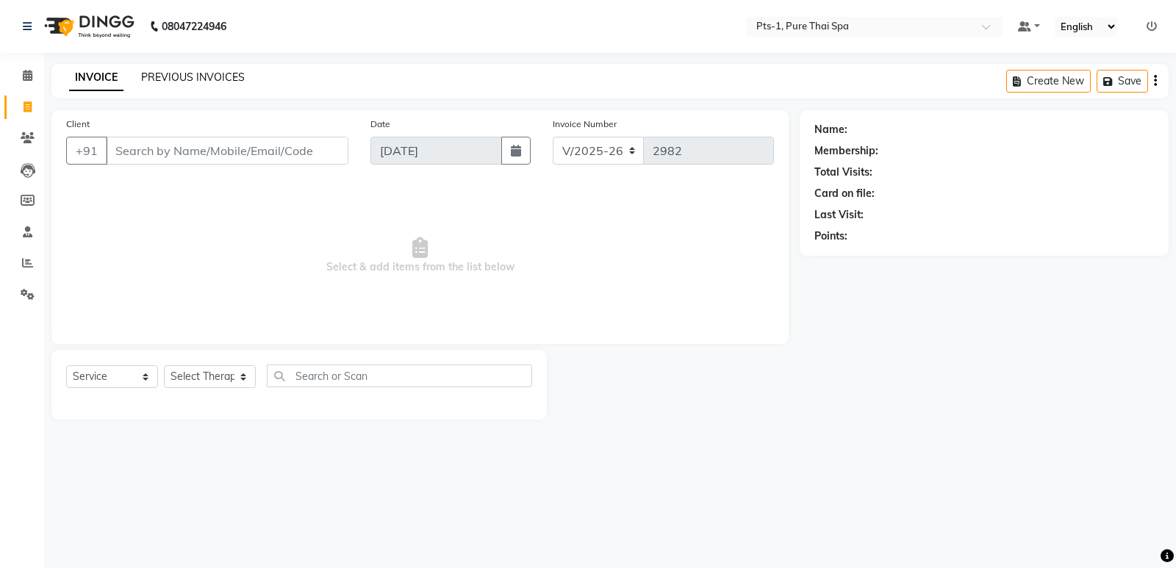
click at [221, 73] on link "PREVIOUS INVOICES" at bounding box center [193, 77] width 104 height 13
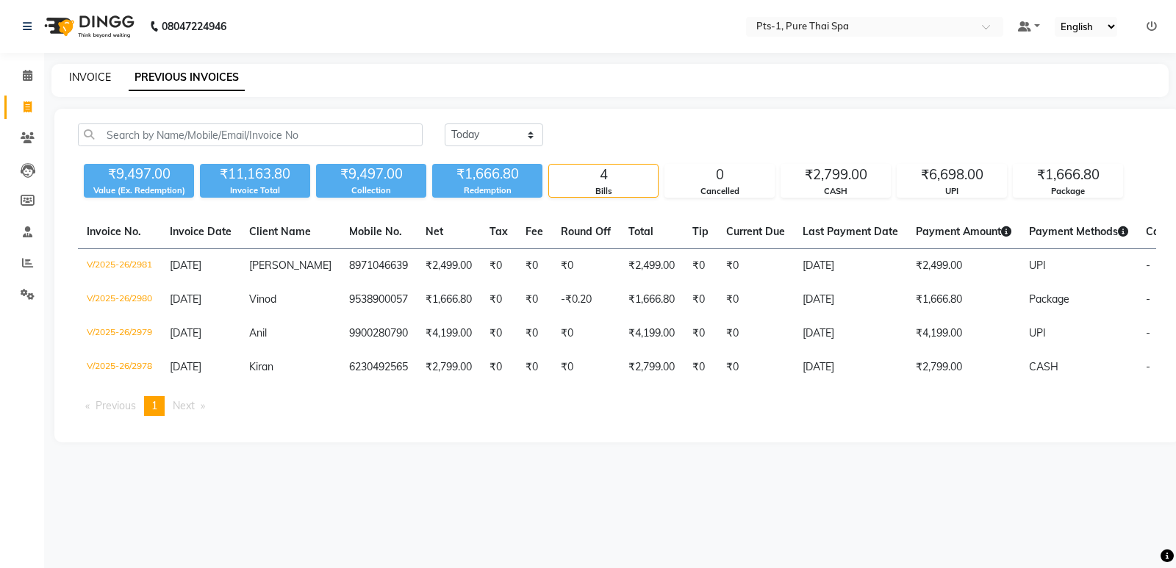
click at [94, 78] on link "INVOICE" at bounding box center [90, 77] width 42 height 13
select select "service"
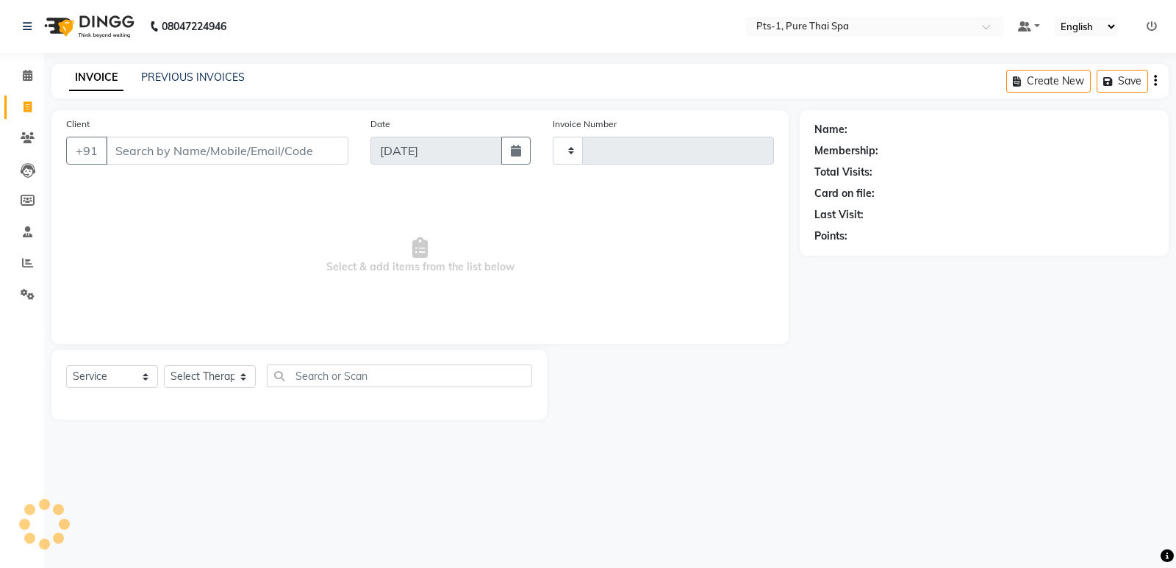
type input "2982"
select select "5296"
click at [190, 79] on link "PREVIOUS INVOICES" at bounding box center [193, 77] width 104 height 13
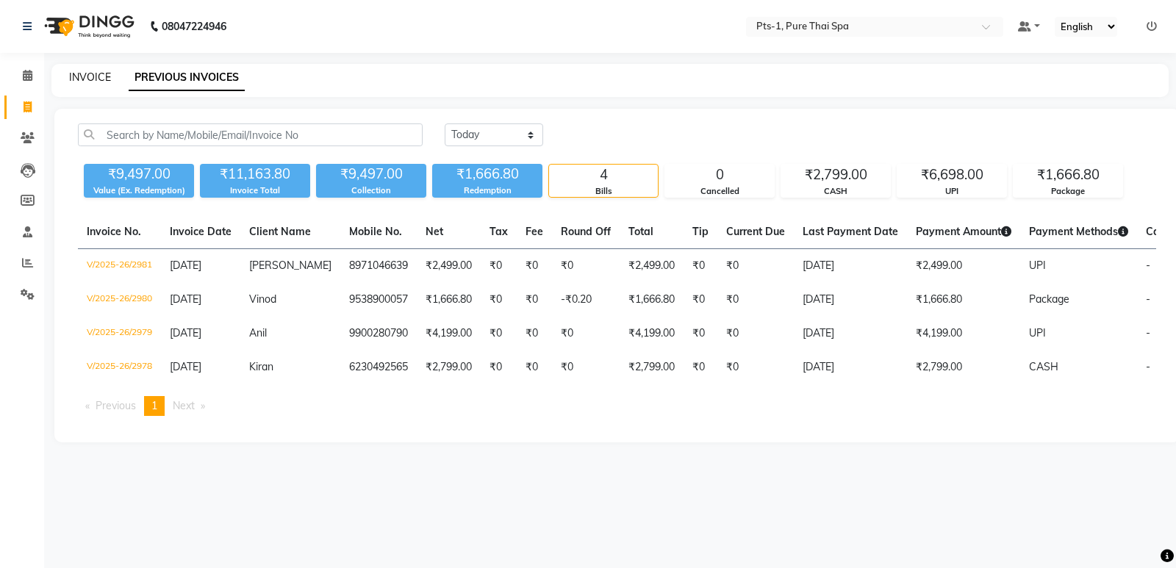
click at [95, 77] on link "INVOICE" at bounding box center [90, 77] width 42 height 13
select select "5296"
select select "service"
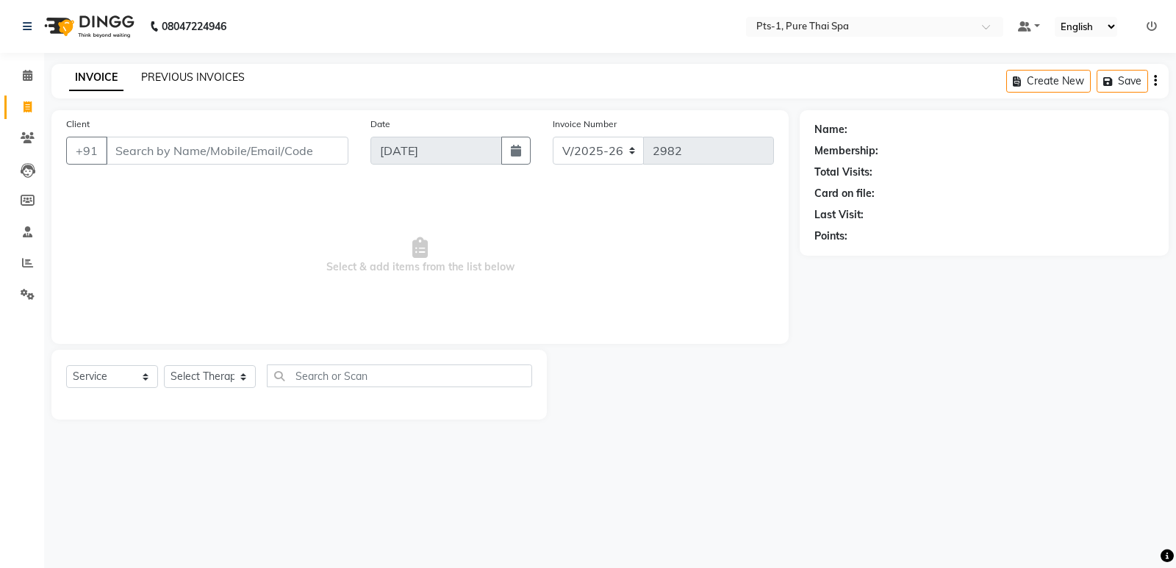
click at [154, 76] on link "PREVIOUS INVOICES" at bounding box center [193, 77] width 104 height 13
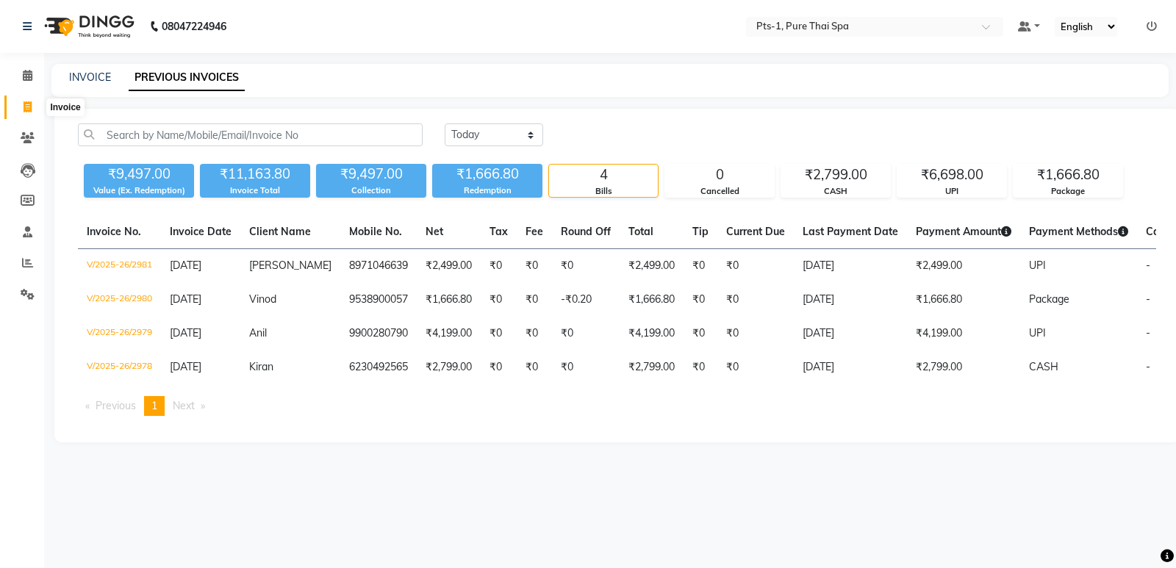
click at [26, 107] on icon at bounding box center [28, 106] width 8 height 11
select select "service"
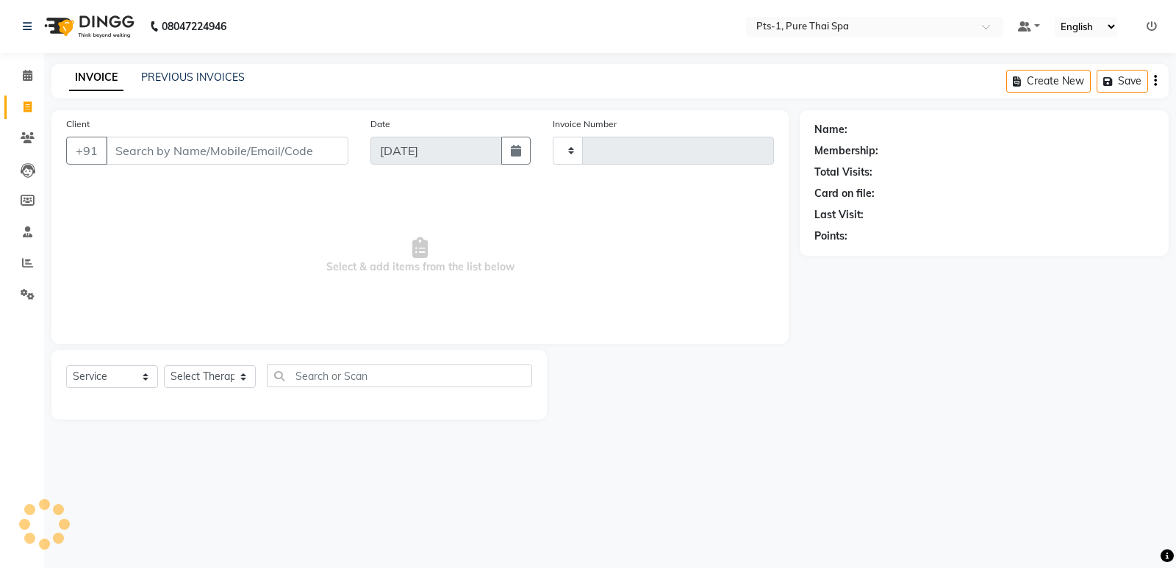
type input "2982"
select select "5296"
click at [124, 147] on input "Client" at bounding box center [227, 151] width 242 height 28
click at [28, 137] on icon at bounding box center [28, 137] width 14 height 11
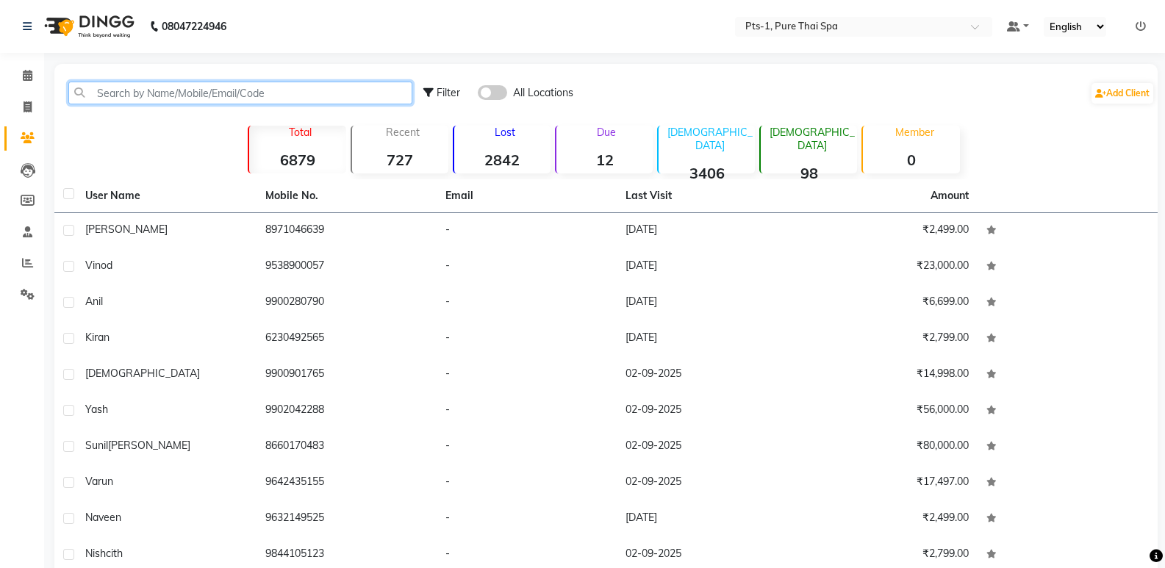
click at [115, 90] on input "text" at bounding box center [240, 93] width 344 height 23
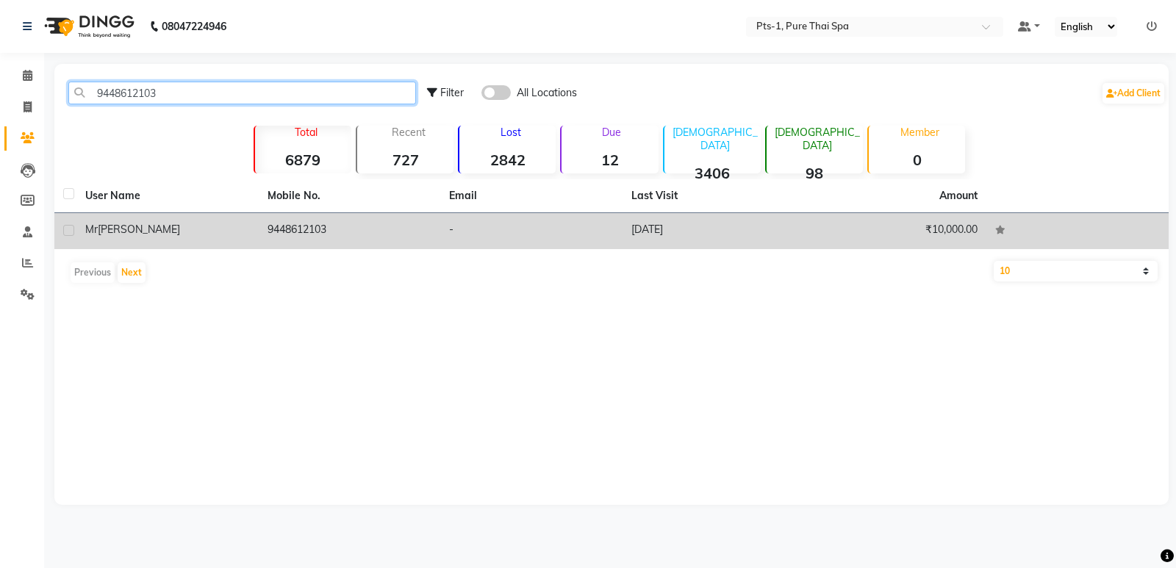
type input "9448612103"
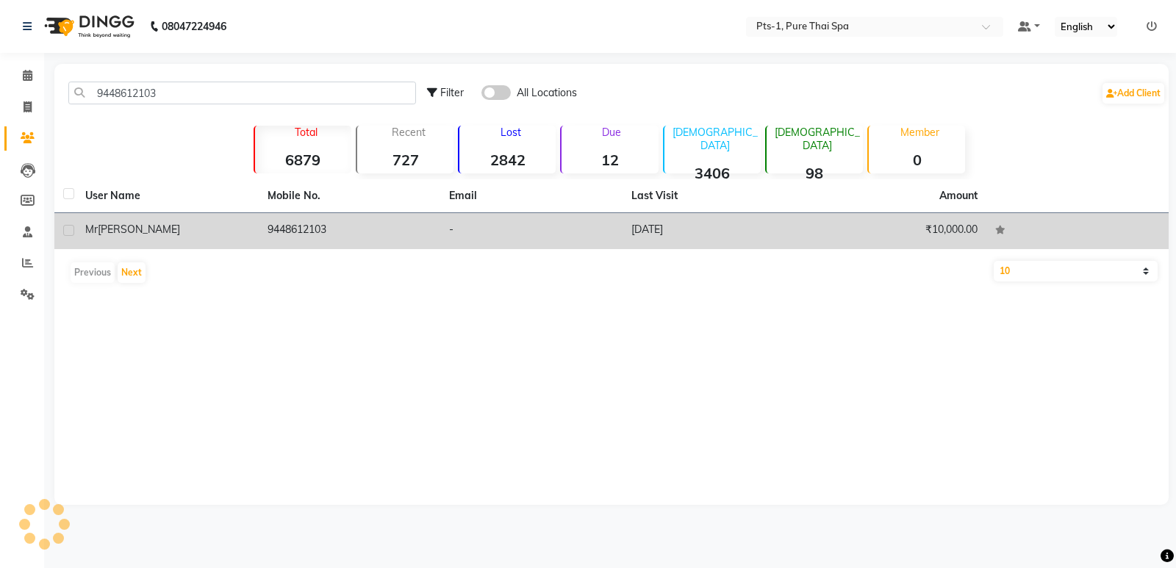
click at [287, 231] on td "9448612103" at bounding box center [350, 231] width 182 height 36
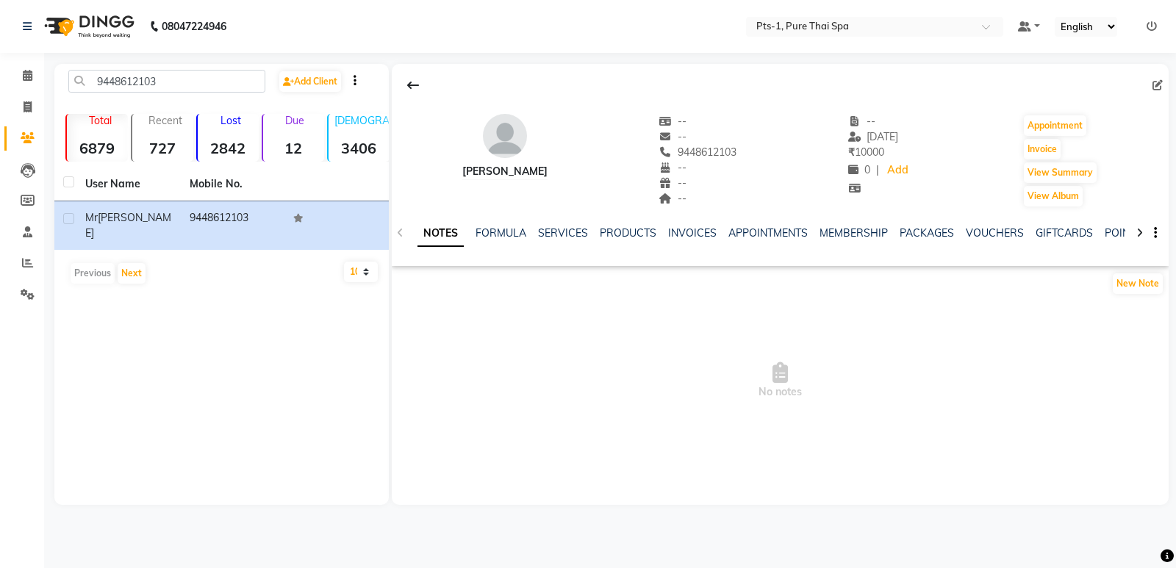
click at [575, 226] on div "SERVICES" at bounding box center [563, 233] width 50 height 15
click at [567, 238] on link "SERVICES" at bounding box center [563, 232] width 50 height 13
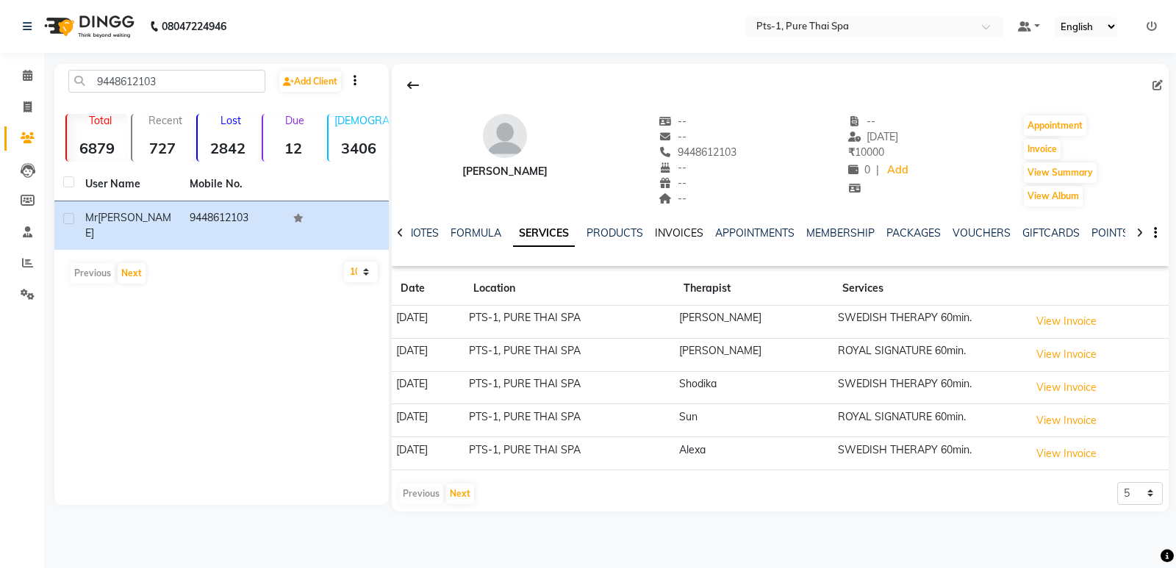
click at [683, 231] on link "INVOICES" at bounding box center [679, 232] width 48 height 13
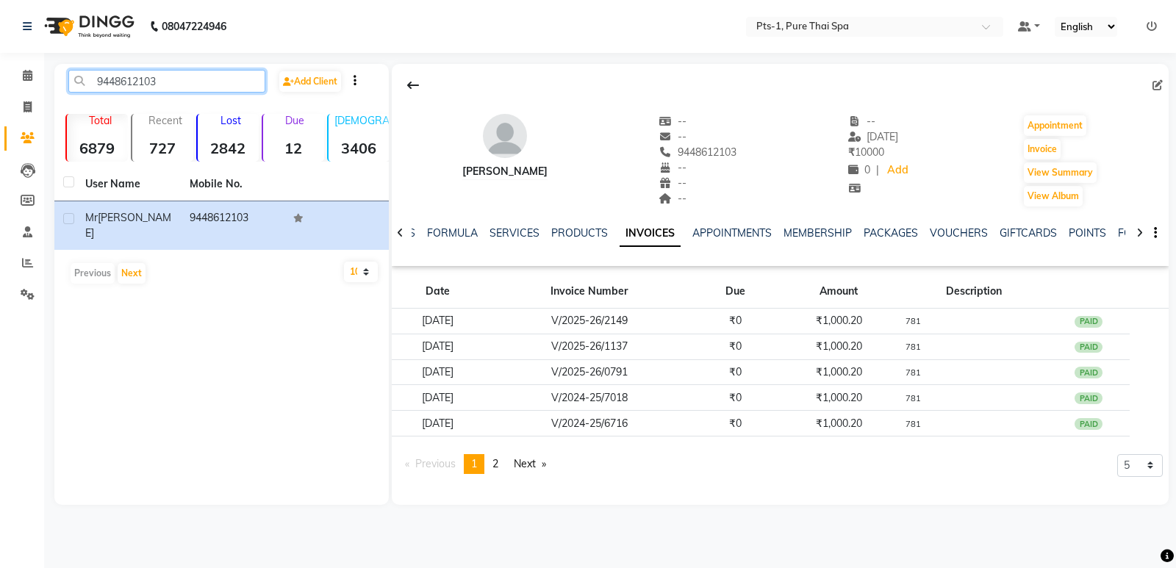
drag, startPoint x: 150, startPoint y: 82, endPoint x: 94, endPoint y: 90, distance: 56.4
click at [94, 90] on input "9448612103" at bounding box center [166, 81] width 197 height 23
drag, startPoint x: 28, startPoint y: 107, endPoint x: 39, endPoint y: 107, distance: 11.0
click at [27, 107] on icon at bounding box center [28, 106] width 8 height 11
select select "5296"
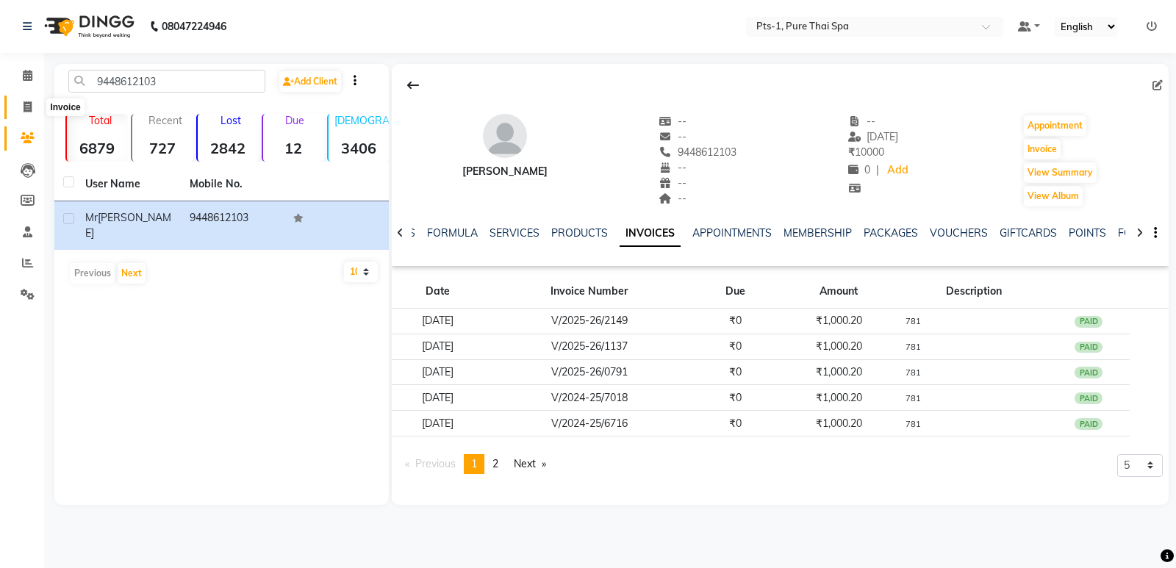
select select "service"
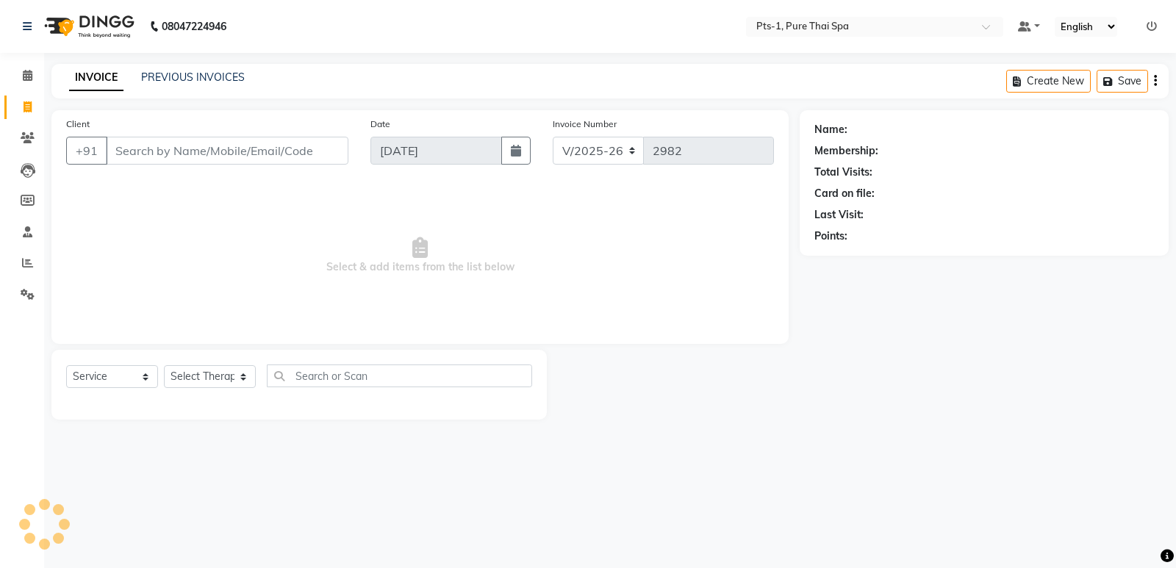
click at [162, 157] on input "Client" at bounding box center [227, 151] width 242 height 28
type input "9448612103"
click at [29, 141] on icon at bounding box center [28, 137] width 14 height 11
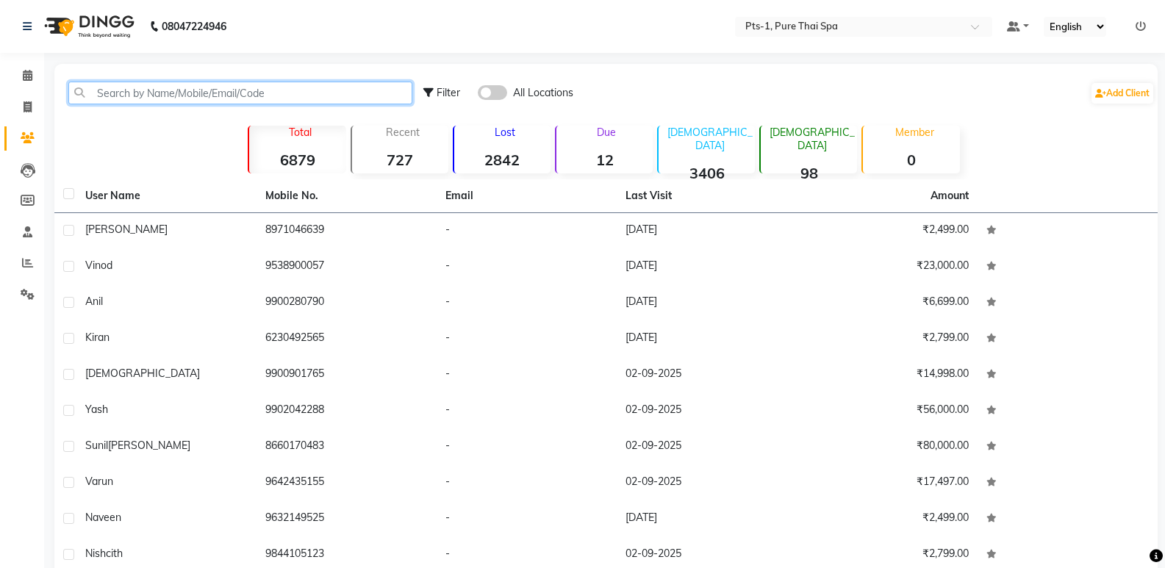
click at [240, 92] on input "text" at bounding box center [240, 93] width 344 height 23
paste input "9448612103"
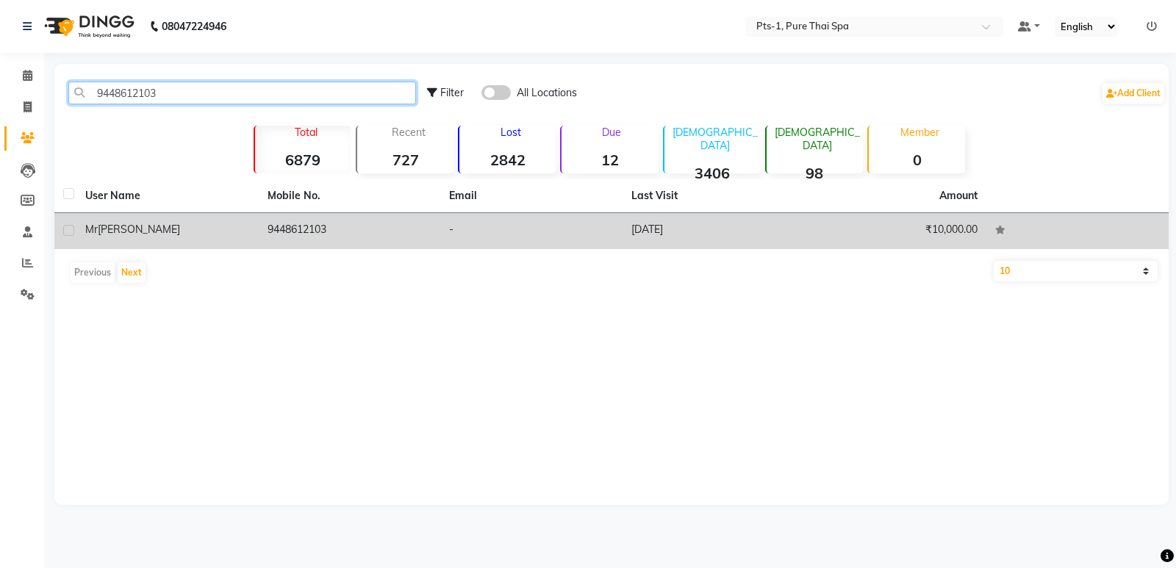
type input "9448612103"
click at [384, 233] on td "9448612103" at bounding box center [350, 231] width 182 height 36
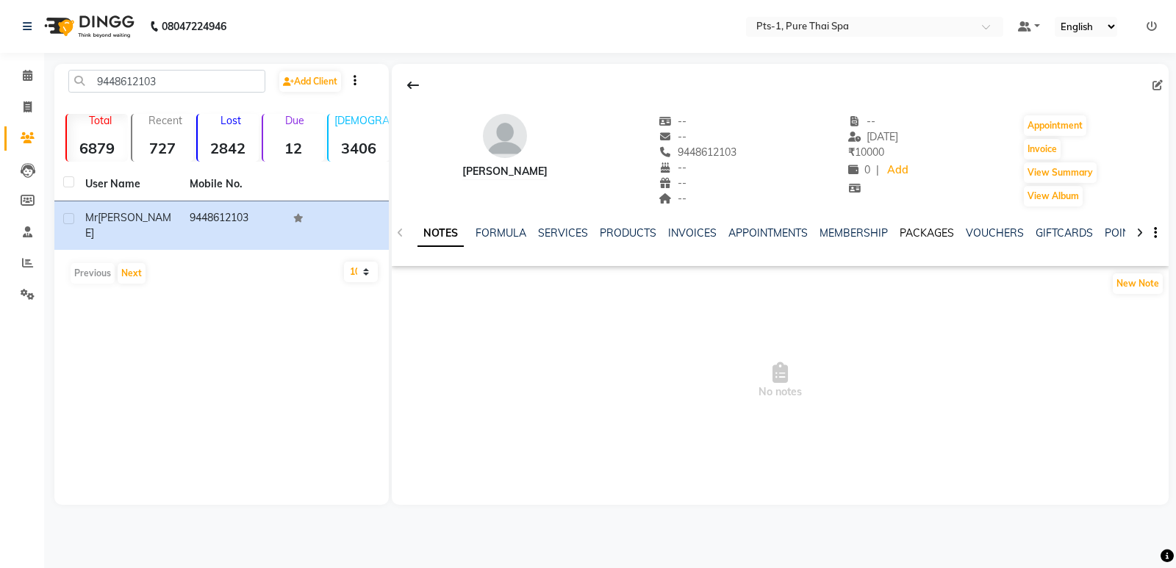
click at [911, 233] on link "PACKAGES" at bounding box center [926, 232] width 54 height 13
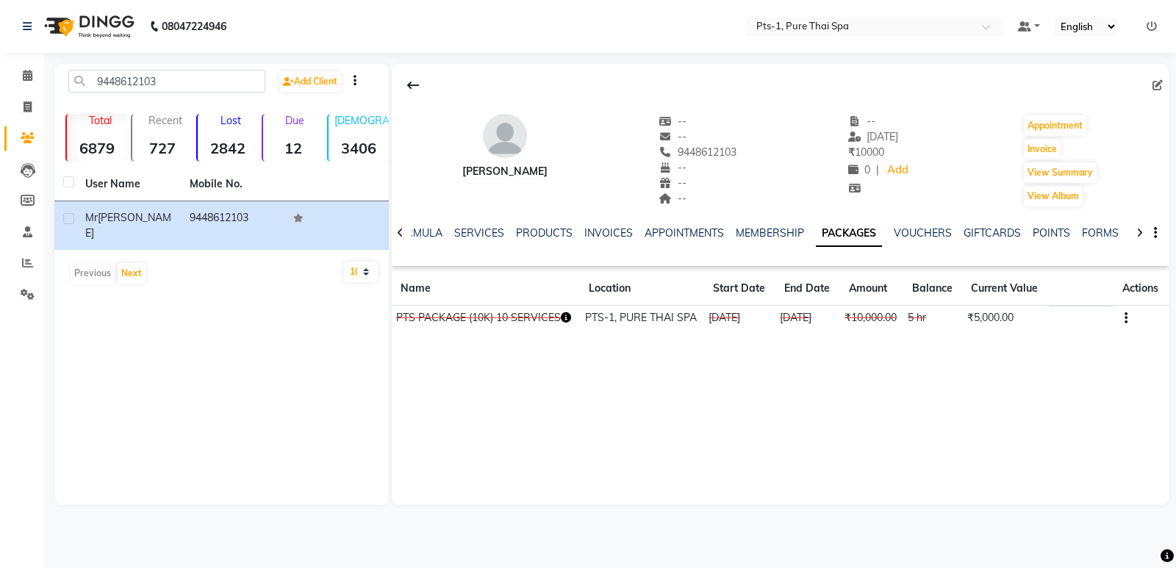
click at [1125, 318] on icon "button" at bounding box center [1125, 318] width 3 height 1
click at [1019, 317] on div "Edit" at bounding box center [1054, 318] width 96 height 18
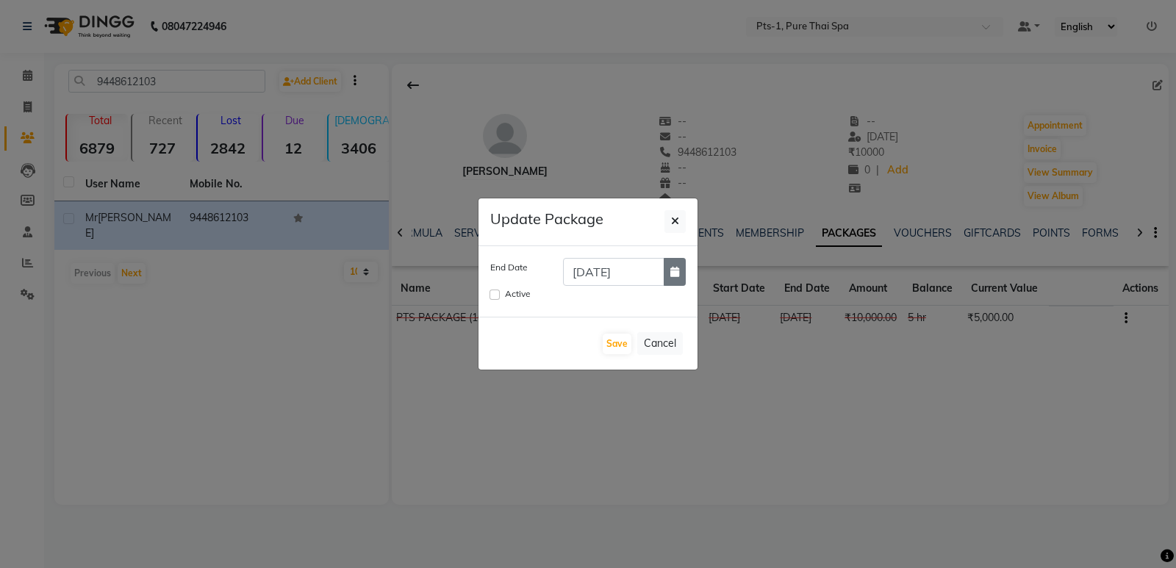
click at [672, 275] on icon "button" at bounding box center [674, 272] width 9 height 10
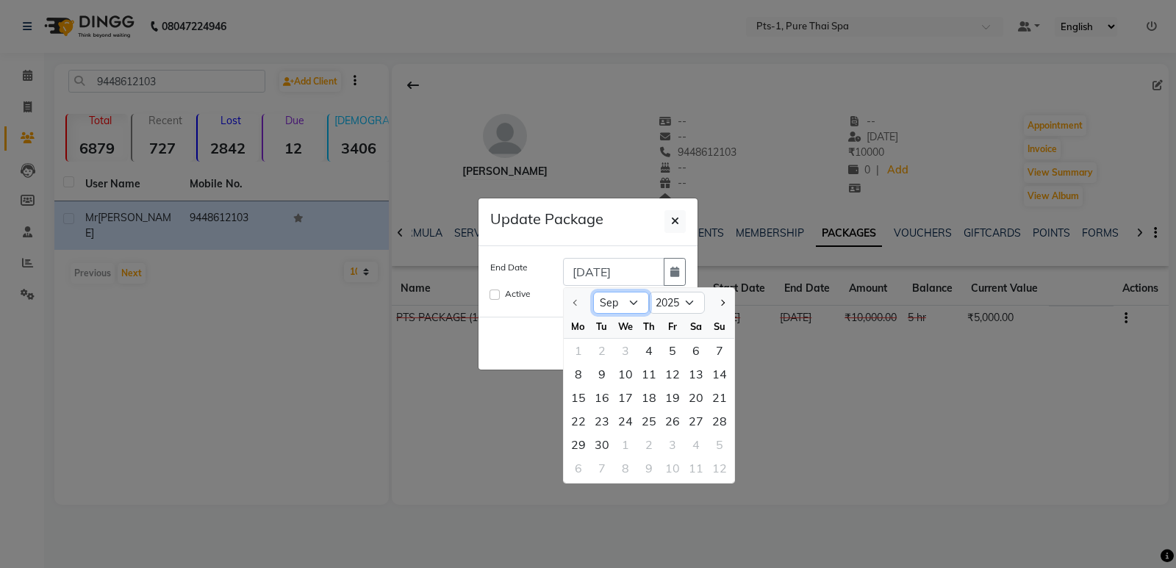
click at [616, 303] on select "Sep Oct Nov Dec" at bounding box center [621, 303] width 56 height 22
select select "10"
click at [593, 292] on select "Sep Oct Nov Dec" at bounding box center [621, 303] width 56 height 22
click at [621, 351] on div "1" at bounding box center [626, 351] width 24 height 24
type input "[DATE]"
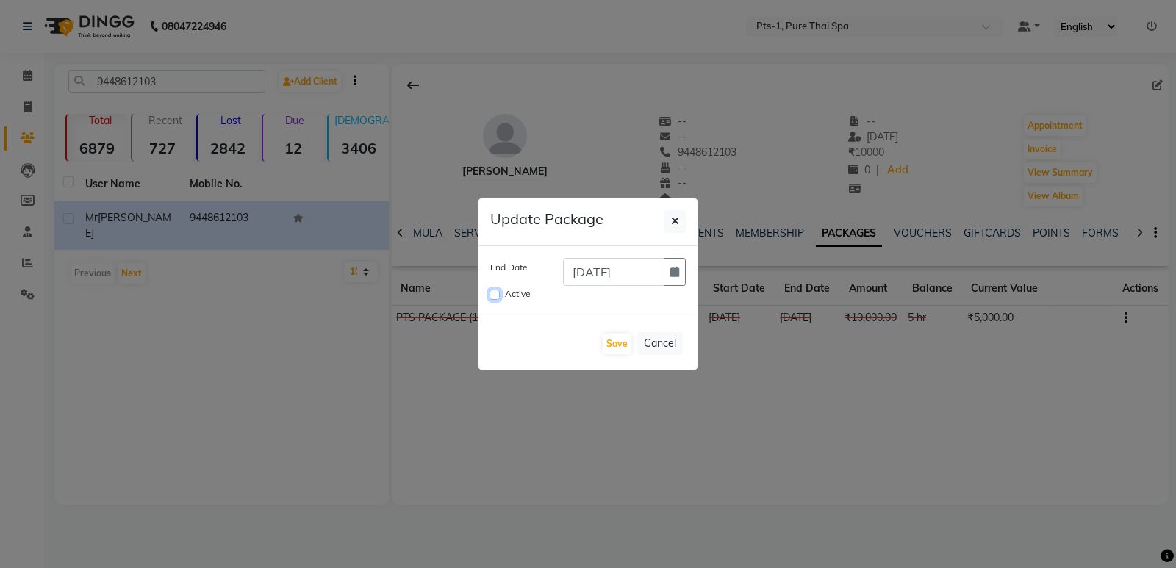
click at [495, 291] on input "Active" at bounding box center [494, 295] width 10 height 10
checkbox input "true"
click at [614, 339] on button "Save" at bounding box center [617, 344] width 29 height 21
checkbox input "false"
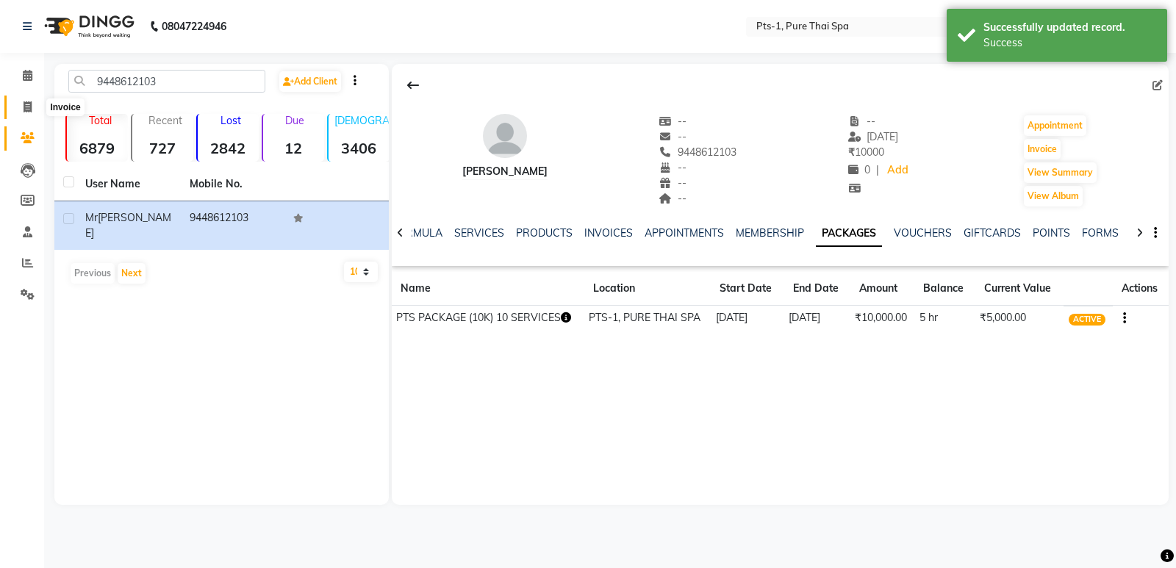
click at [27, 104] on icon at bounding box center [28, 106] width 8 height 11
select select "service"
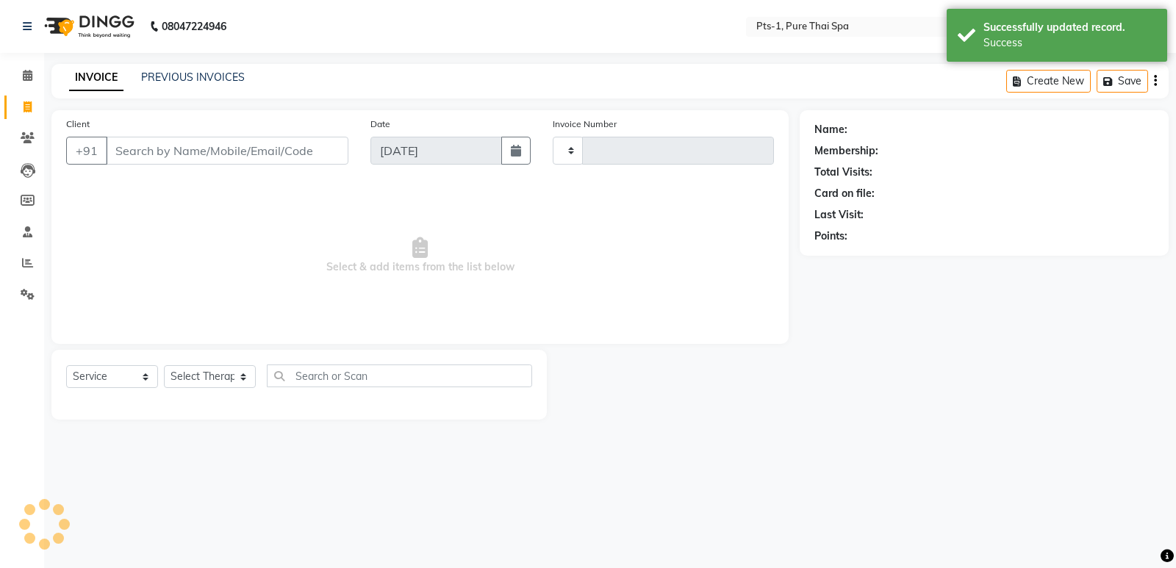
type input "2982"
select select "5296"
click at [155, 157] on input "Client" at bounding box center [227, 151] width 242 height 28
type input "9448612103"
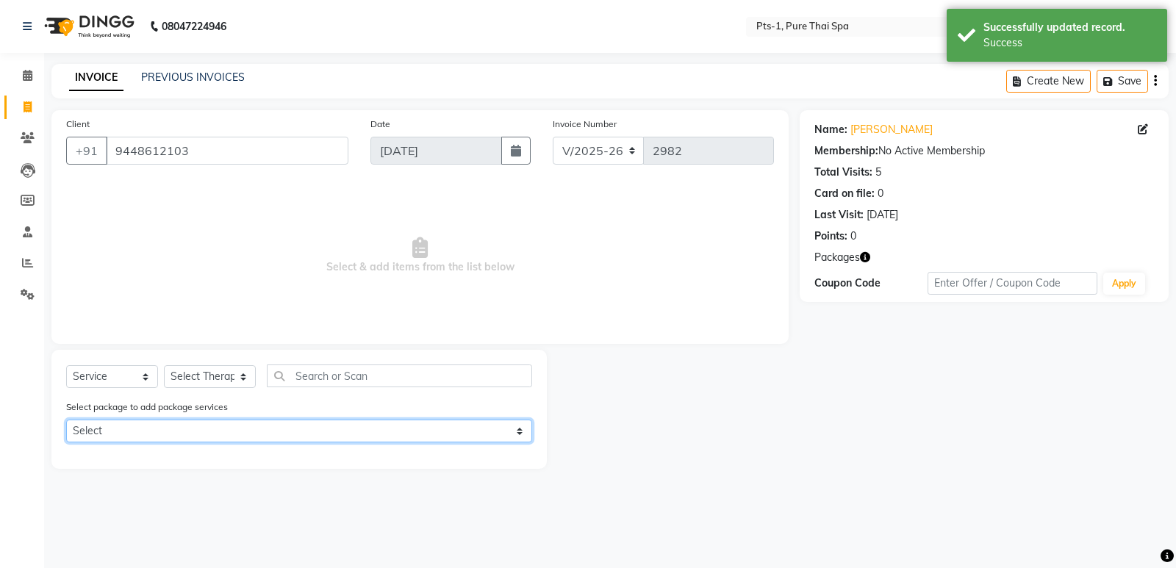
click at [190, 432] on select "Select PTS PACKAGE (10K) 10 SERVICES" at bounding box center [299, 431] width 466 height 23
select select "1: Object"
click at [66, 420] on select "Select PTS PACKAGE (10K) 10 SERVICES" at bounding box center [299, 431] width 466 height 23
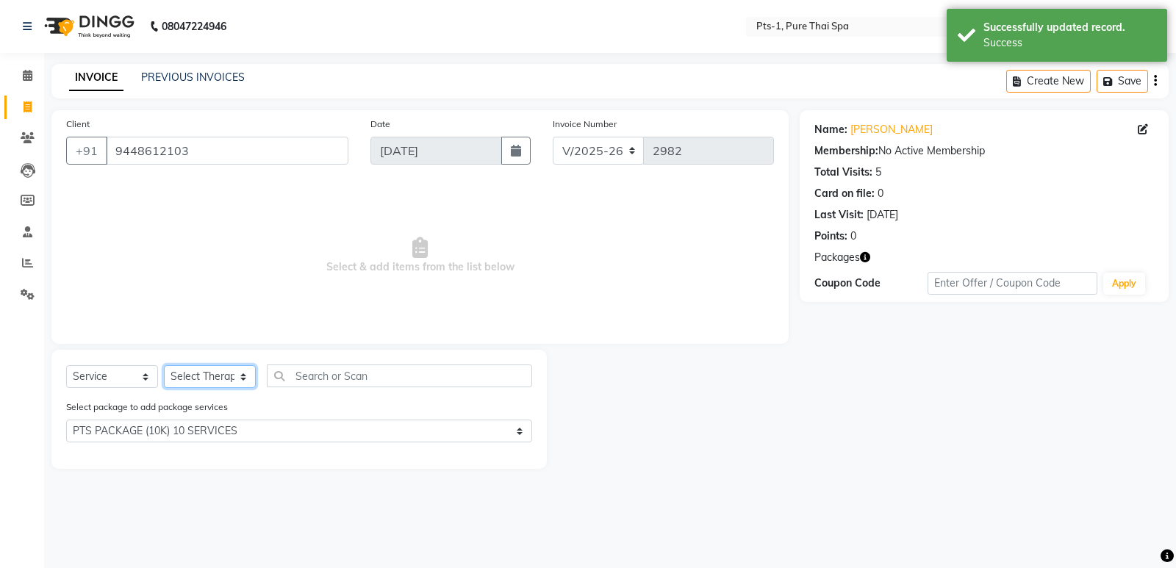
click at [209, 375] on select "Select Therapist [PERSON_NAME] anyone Babu Bela Gia Jeje [PERSON_NAME] [PERSON_…" at bounding box center [210, 376] width 92 height 23
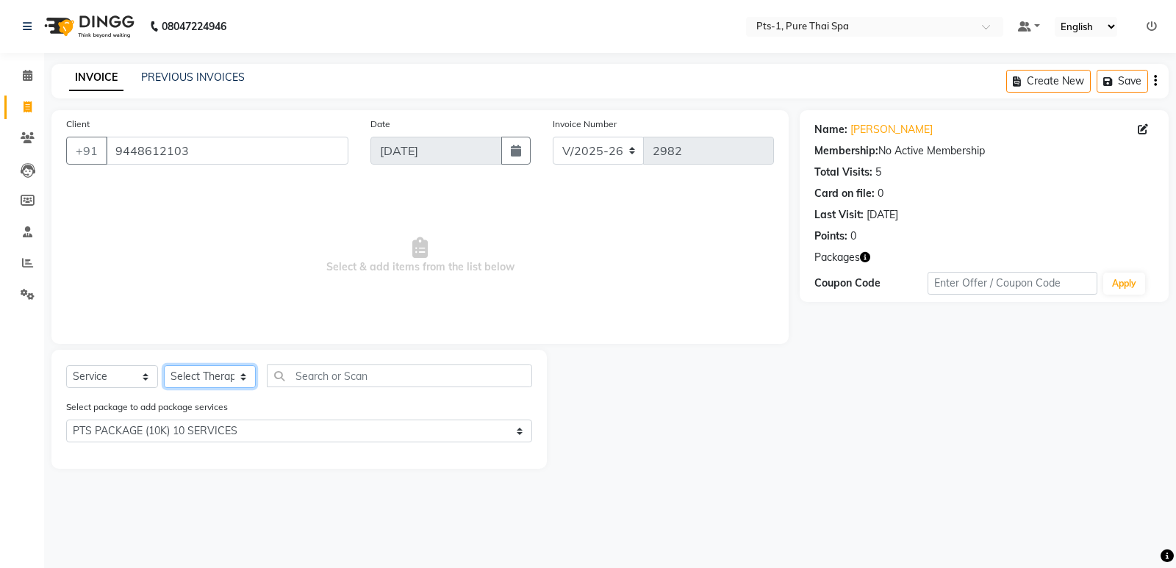
select select "51729"
click at [164, 365] on select "Select Therapist [PERSON_NAME] anyone Babu Bela Gia Jeje [PERSON_NAME] [PERSON_…" at bounding box center [210, 376] width 92 height 23
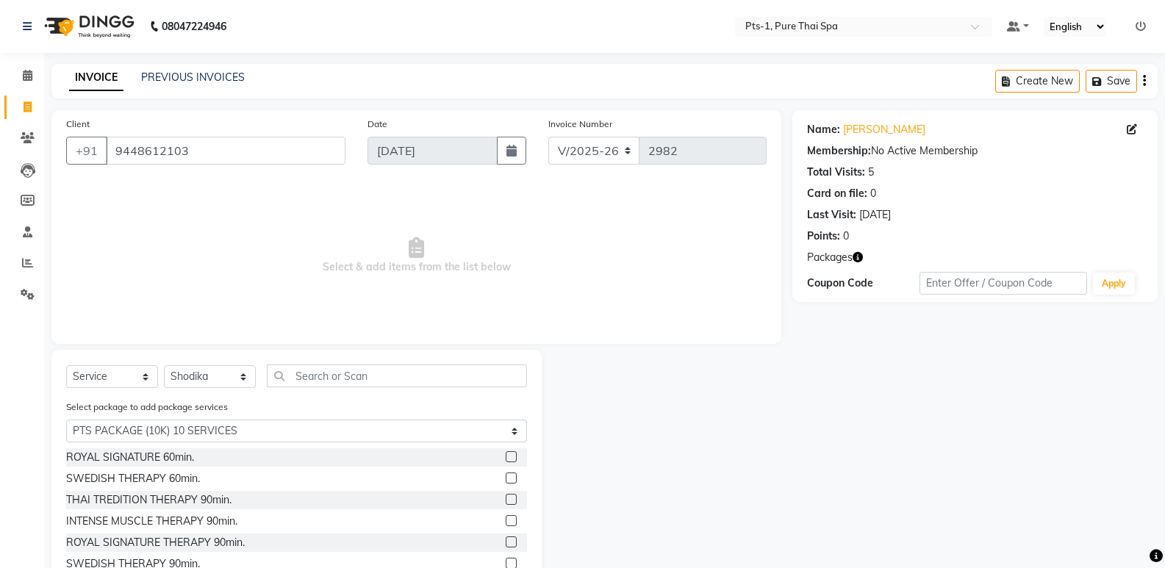
click at [506, 477] on label at bounding box center [511, 477] width 11 height 11
click at [506, 477] on input "checkbox" at bounding box center [511, 479] width 10 height 10
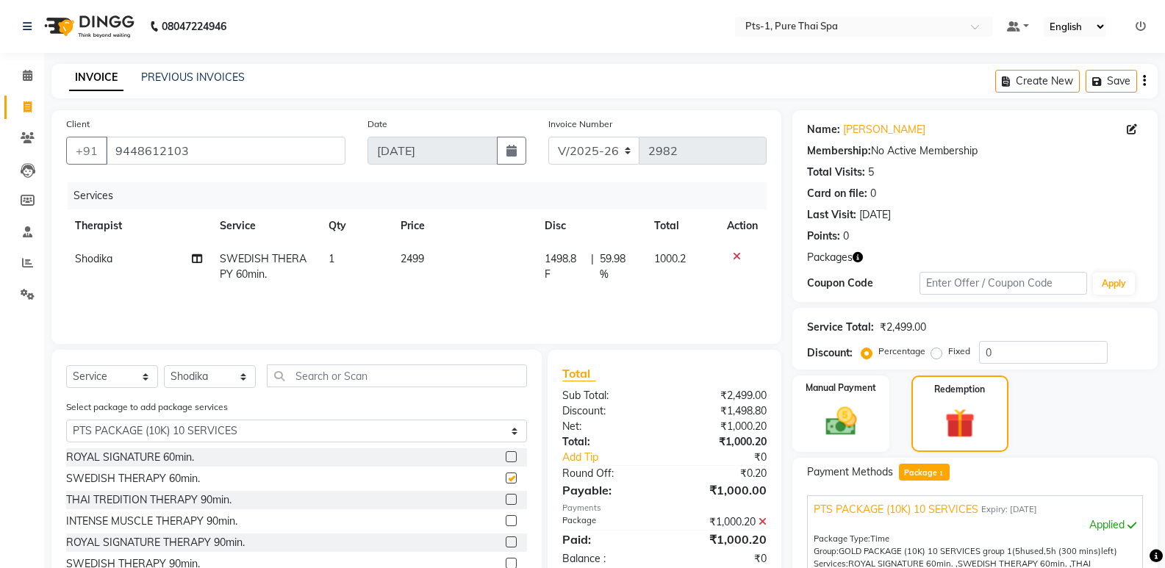
checkbox input "false"
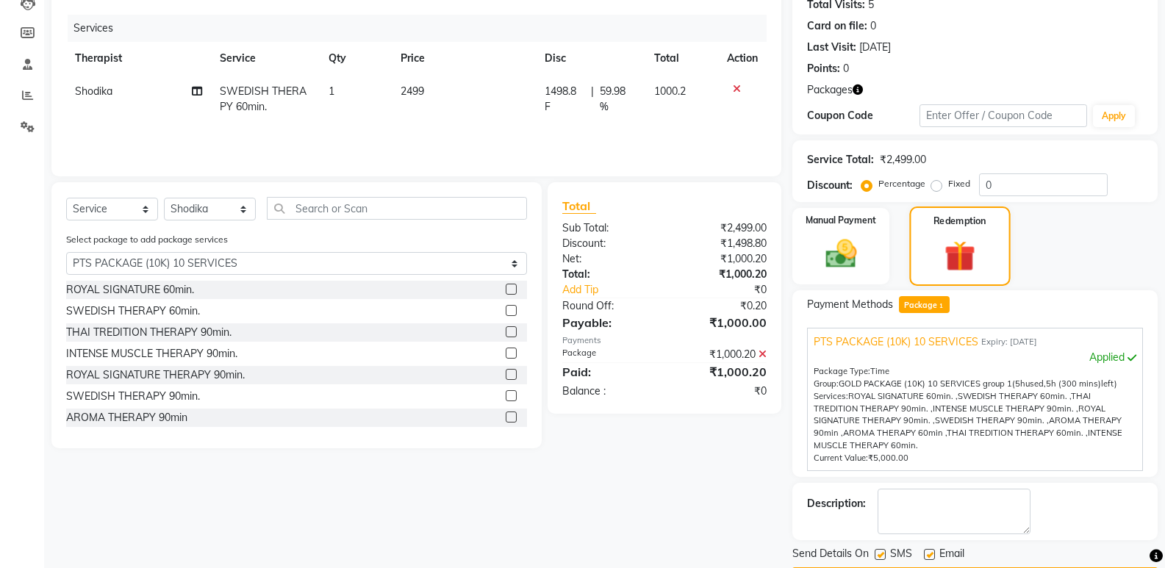
scroll to position [212, 0]
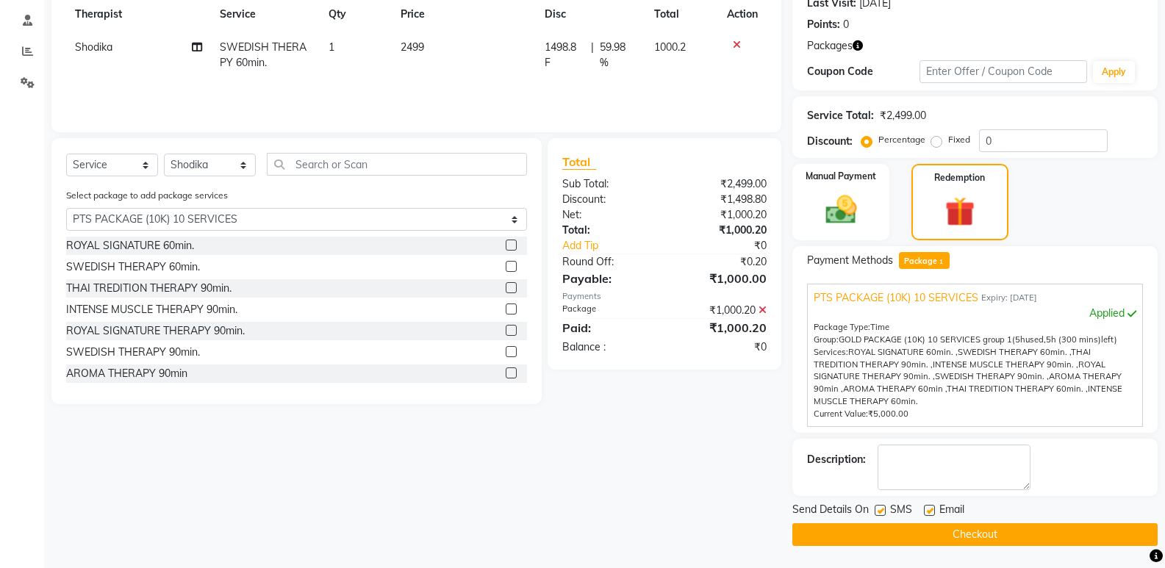
click at [879, 511] on label at bounding box center [879, 510] width 11 height 11
click at [879, 511] on input "checkbox" at bounding box center [879, 511] width 10 height 10
checkbox input "false"
click at [929, 511] on label at bounding box center [929, 510] width 11 height 11
click at [929, 511] on input "checkbox" at bounding box center [929, 511] width 10 height 10
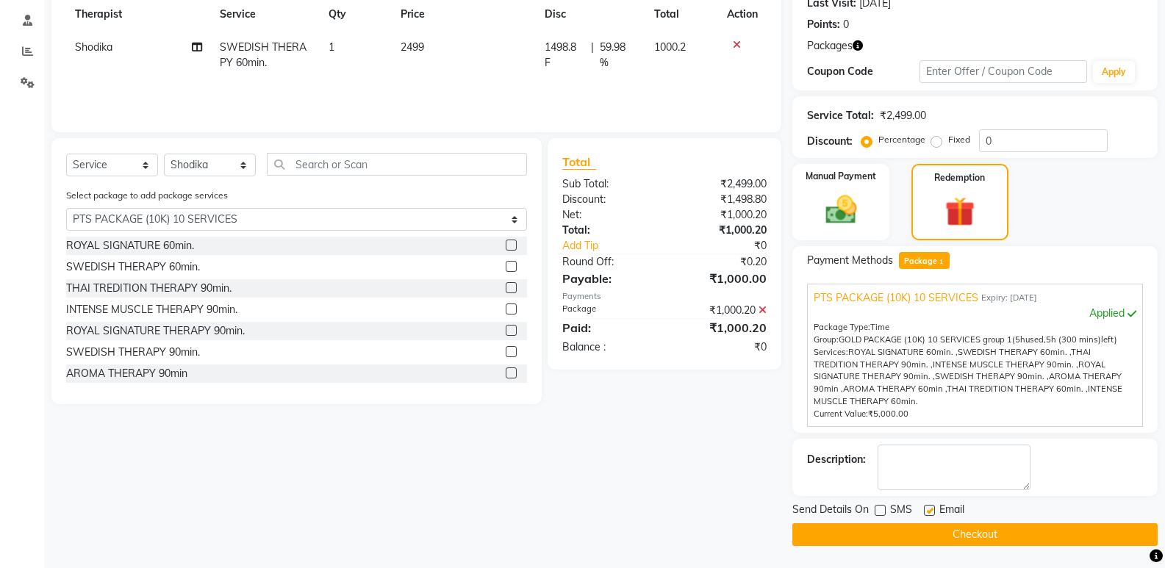
checkbox input "false"
click at [925, 464] on textarea at bounding box center [953, 468] width 153 height 46
type textarea "781"
click at [865, 532] on button "Checkout" at bounding box center [974, 534] width 365 height 23
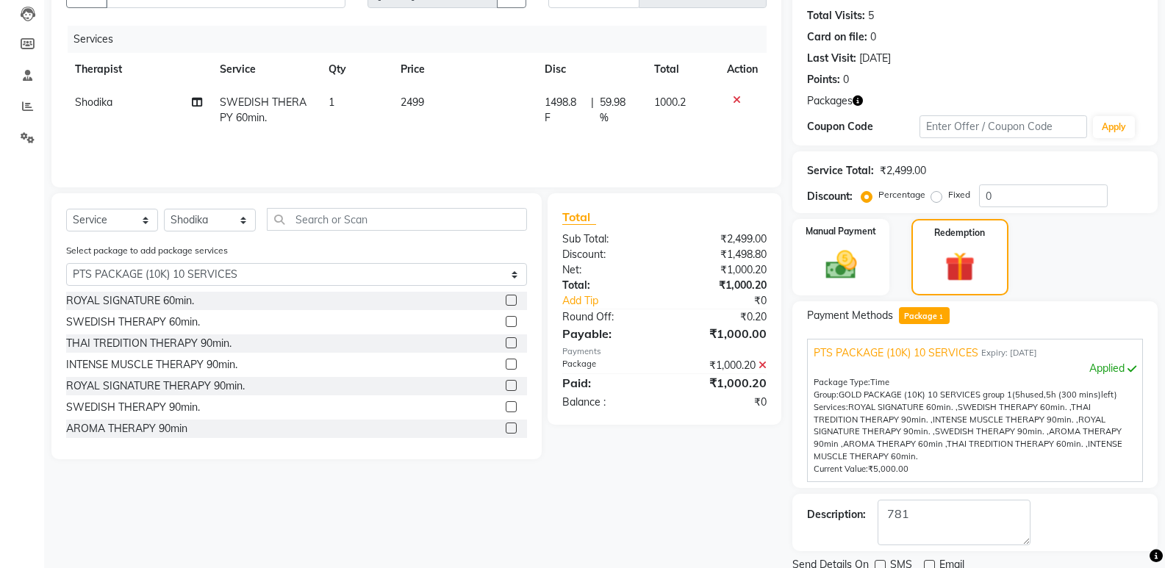
scroll to position [1, 0]
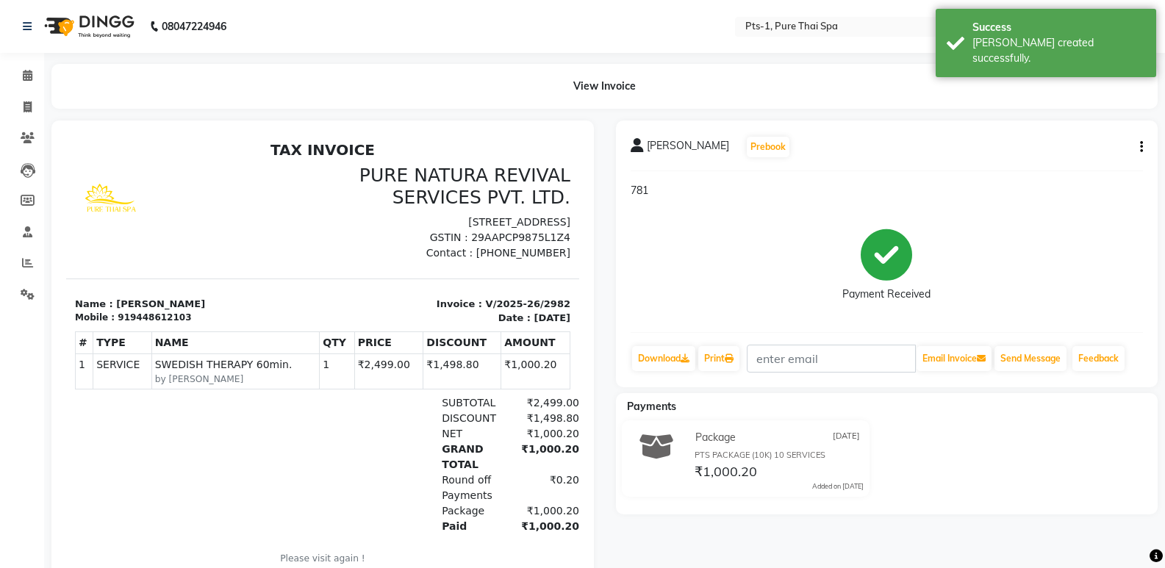
click at [26, 93] on li "Invoice" at bounding box center [22, 108] width 44 height 32
drag, startPoint x: 29, startPoint y: 103, endPoint x: 51, endPoint y: 97, distance: 23.5
click at [30, 103] on icon at bounding box center [28, 106] width 8 height 11
select select "service"
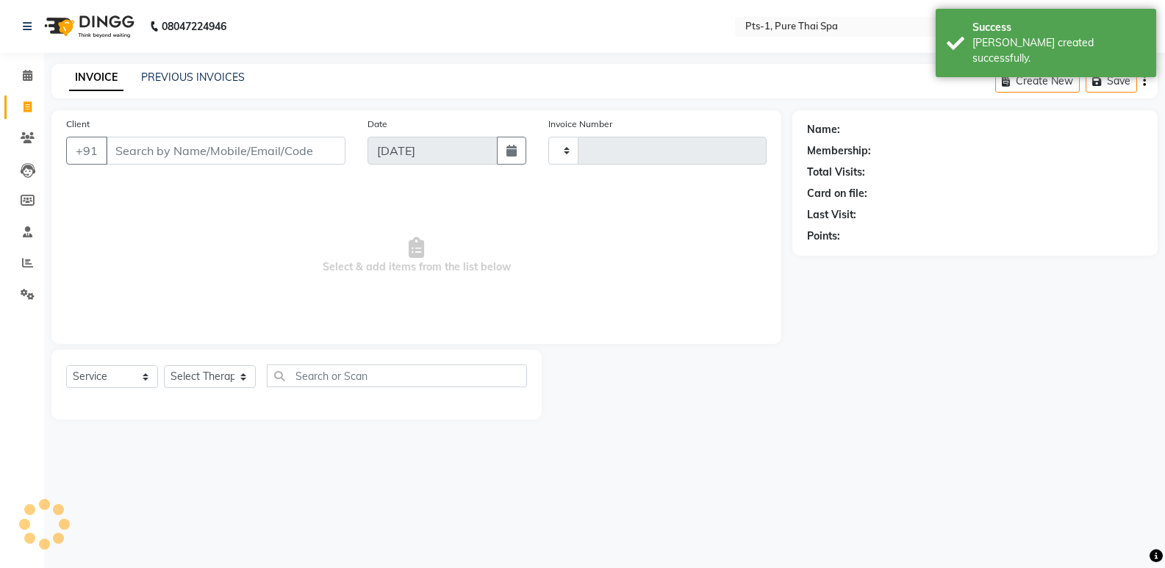
type input "2983"
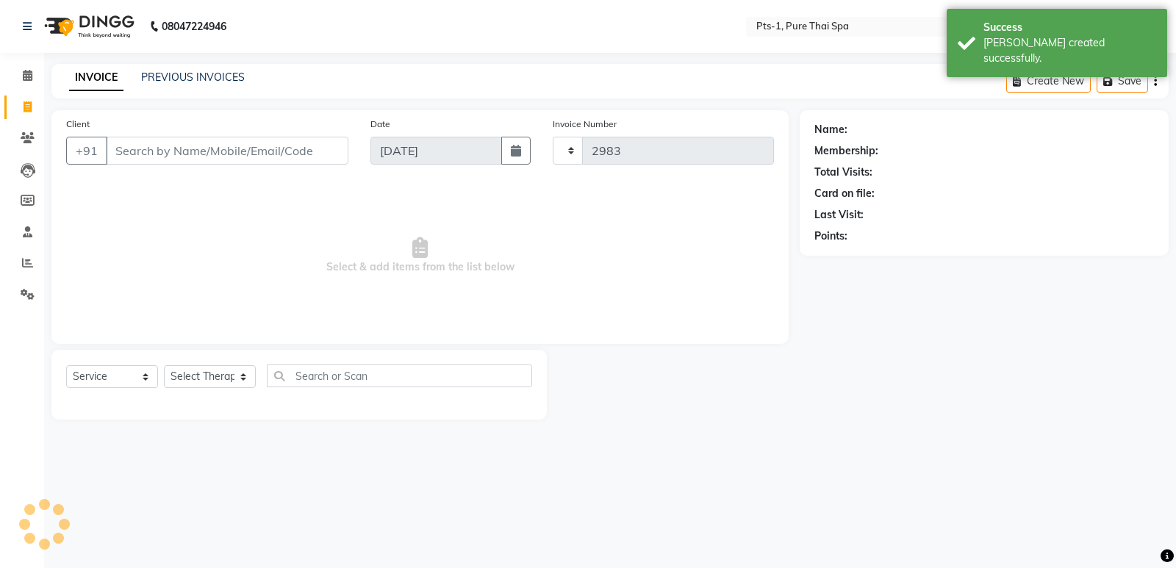
select select "5296"
click at [187, 72] on link "PREVIOUS INVOICES" at bounding box center [193, 77] width 104 height 13
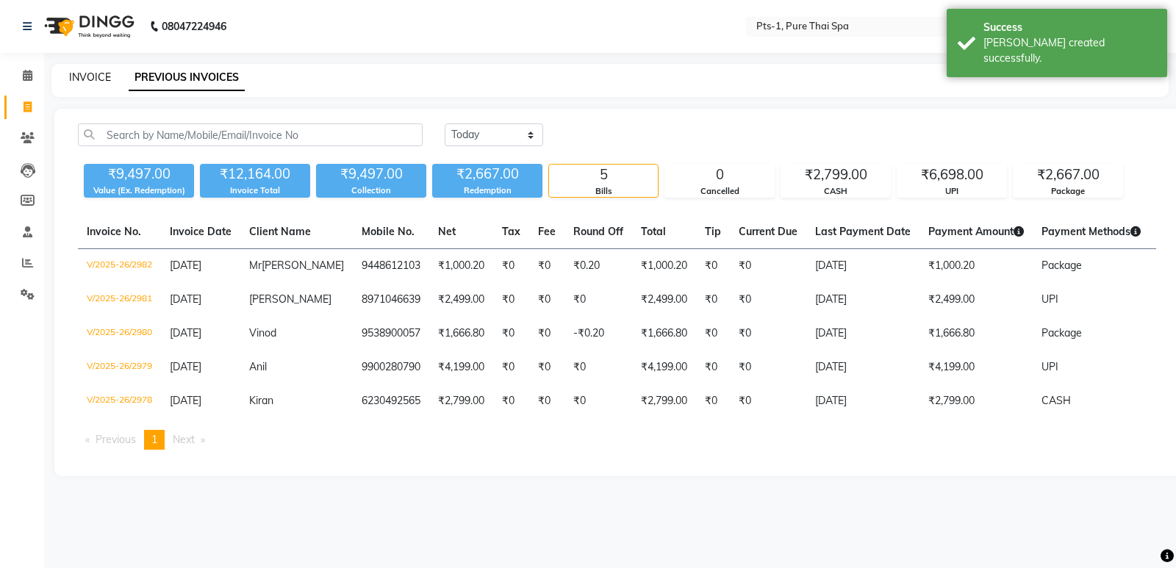
click at [91, 76] on link "INVOICE" at bounding box center [90, 77] width 42 height 13
select select "5296"
select select "service"
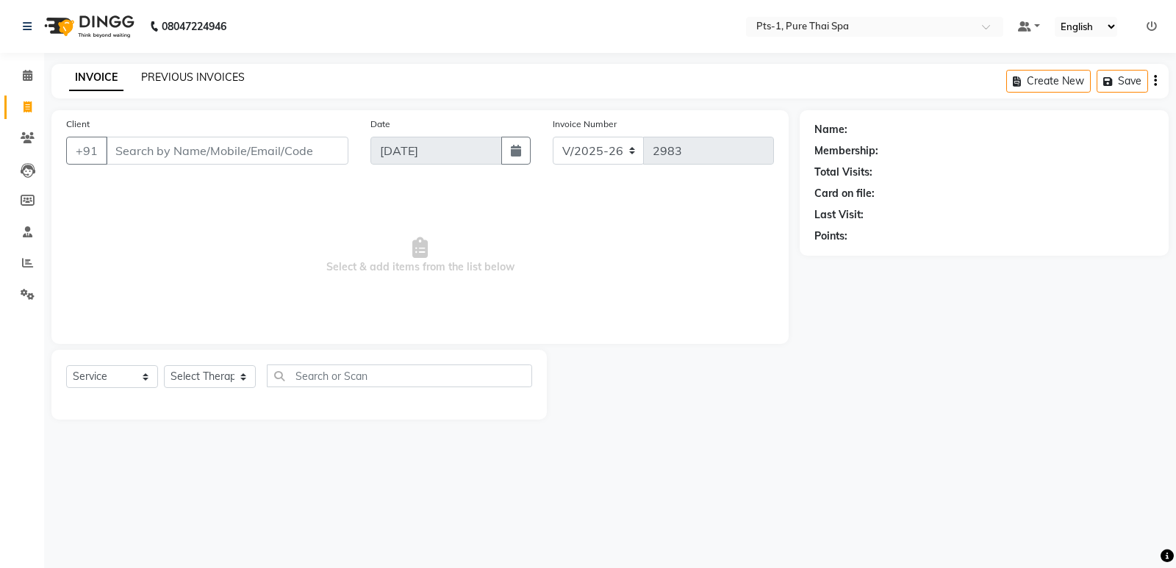
click at [178, 82] on link "PREVIOUS INVOICES" at bounding box center [193, 77] width 104 height 13
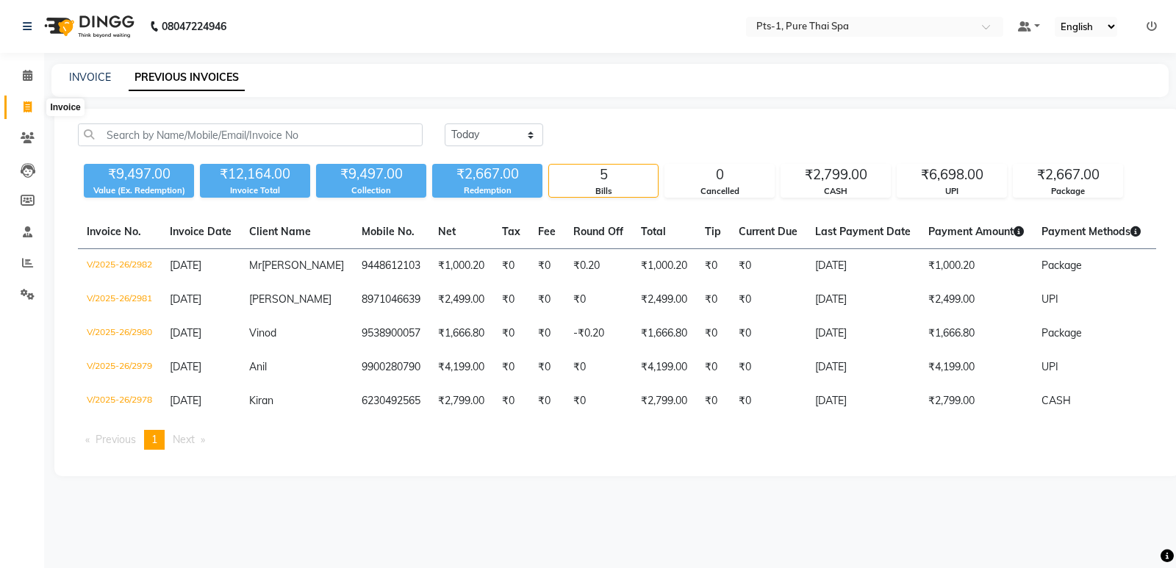
click at [24, 100] on span at bounding box center [28, 107] width 26 height 17
select select "5296"
select select "service"
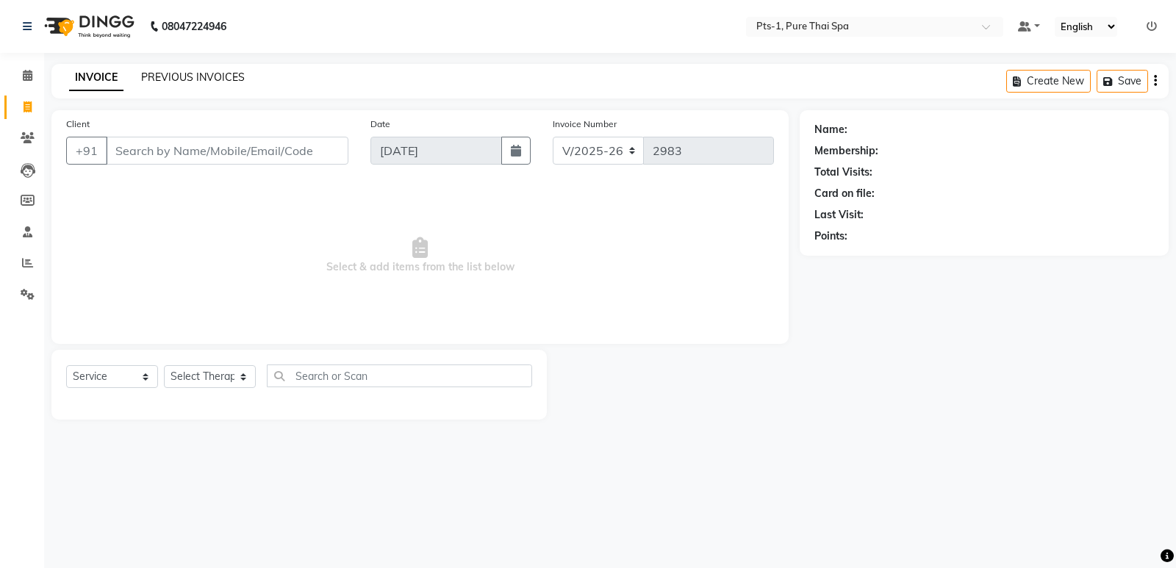
click at [165, 73] on link "PREVIOUS INVOICES" at bounding box center [193, 77] width 104 height 13
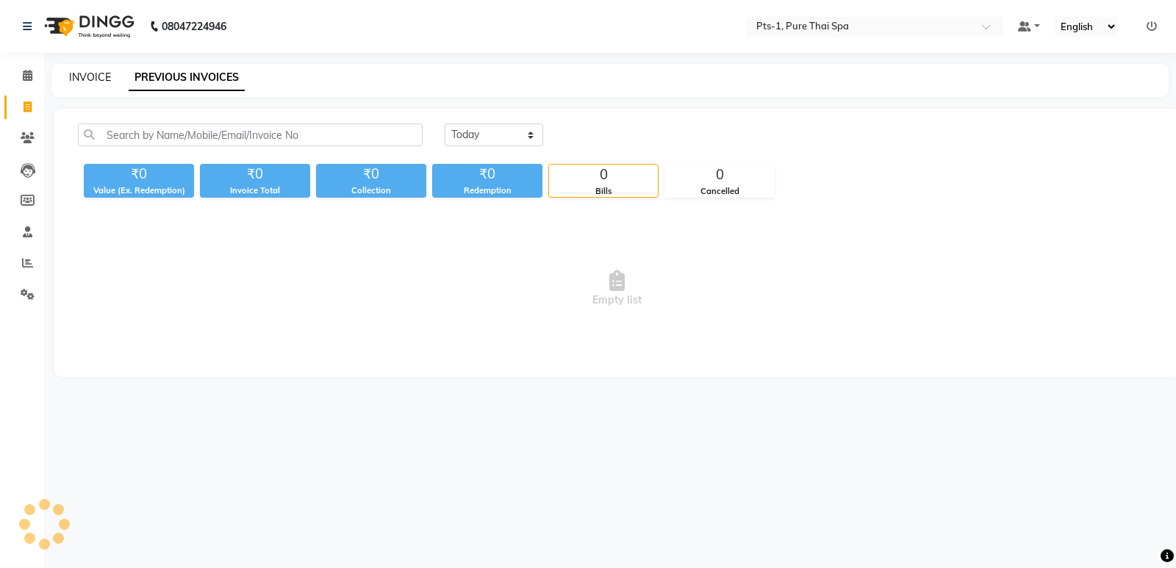
click at [104, 74] on link "INVOICE" at bounding box center [90, 77] width 42 height 13
select select "5296"
select select "service"
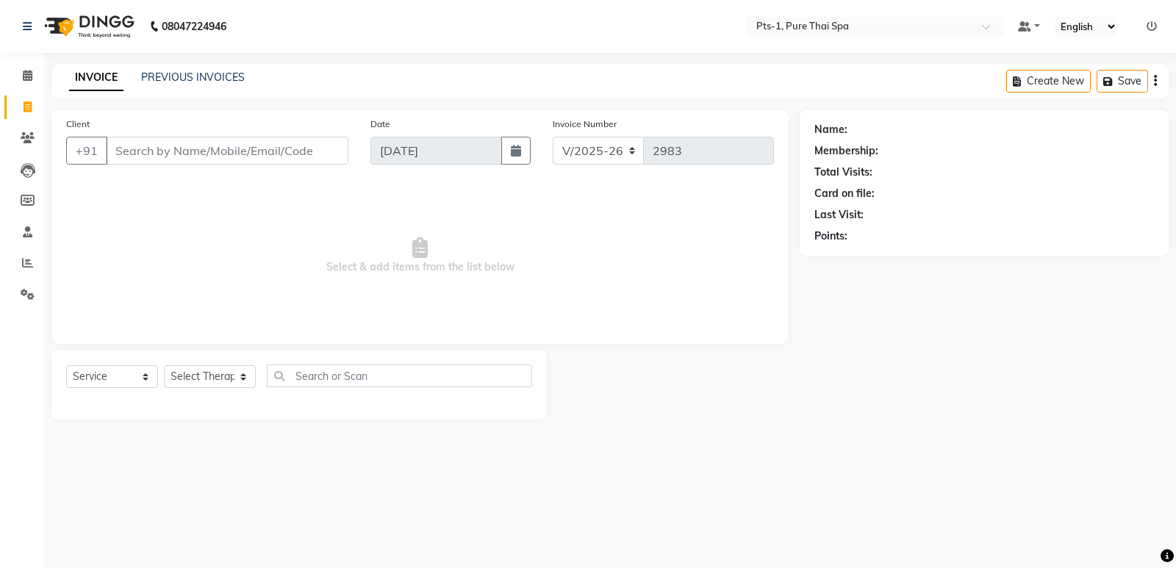
click at [135, 142] on input "Client" at bounding box center [227, 151] width 242 height 28
click at [29, 143] on span at bounding box center [28, 138] width 26 height 17
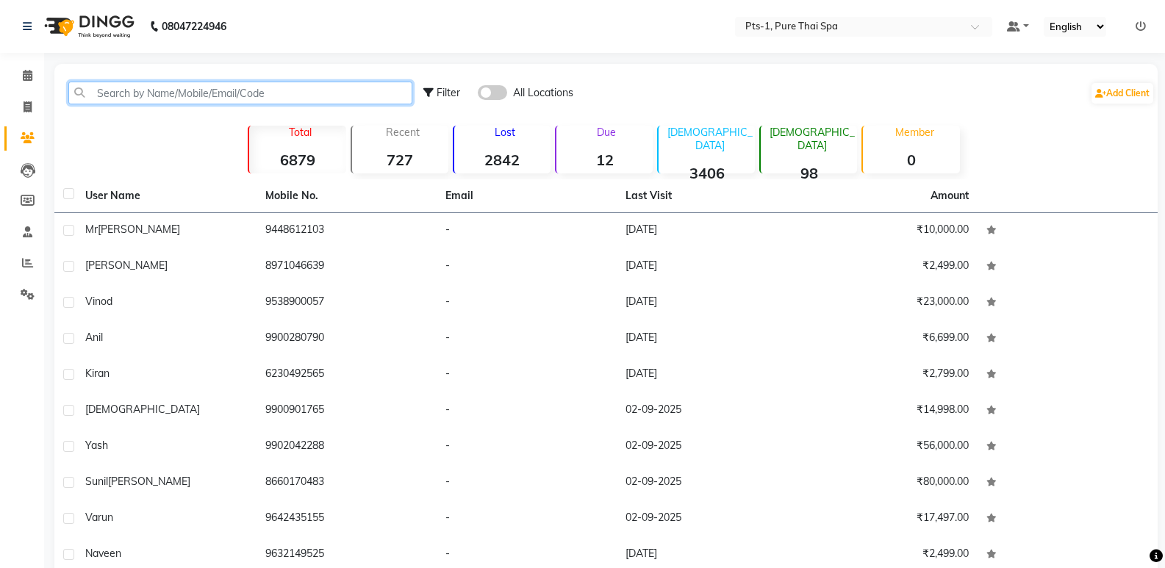
click at [123, 101] on input "text" at bounding box center [240, 93] width 344 height 23
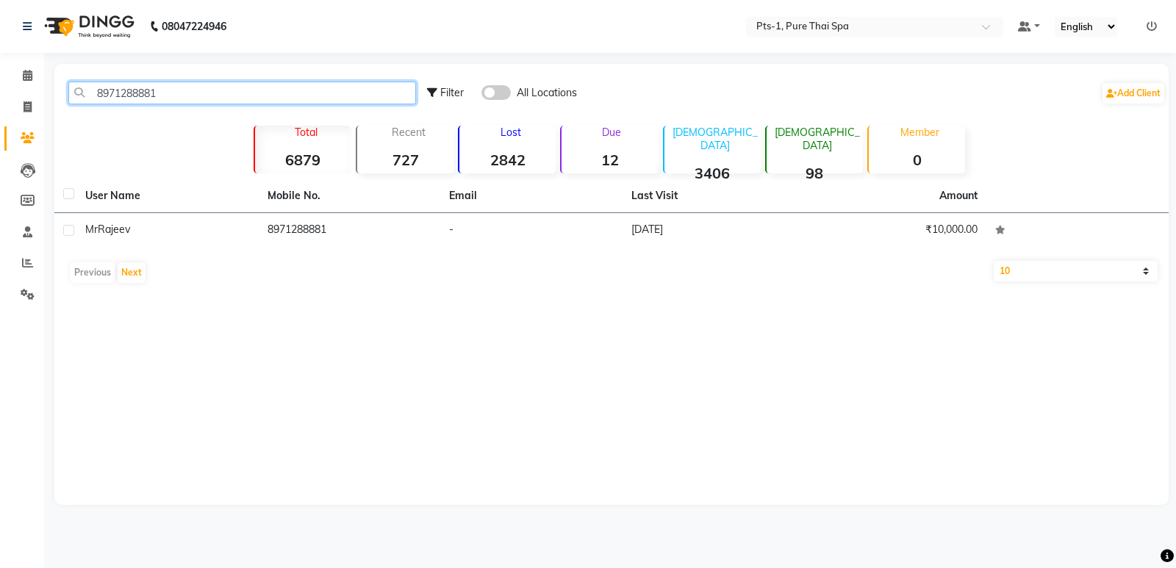
type input "8971288881"
drag, startPoint x: 348, startPoint y: 210, endPoint x: 355, endPoint y: 256, distance: 46.1
click at [348, 211] on th "Mobile No." at bounding box center [350, 196] width 182 height 34
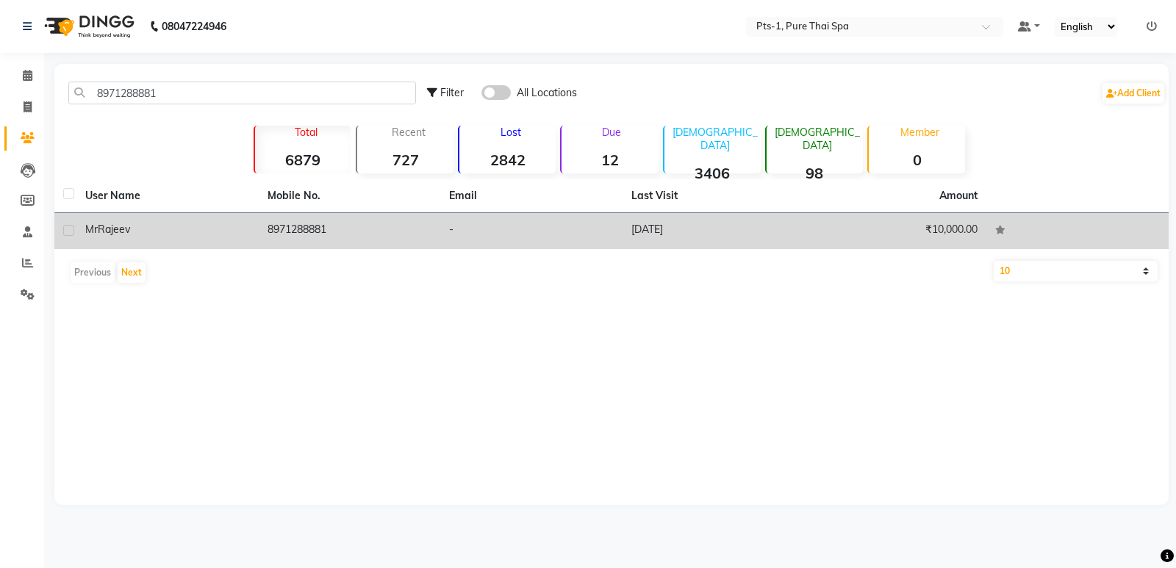
click at [378, 229] on td "8971288881" at bounding box center [350, 231] width 182 height 36
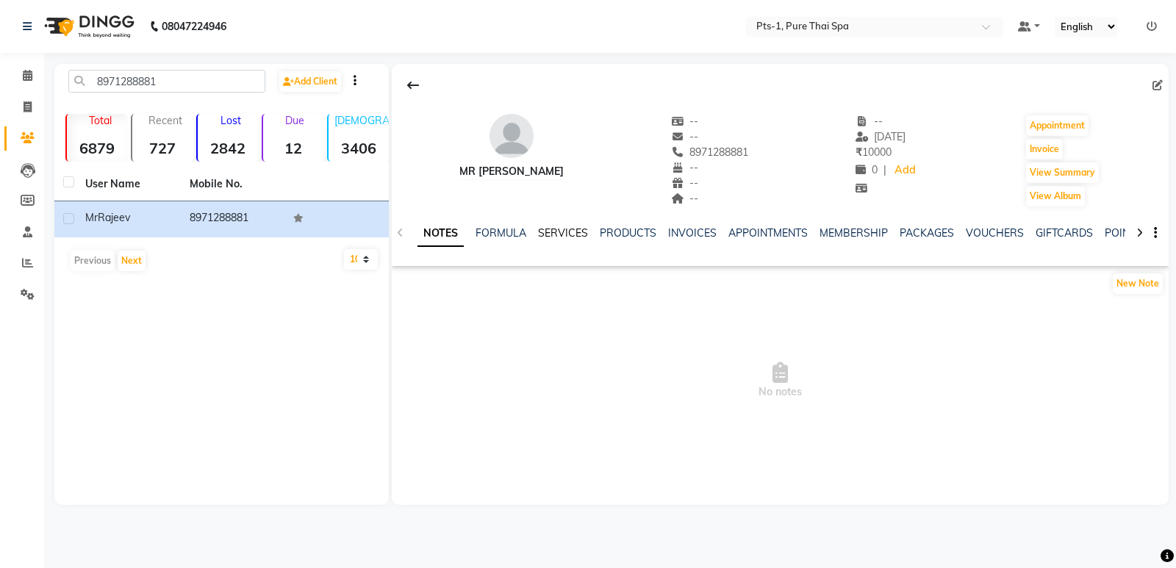
click at [561, 223] on div "NOTES FORMULA SERVICES PRODUCTS INVOICES APPOINTMENTS MEMBERSHIP PACKAGES VOUCH…" at bounding box center [780, 233] width 777 height 51
click at [564, 226] on link "SERVICES" at bounding box center [563, 232] width 50 height 13
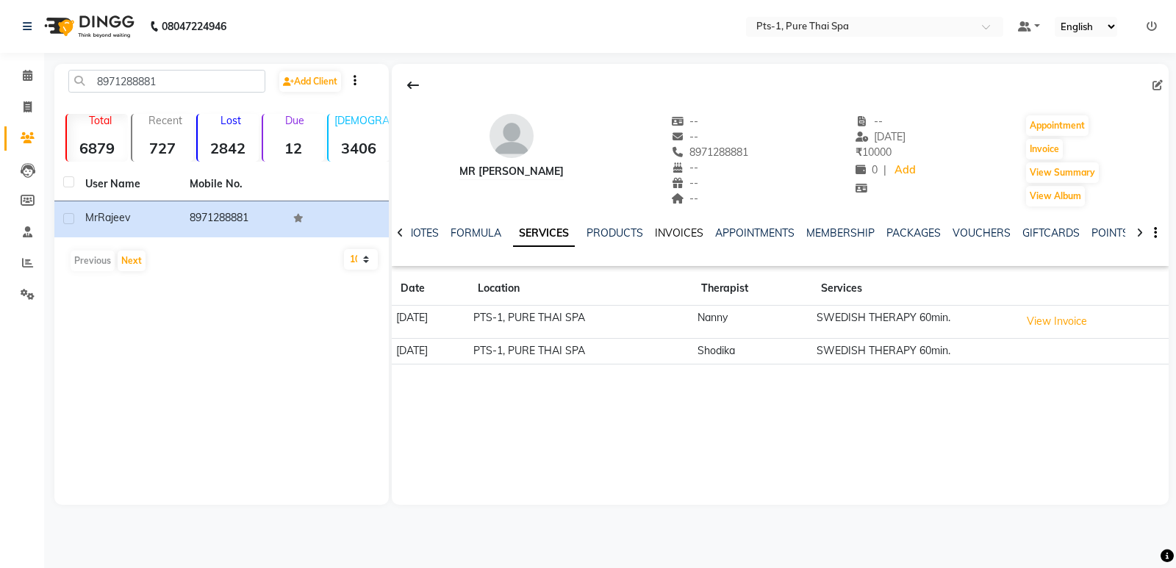
click at [688, 237] on link "INVOICES" at bounding box center [679, 232] width 48 height 13
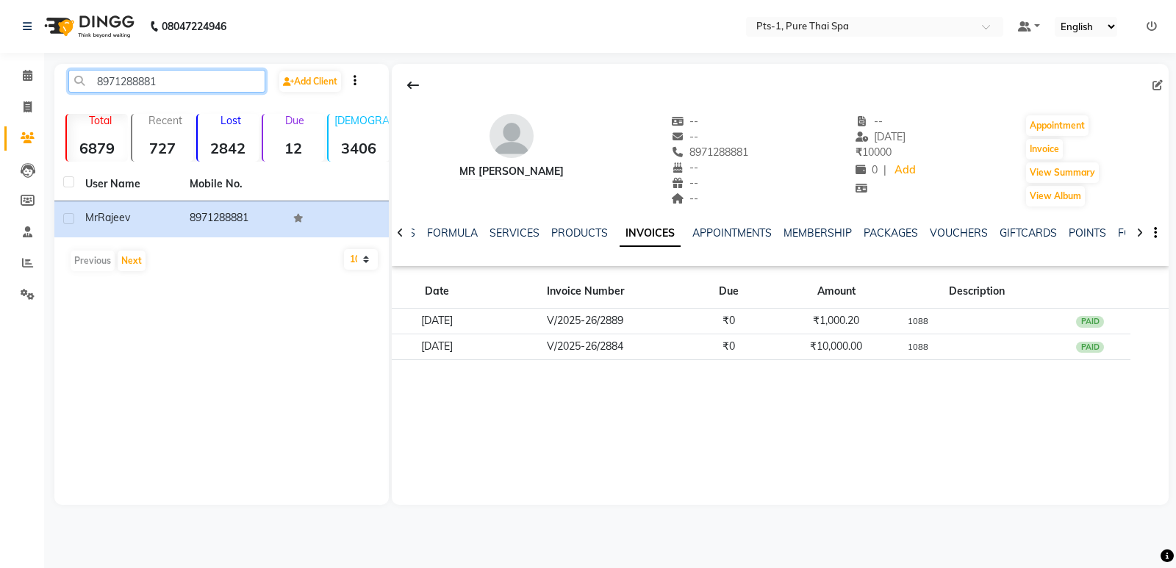
drag, startPoint x: 174, startPoint y: 87, endPoint x: 70, endPoint y: 88, distance: 104.3
click at [65, 88] on div "8971288881" at bounding box center [166, 81] width 219 height 23
click at [33, 109] on span at bounding box center [28, 107] width 26 height 17
select select "service"
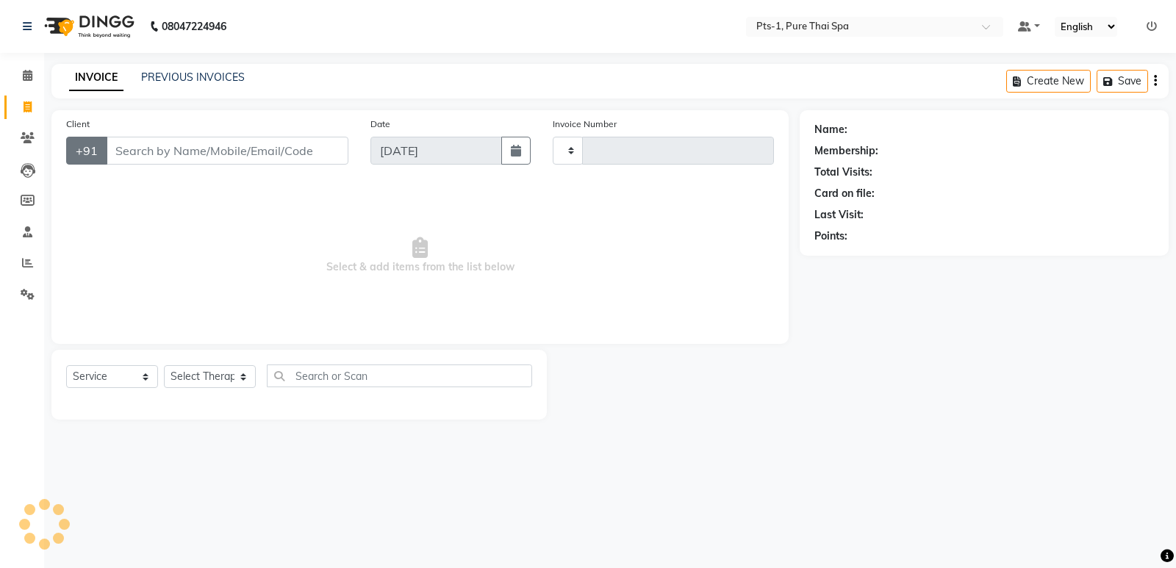
type input "2983"
select select "5296"
click at [123, 154] on input "Client" at bounding box center [227, 151] width 242 height 28
type input "8971288881"
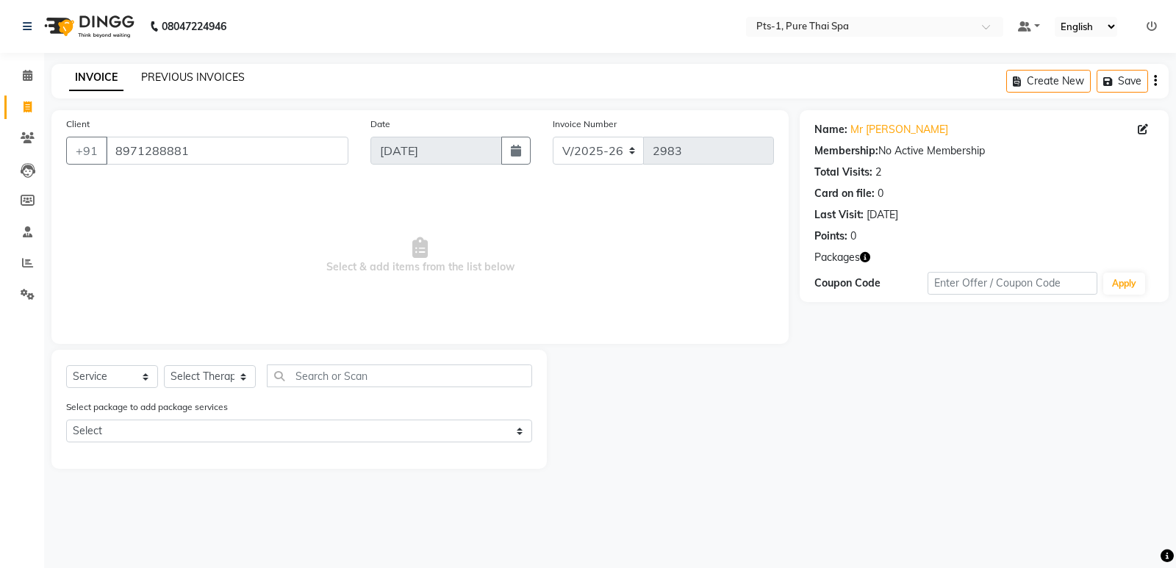
click at [176, 82] on link "PREVIOUS INVOICES" at bounding box center [193, 77] width 104 height 13
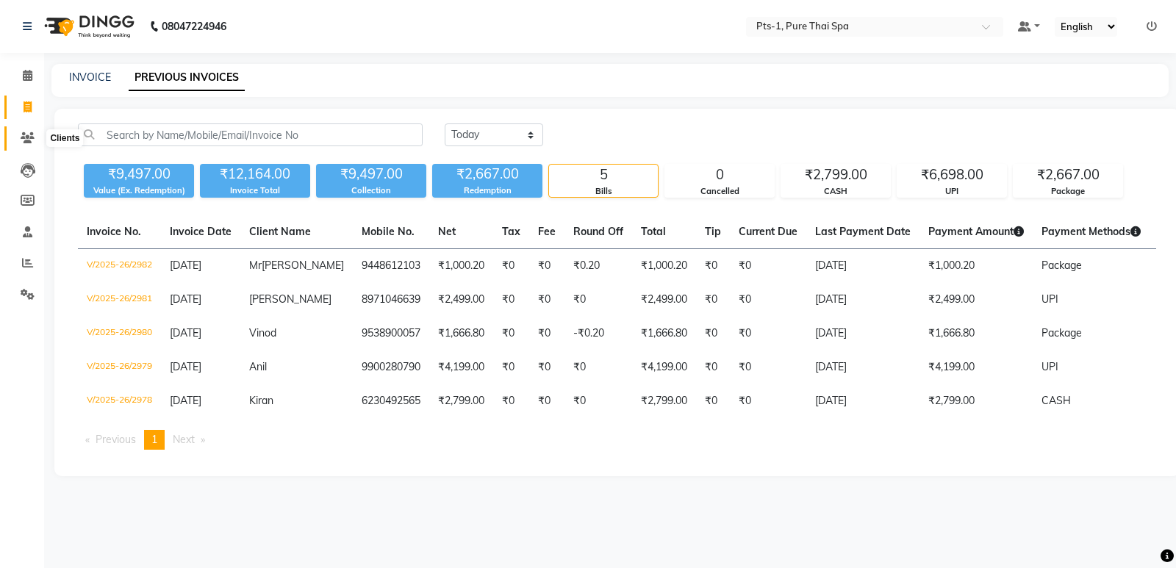
click at [30, 142] on icon at bounding box center [28, 137] width 14 height 11
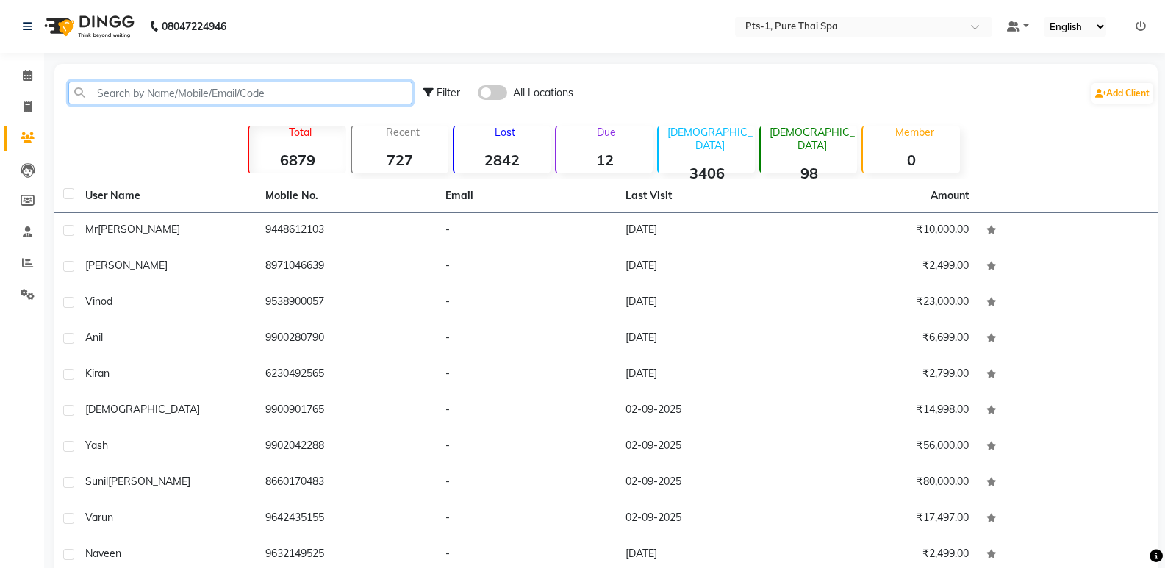
paste input "8971288881"
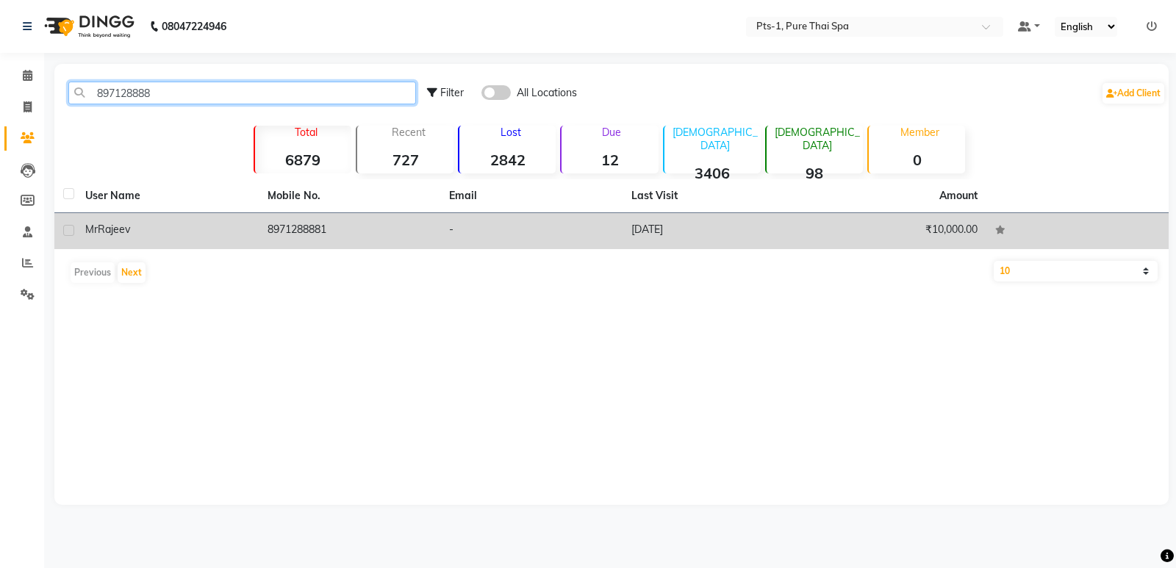
type input "897128888"
click at [304, 229] on td "8971288881" at bounding box center [350, 231] width 182 height 36
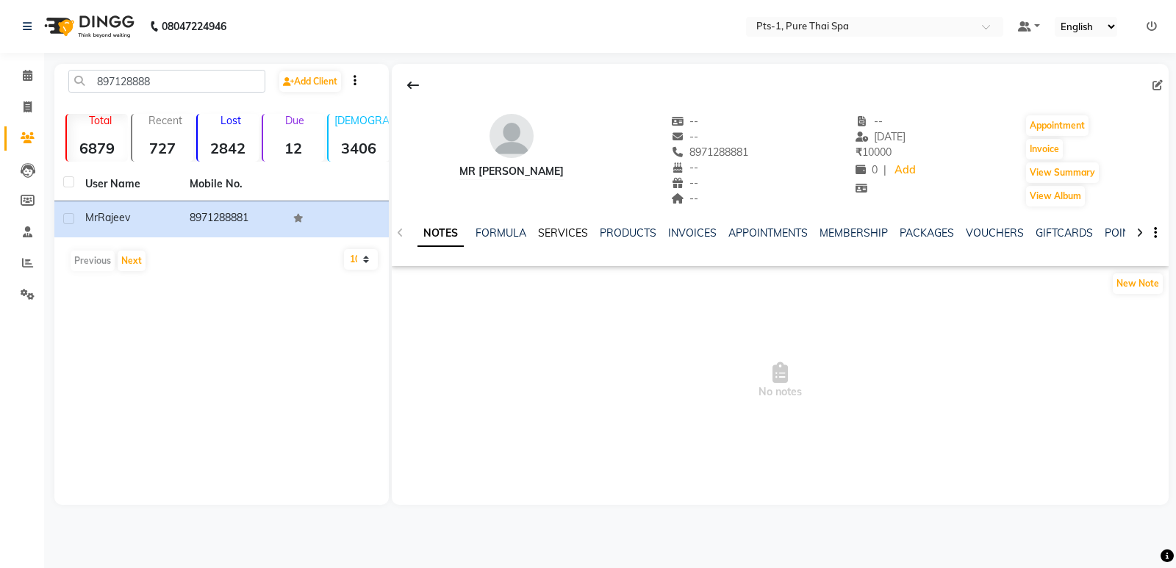
click at [549, 229] on link "SERVICES" at bounding box center [563, 232] width 50 height 13
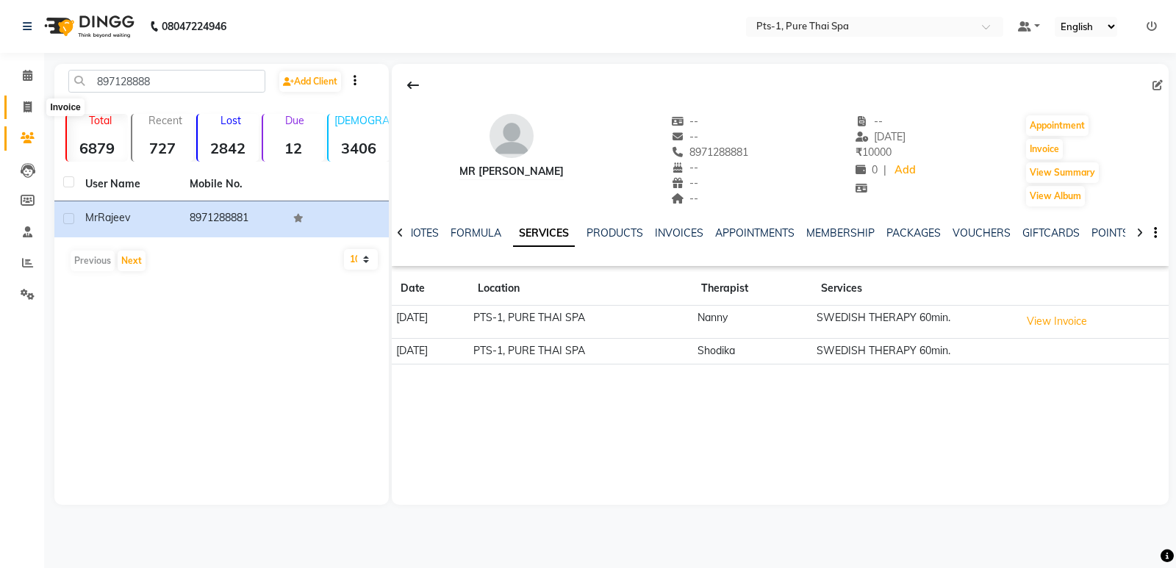
click at [32, 102] on icon at bounding box center [28, 106] width 8 height 11
select select "5296"
select select "service"
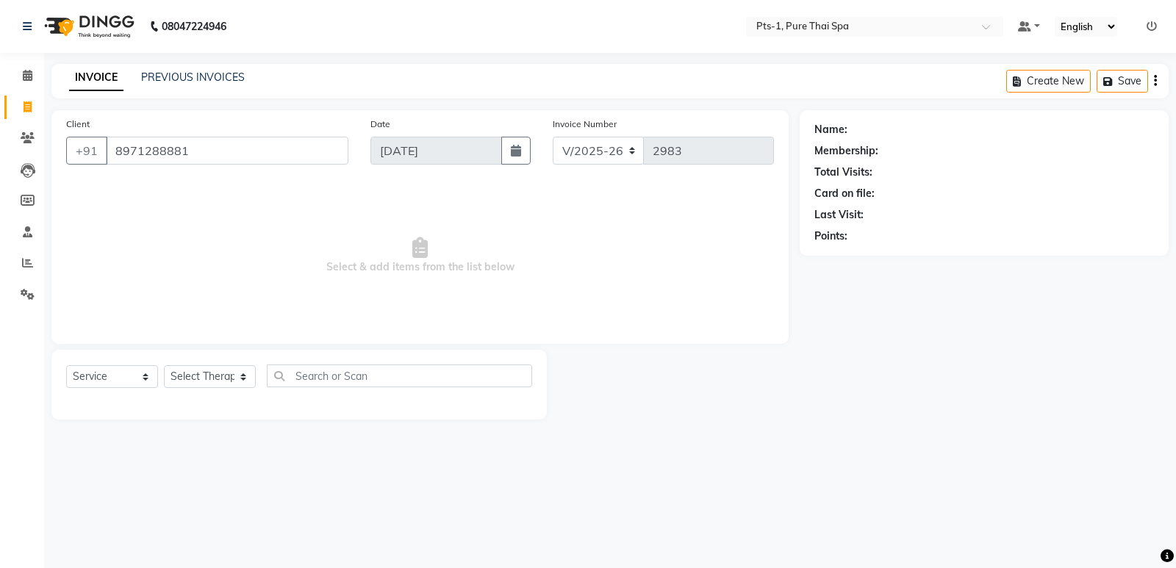
type input "8971288881"
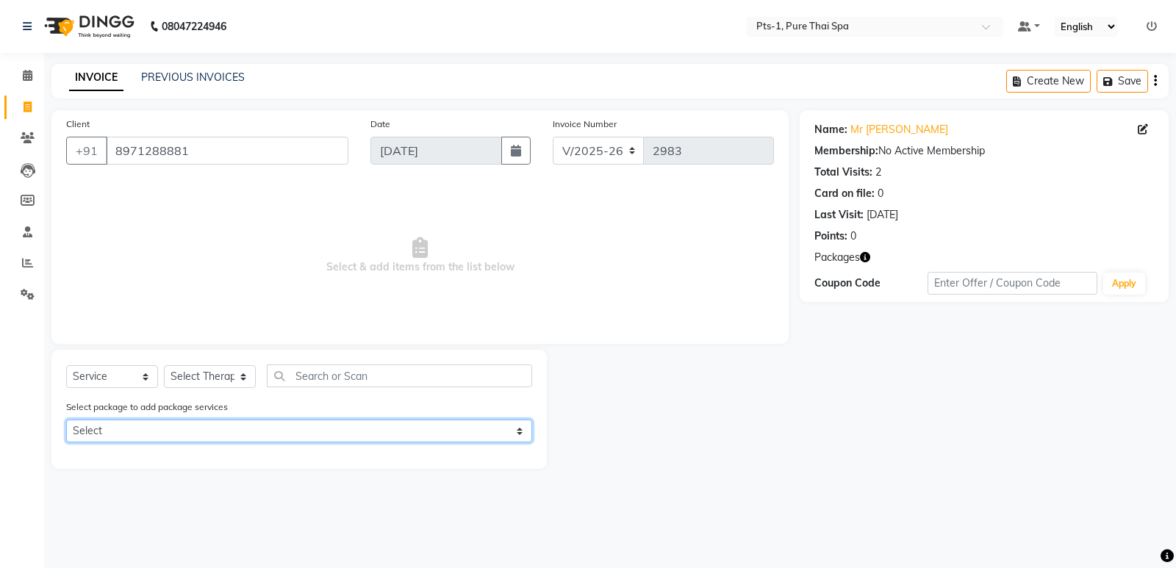
click at [204, 434] on select "Select PTS PACKAGE (10K) 10 SERVICES" at bounding box center [299, 431] width 466 height 23
select select "1: Object"
click at [66, 420] on select "Select PTS PACKAGE (10K) 10 SERVICES" at bounding box center [299, 431] width 466 height 23
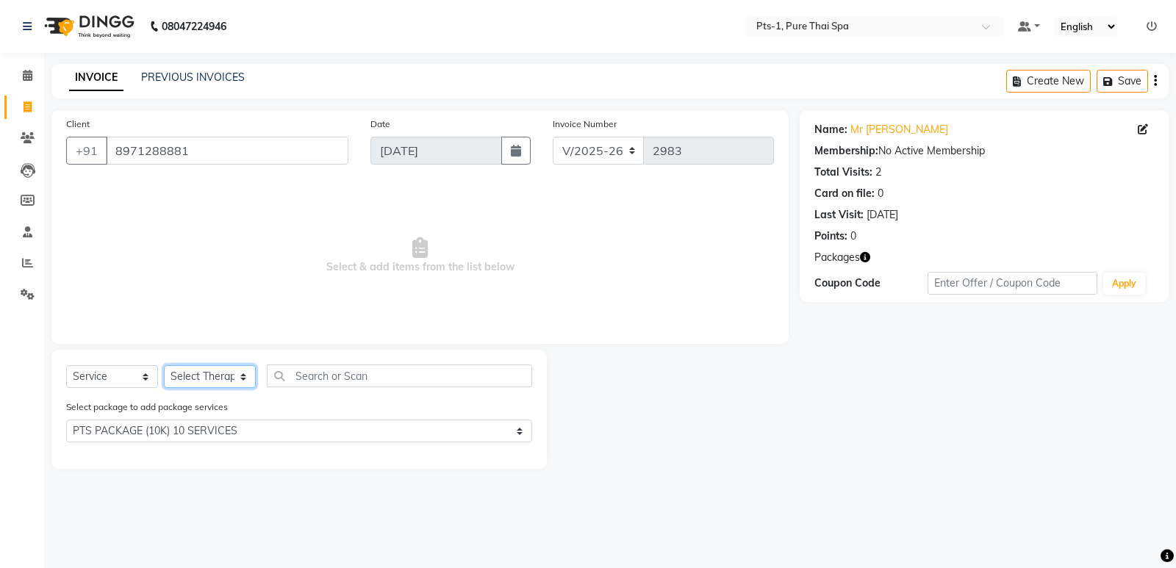
click at [222, 380] on select "Select Therapist [PERSON_NAME] anyone Babu Bela Gia Jeje [PERSON_NAME] [PERSON_…" at bounding box center [210, 376] width 92 height 23
select select "51729"
click at [164, 365] on select "Select Therapist [PERSON_NAME] anyone Babu Bela Gia Jeje [PERSON_NAME] [PERSON_…" at bounding box center [210, 376] width 92 height 23
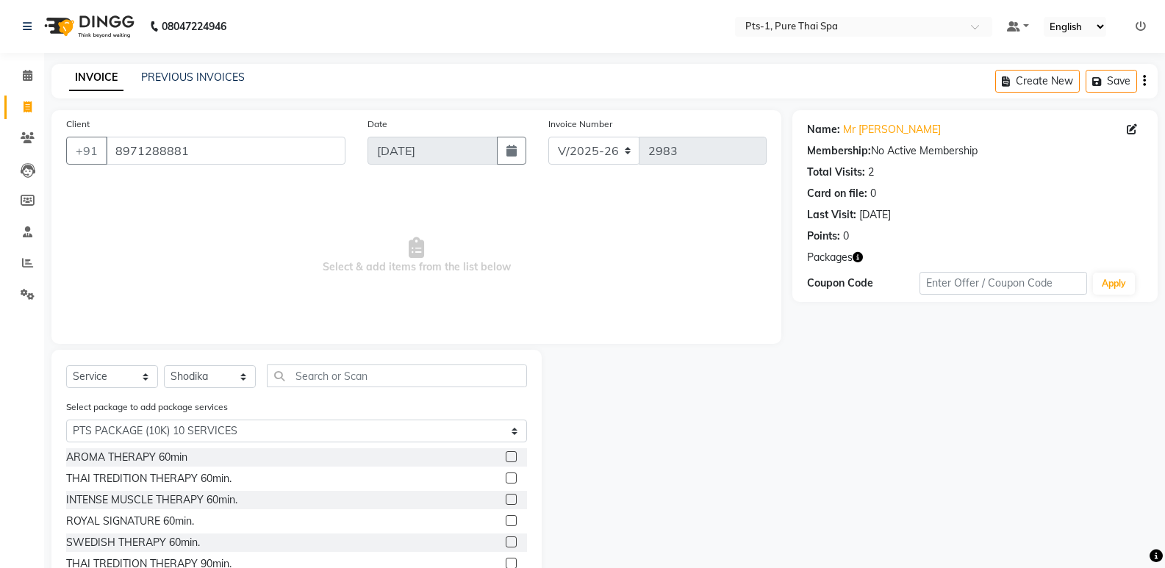
click at [506, 535] on div at bounding box center [516, 542] width 21 height 18
click at [506, 541] on label at bounding box center [511, 541] width 11 height 11
click at [506, 541] on input "checkbox" at bounding box center [511, 543] width 10 height 10
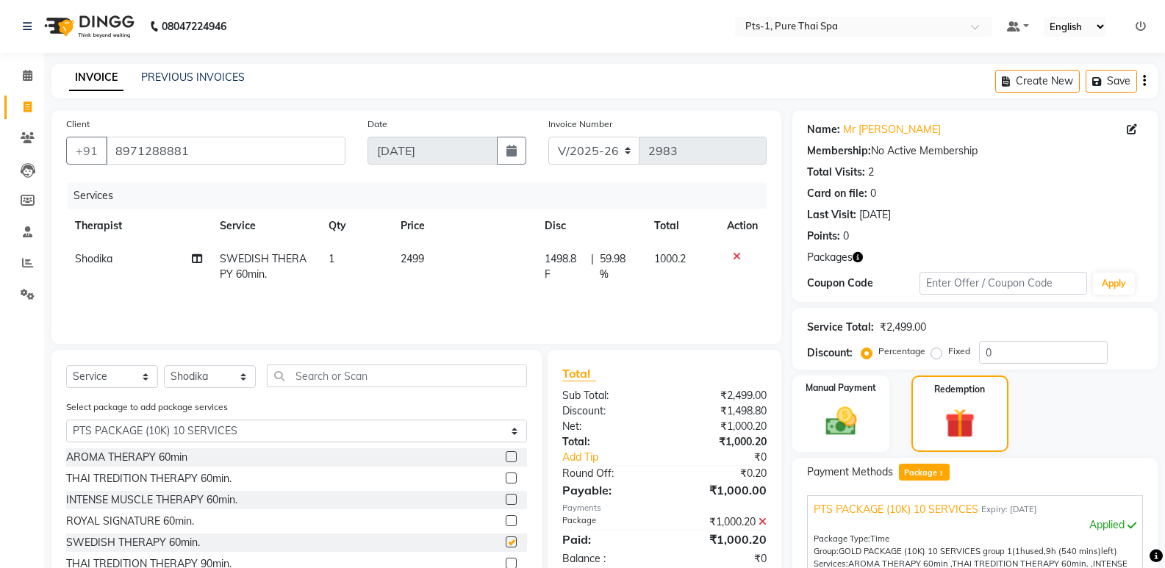
checkbox input "false"
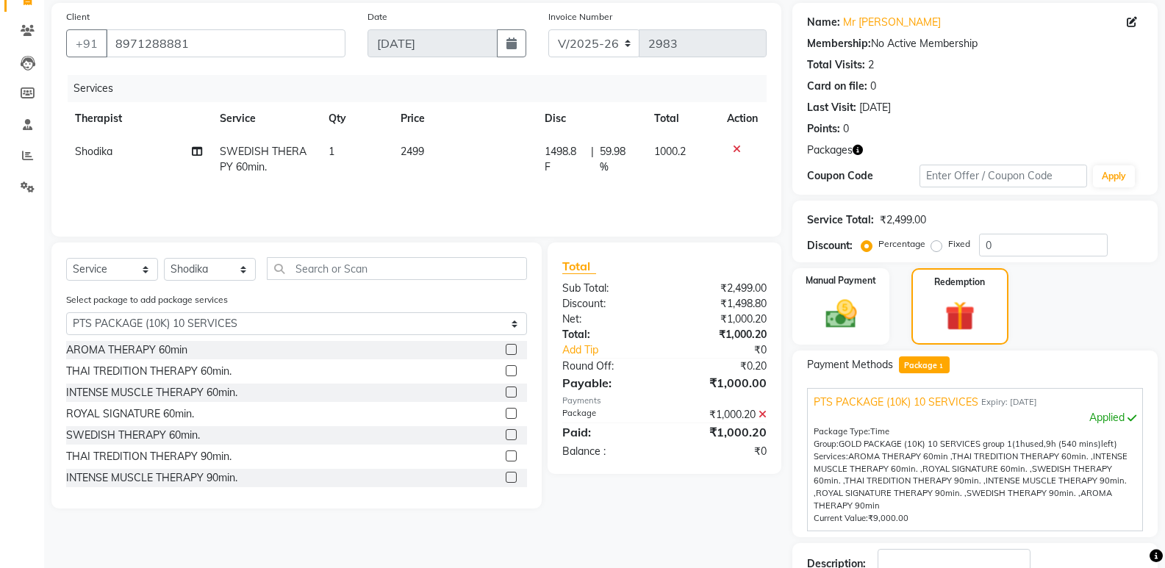
scroll to position [212, 0]
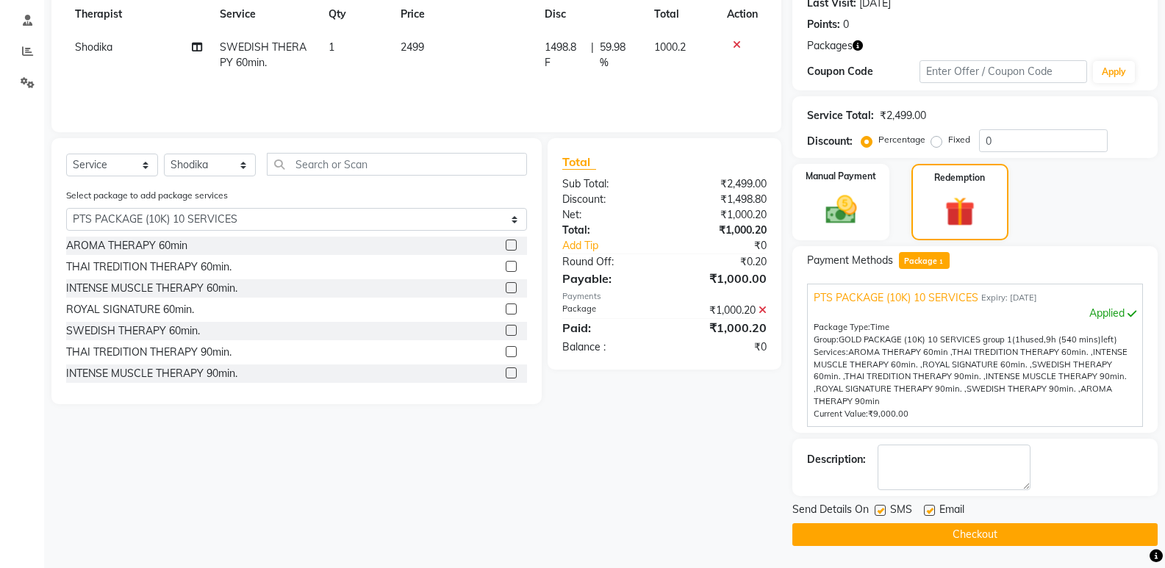
drag, startPoint x: 882, startPoint y: 511, endPoint x: 892, endPoint y: 511, distance: 10.3
click at [882, 511] on label at bounding box center [879, 510] width 11 height 11
click at [882, 511] on input "checkbox" at bounding box center [879, 511] width 10 height 10
checkbox input "false"
click at [930, 512] on label at bounding box center [929, 510] width 11 height 11
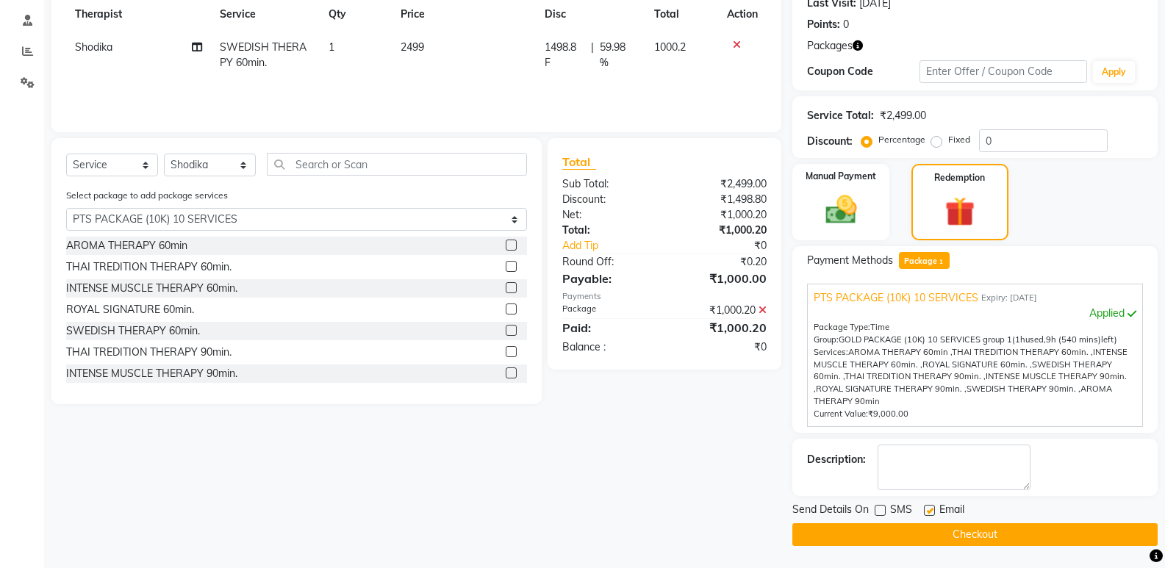
click at [930, 512] on input "checkbox" at bounding box center [929, 511] width 10 height 10
checkbox input "false"
click at [938, 470] on textarea at bounding box center [953, 468] width 153 height 46
type textarea "1088"
click at [971, 533] on button "Checkout" at bounding box center [974, 534] width 365 height 23
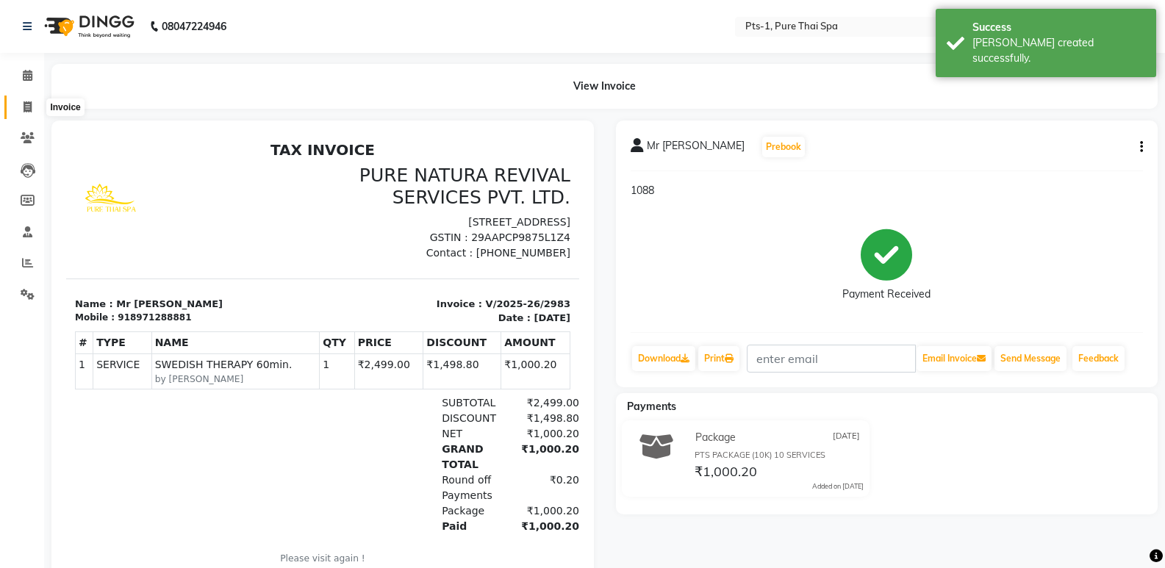
click at [29, 107] on icon at bounding box center [28, 106] width 8 height 11
select select "service"
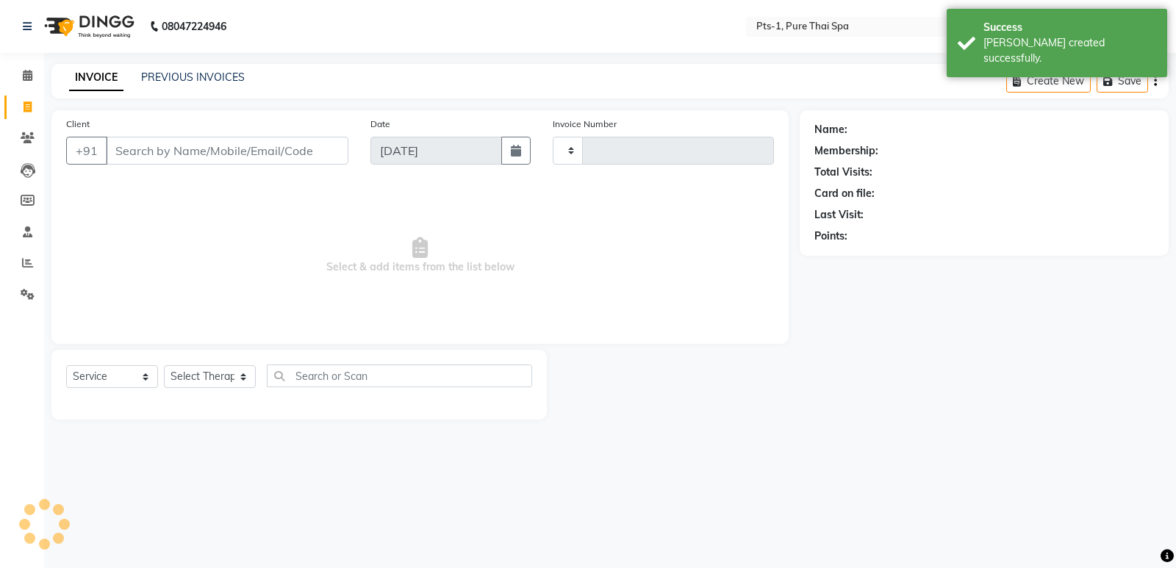
type input "2984"
select select "5296"
click at [160, 74] on link "PREVIOUS INVOICES" at bounding box center [193, 77] width 104 height 13
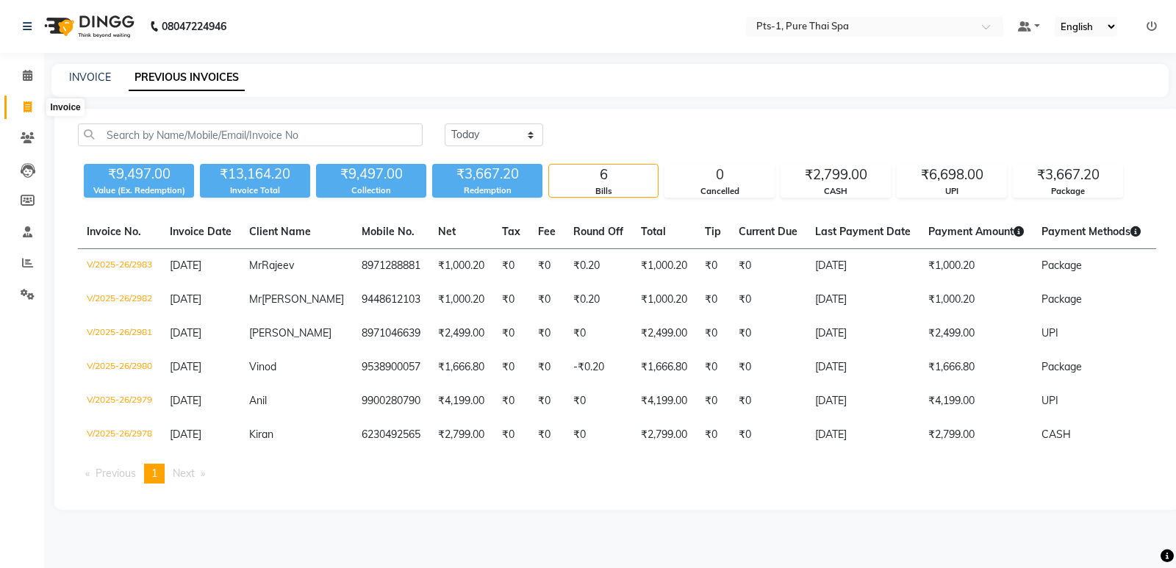
click at [21, 106] on span at bounding box center [28, 107] width 26 height 17
select select "service"
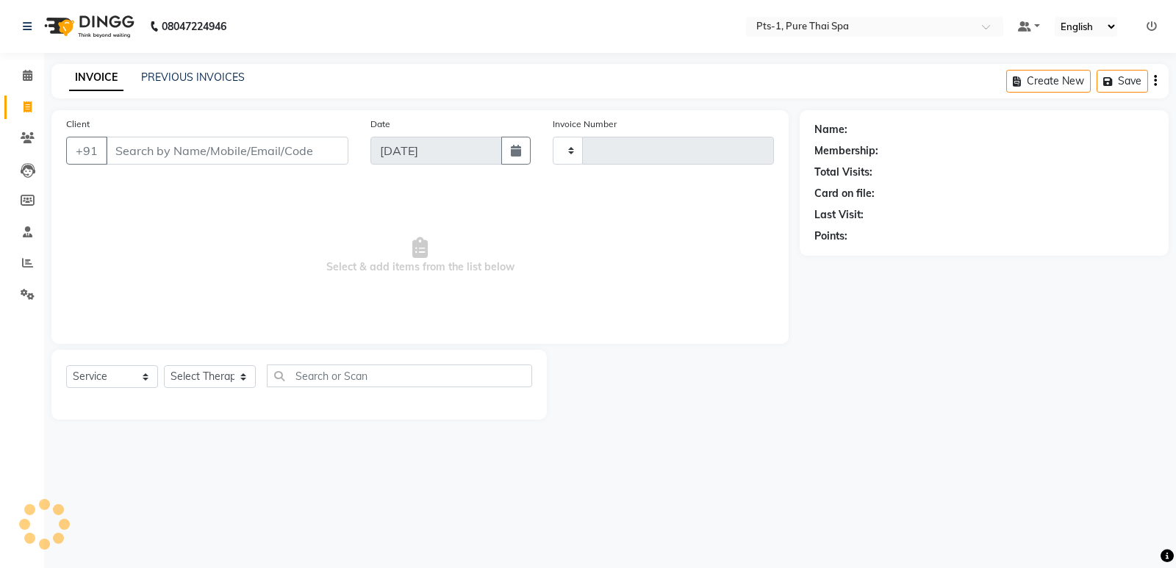
type input "2984"
select select "5296"
click at [212, 79] on link "PREVIOUS INVOICES" at bounding box center [193, 77] width 104 height 13
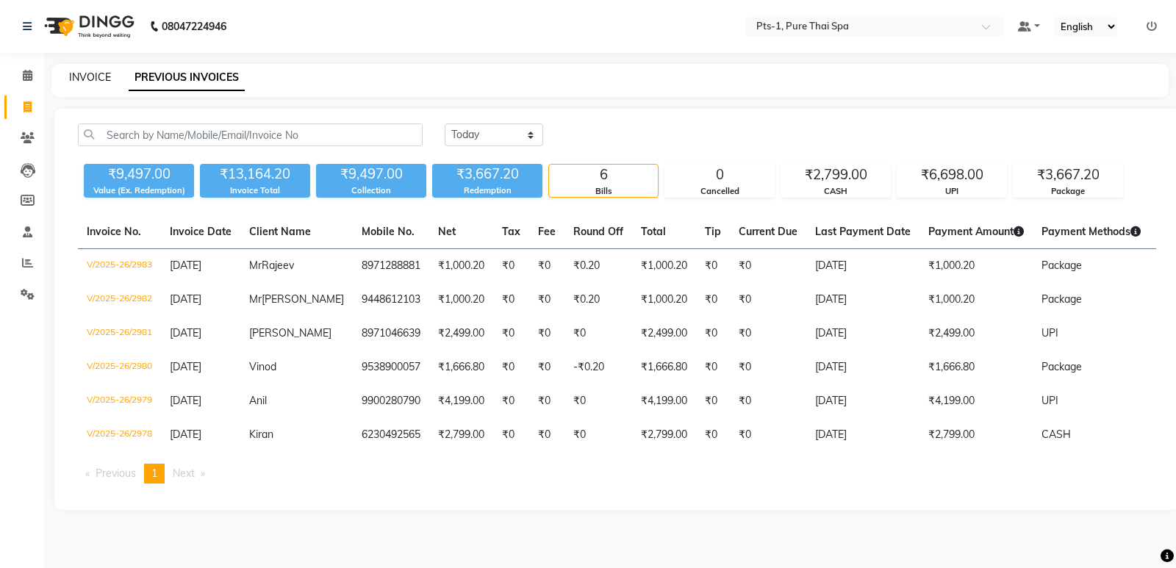
click at [90, 77] on link "INVOICE" at bounding box center [90, 77] width 42 height 13
select select "service"
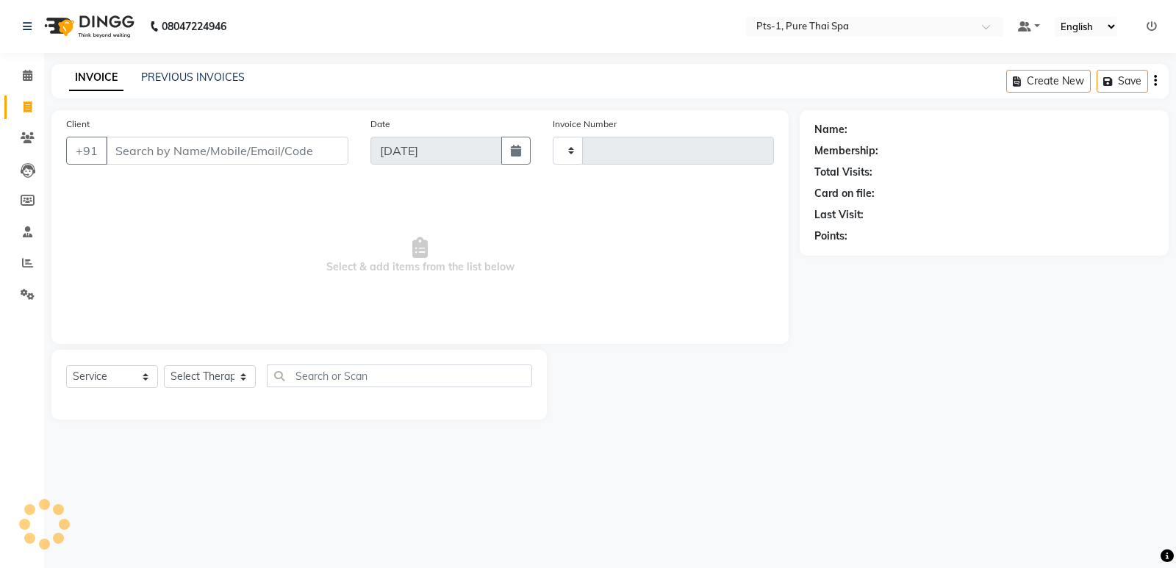
type input "2984"
select select "5296"
click at [197, 78] on link "PREVIOUS INVOICES" at bounding box center [193, 77] width 104 height 13
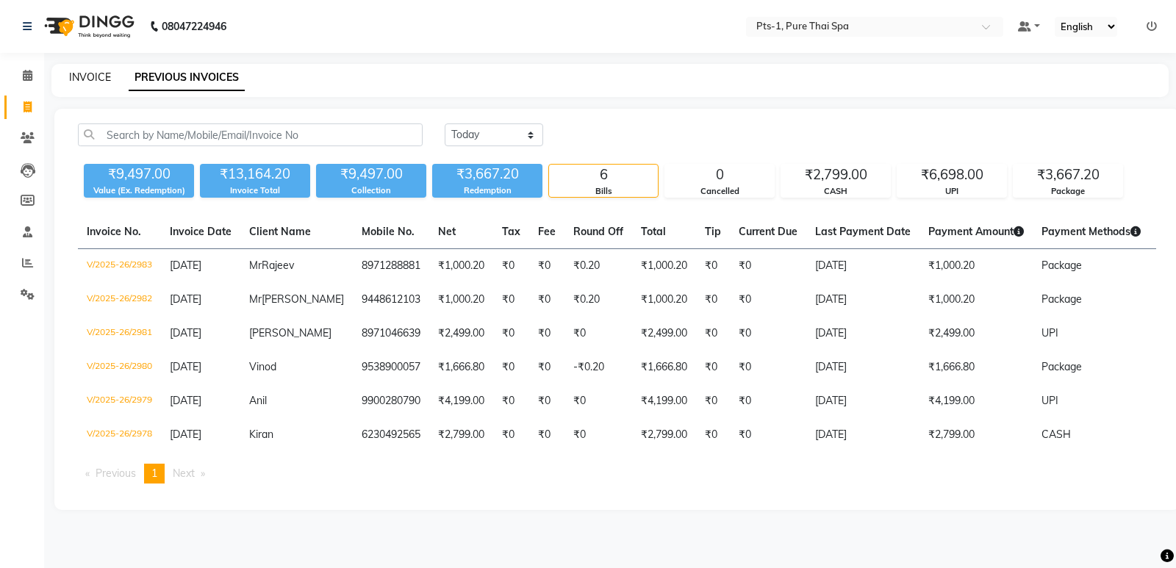
click at [86, 75] on link "INVOICE" at bounding box center [90, 77] width 42 height 13
select select "5296"
select select "service"
